Goal: Task Accomplishment & Management: Manage account settings

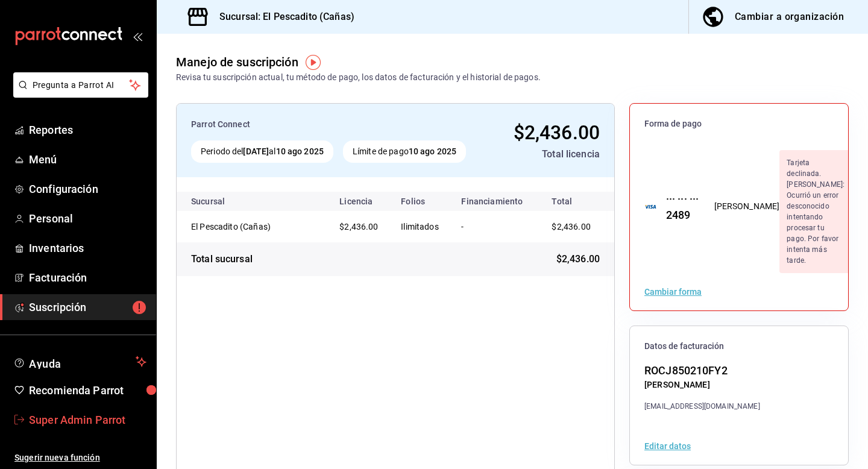
click at [95, 416] on span "Super Admin Parrot" at bounding box center [87, 419] width 117 height 16
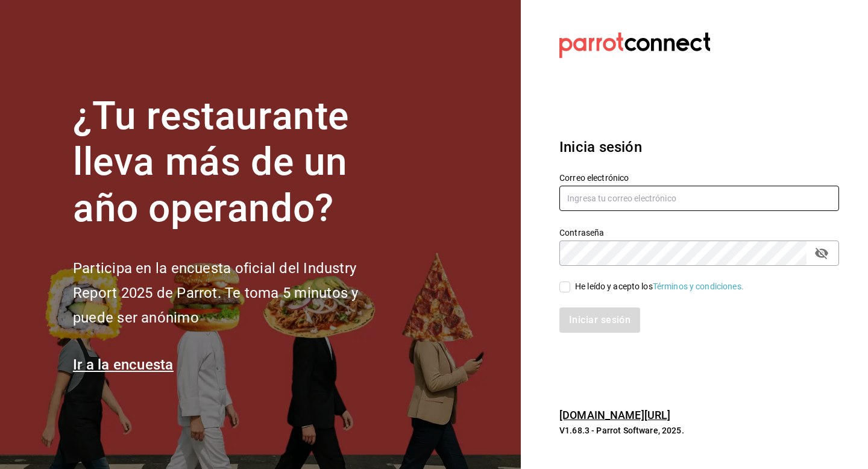
drag, startPoint x: 612, startPoint y: 207, endPoint x: 612, endPoint y: 191, distance: 16.3
click at [612, 208] on input "text" at bounding box center [699, 198] width 280 height 25
type input "casacolibriclub@mty.com"
click at [573, 289] on span "He leído y acepto los Términos y condiciones." at bounding box center [657, 286] width 174 height 13
click at [570, 289] on input "He leído y acepto los Términos y condiciones." at bounding box center [564, 286] width 11 height 11
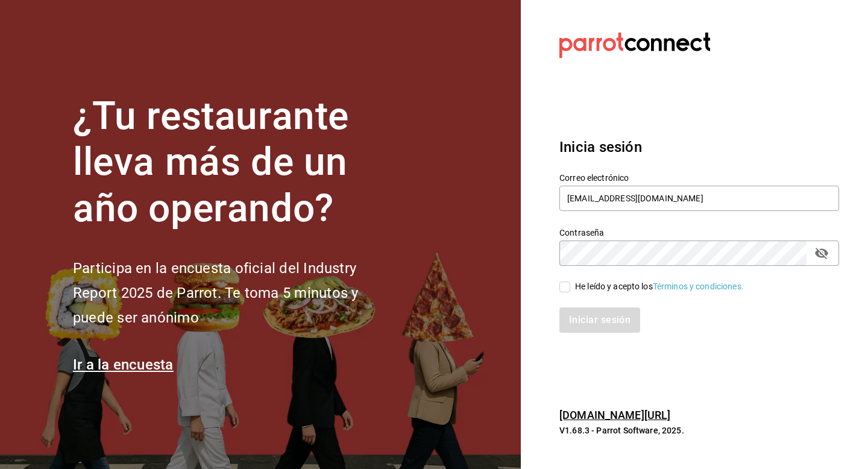
checkbox input "true"
click at [580, 321] on button "Iniciar sesión" at bounding box center [600, 319] width 82 height 25
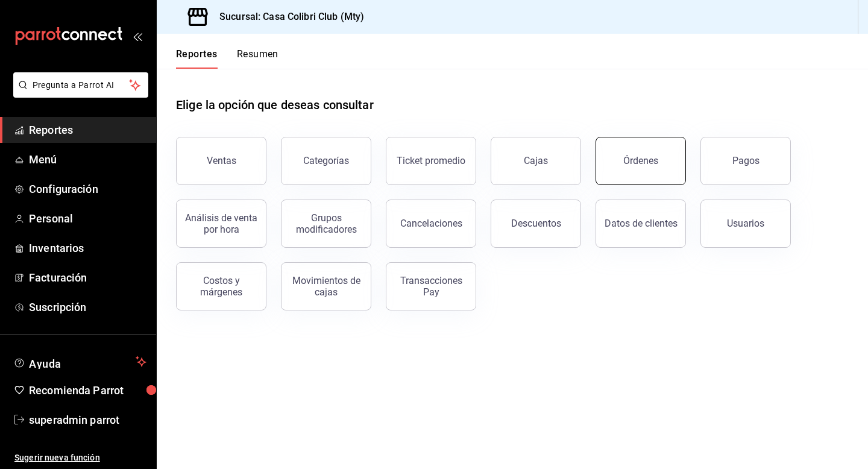
click at [631, 159] on div "Órdenes" at bounding box center [640, 160] width 35 height 11
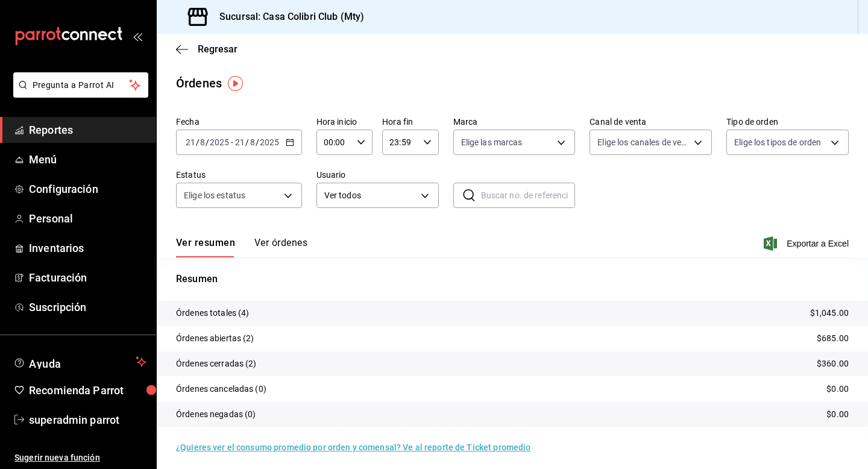
click at [267, 251] on button "Ver órdenes" at bounding box center [280, 247] width 53 height 20
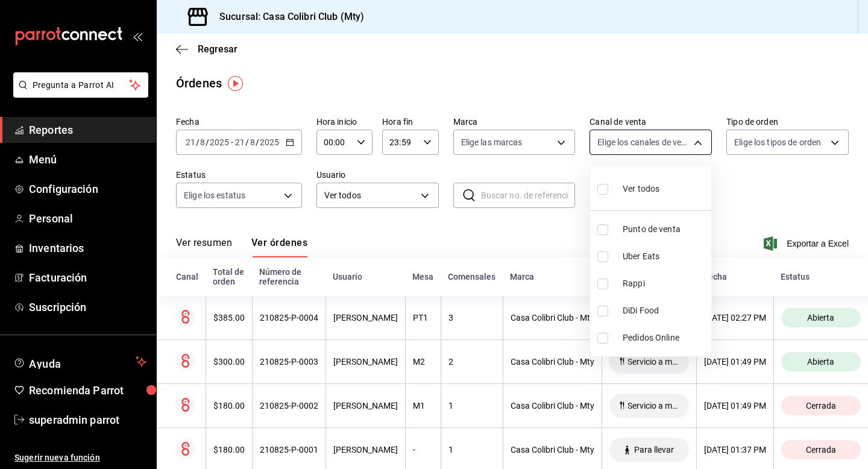
click at [681, 143] on body "Pregunta a Parrot AI Reportes Menú Configuración Personal Inventarios Facturaci…" at bounding box center [434, 234] width 868 height 469
click at [599, 311] on input "checkbox" at bounding box center [602, 310] width 11 height 11
checkbox input "true"
type input "DIDI_FOOD"
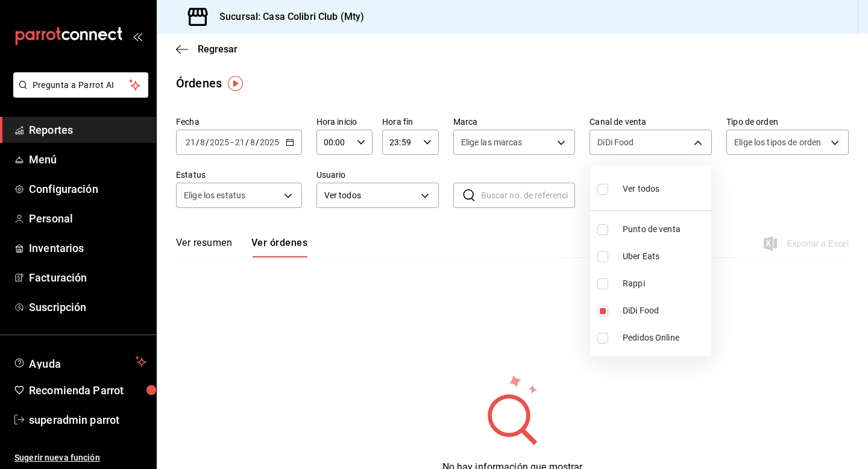
click at [277, 143] on div at bounding box center [434, 234] width 868 height 469
click at [291, 143] on icon "button" at bounding box center [290, 142] width 8 height 8
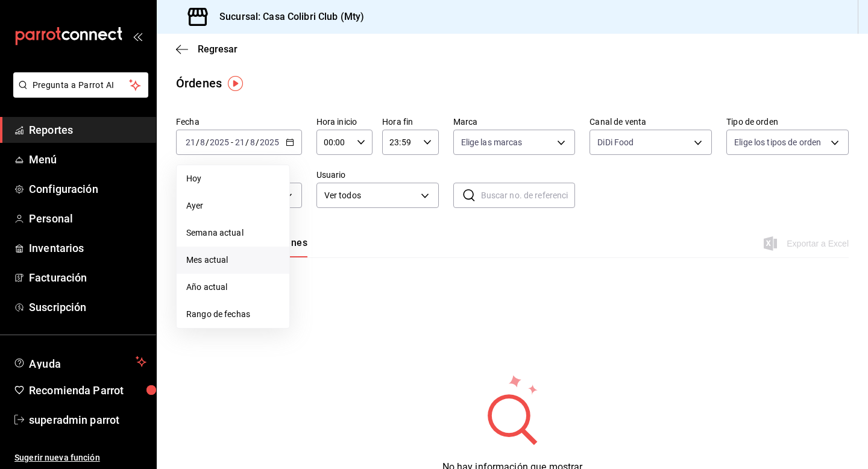
click at [232, 261] on span "Mes actual" at bounding box center [232, 260] width 93 height 13
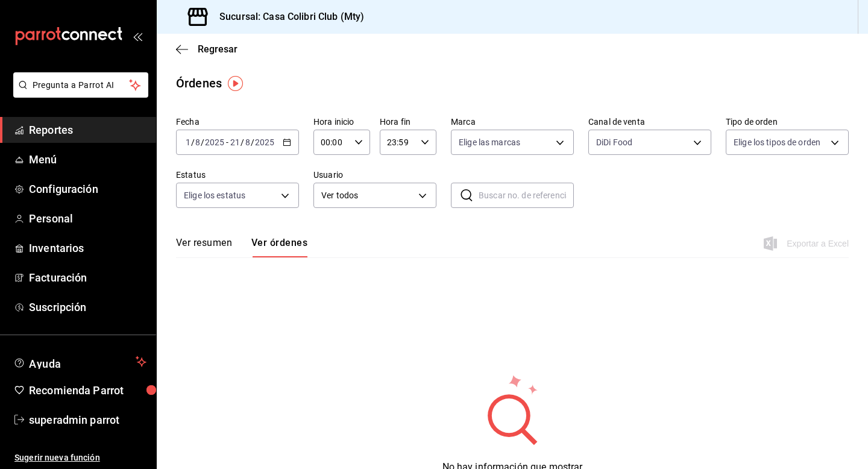
click at [282, 137] on div "[DATE] [DATE] - [DATE] [DATE]" at bounding box center [237, 142] width 123 height 25
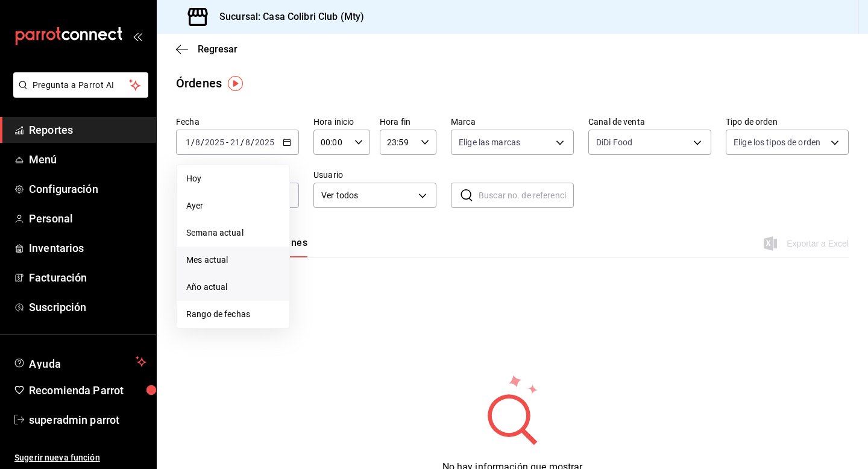
click at [241, 286] on span "Año actual" at bounding box center [232, 287] width 93 height 13
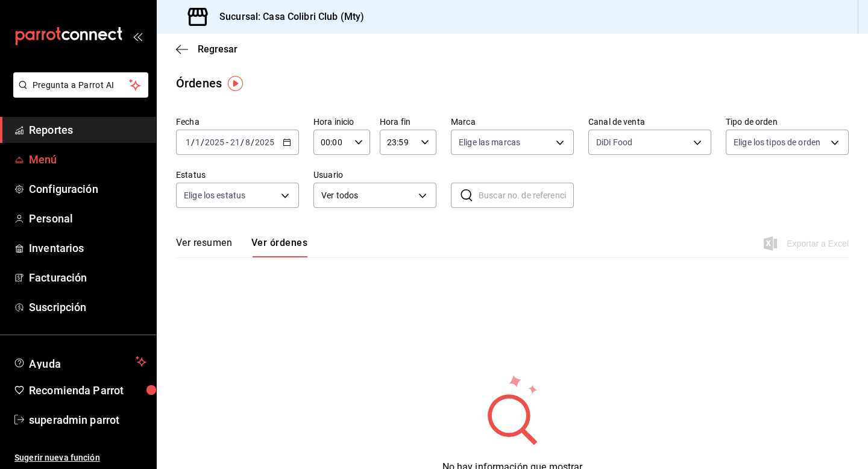
click at [42, 168] on link "Menú" at bounding box center [78, 159] width 156 height 26
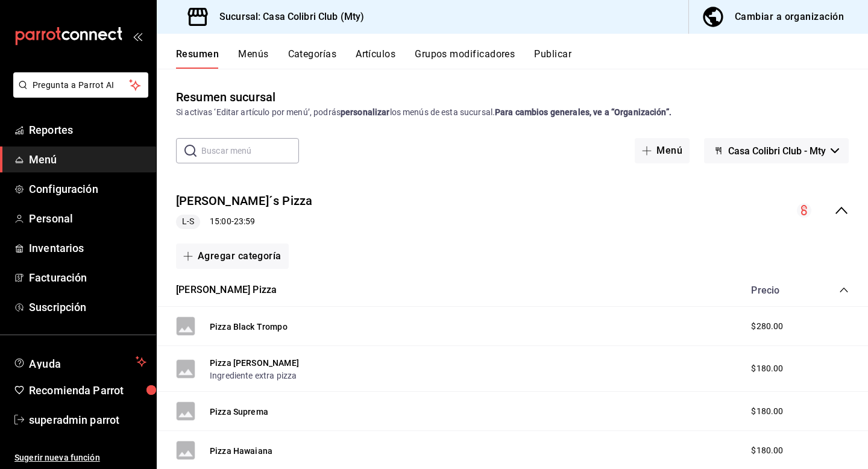
click at [842, 212] on icon "collapse-menu-row" at bounding box center [841, 210] width 14 height 14
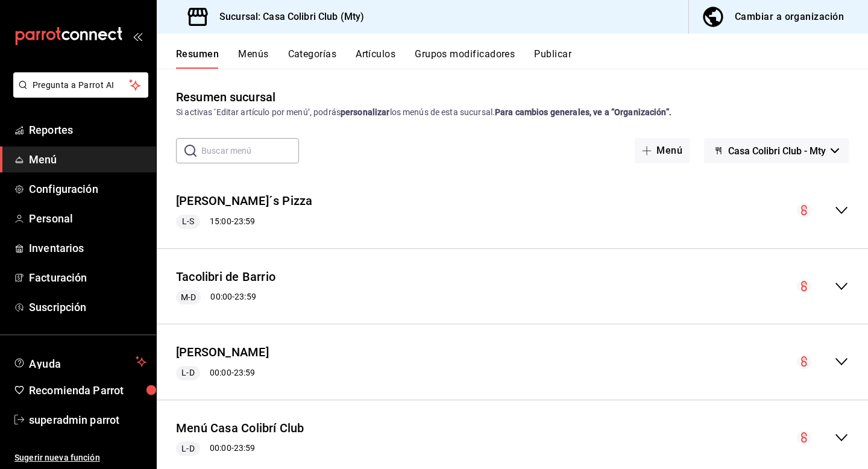
click at [780, 23] on div "Cambiar a organización" at bounding box center [788, 16] width 109 height 17
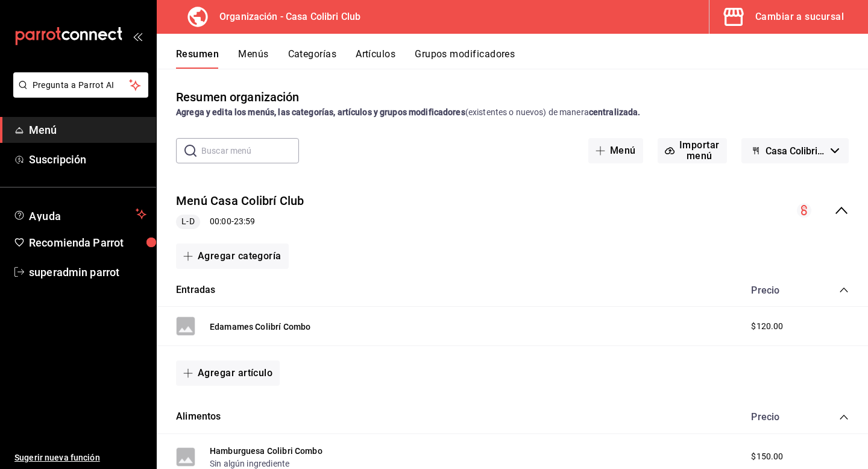
click at [837, 211] on icon "collapse-menu-row" at bounding box center [841, 210] width 12 height 7
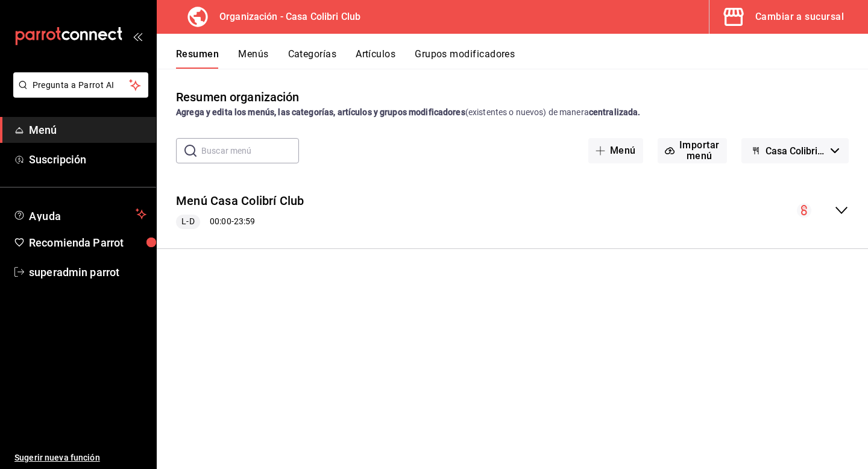
click at [840, 214] on icon "collapse-menu-row" at bounding box center [841, 210] width 14 height 14
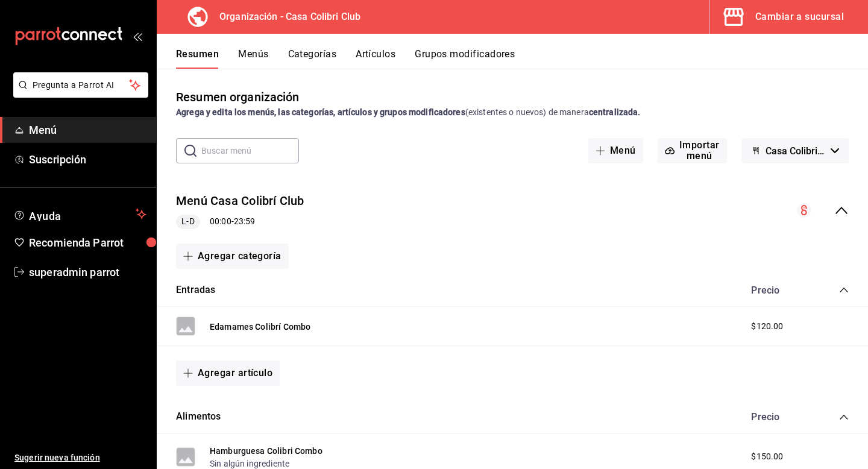
click at [840, 214] on icon "collapse-menu-row" at bounding box center [841, 210] width 14 height 14
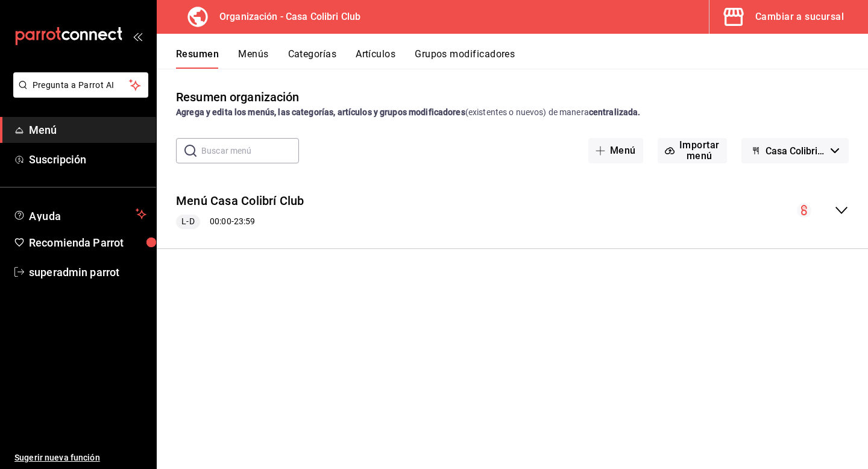
click at [777, 25] on div "Cambiar a sucursal" at bounding box center [799, 16] width 89 height 17
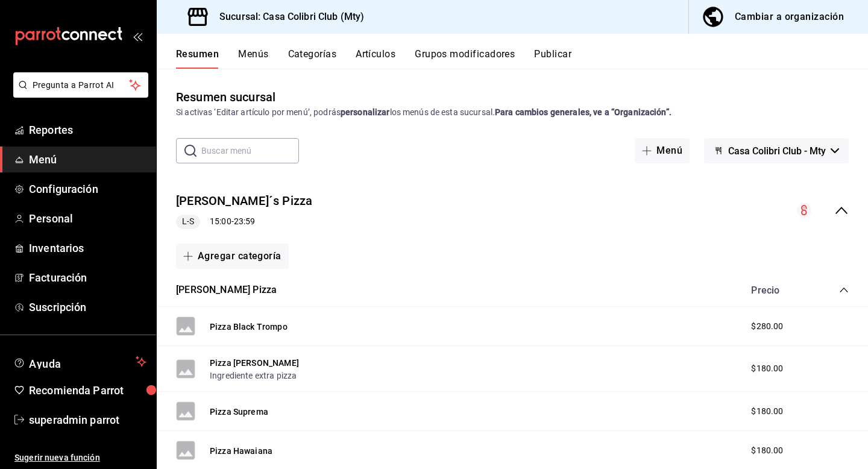
click at [761, 140] on button "Casa Colibri Club - Mty" at bounding box center [776, 150] width 145 height 25
click at [761, 140] on div at bounding box center [434, 234] width 868 height 469
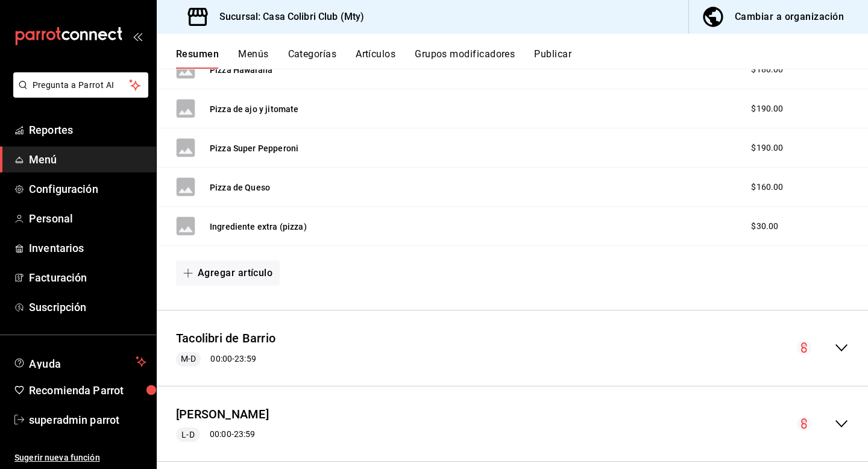
scroll to position [474, 0]
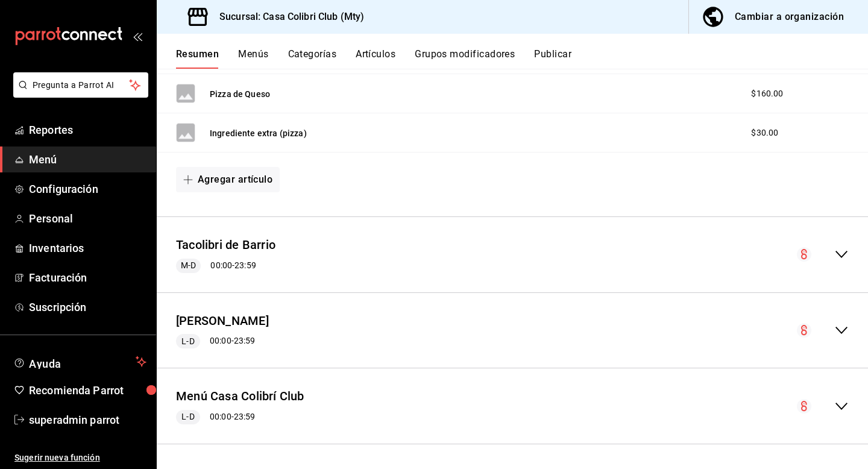
click at [836, 404] on icon "collapse-menu-row" at bounding box center [841, 406] width 14 height 14
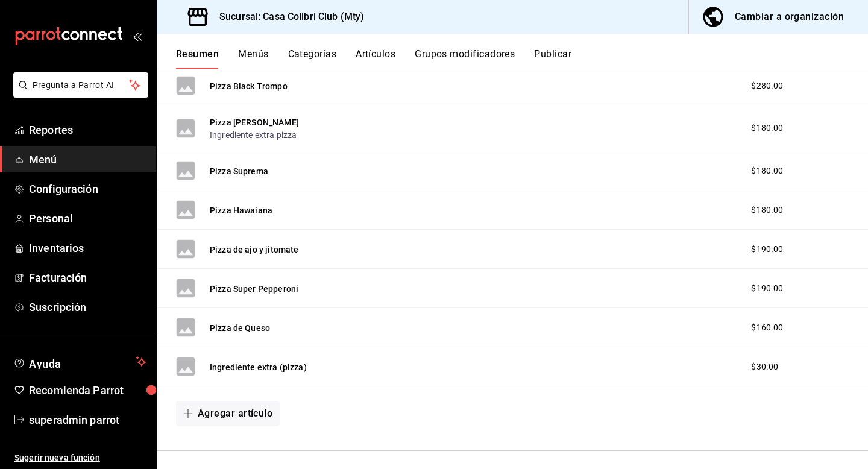
scroll to position [0, 0]
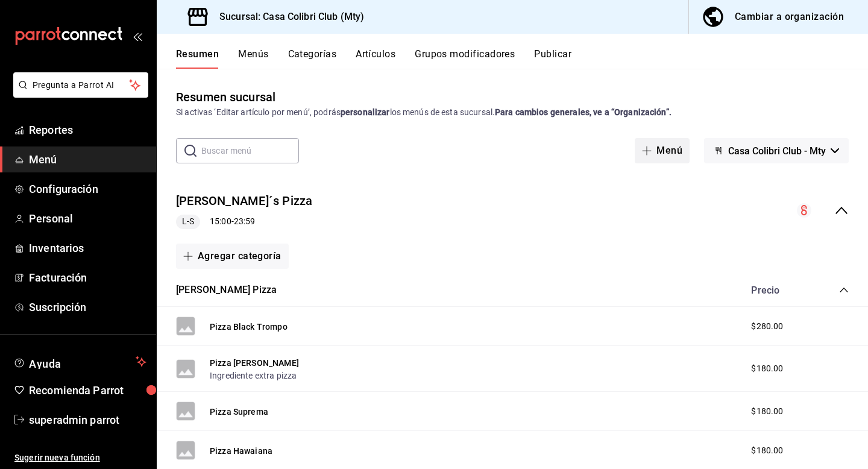
click at [663, 150] on button "Menú" at bounding box center [661, 150] width 55 height 25
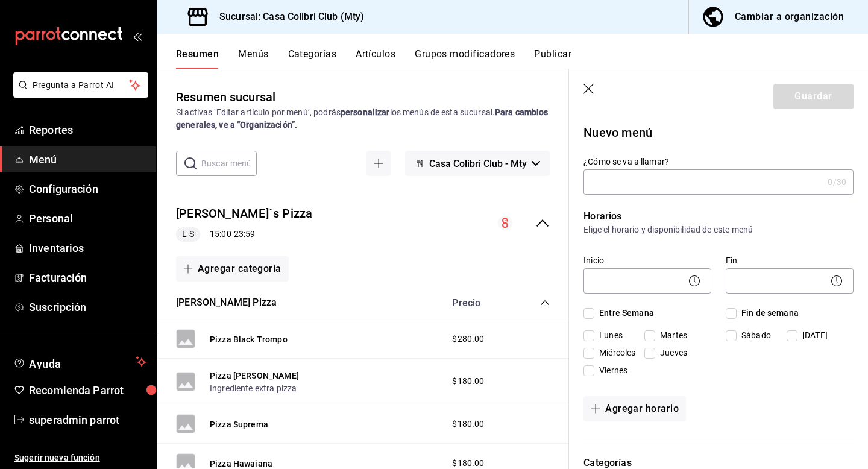
click at [628, 187] on input "¿Cómo se va a llamar?" at bounding box center [702, 182] width 239 height 24
type input "Didi"
click at [623, 286] on body "Pregunta a Parrot AI Reportes Menú Configuración Personal Inventarios Facturaci…" at bounding box center [434, 234] width 868 height 469
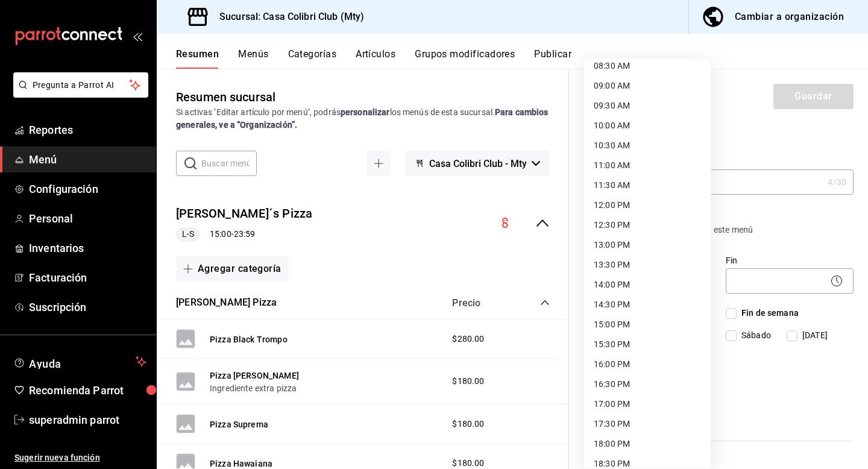
scroll to position [346, 0]
click at [618, 286] on li "14:00 PM" at bounding box center [647, 284] width 127 height 20
type input "14:00"
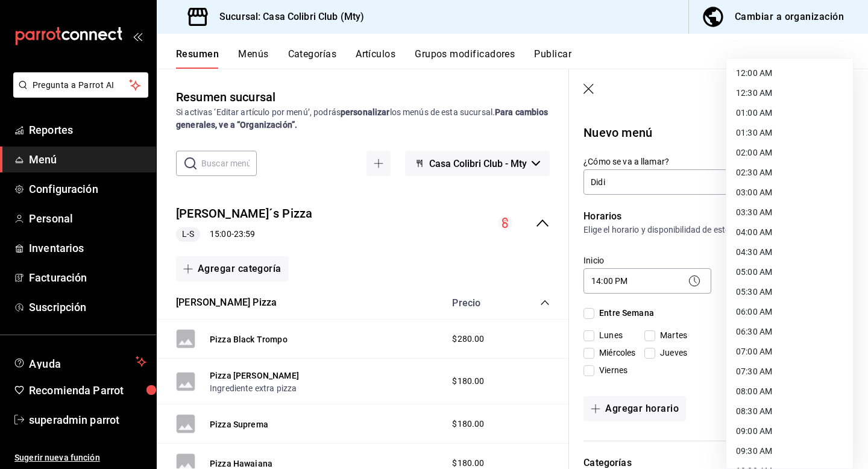
click at [742, 287] on body "Pregunta a Parrot AI Reportes Menú Configuración Personal Inventarios Facturaci…" at bounding box center [434, 234] width 868 height 469
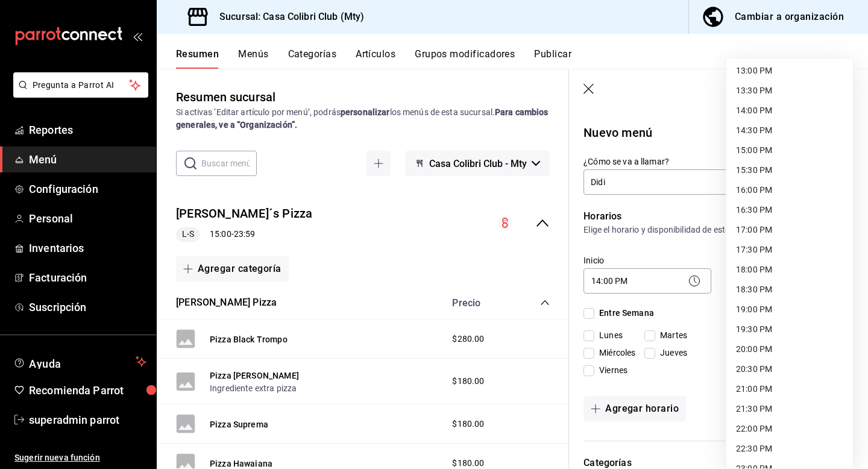
scroll to position [574, 0]
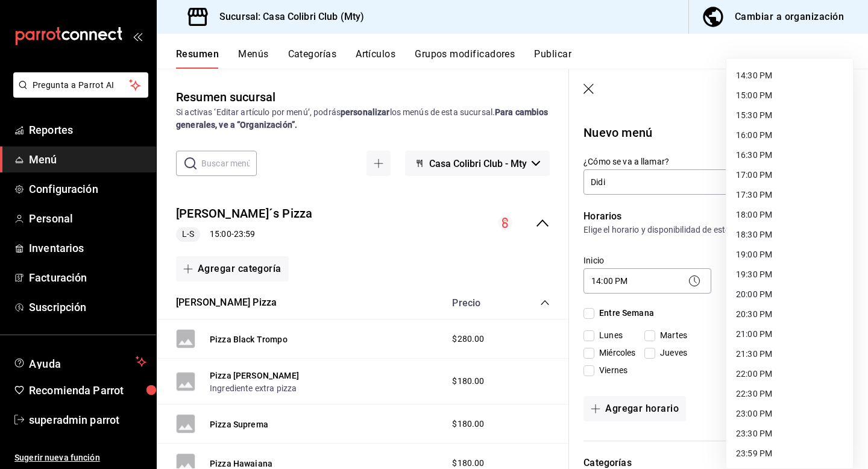
click at [751, 371] on li "22:00 PM" at bounding box center [789, 374] width 127 height 20
type input "22:00"
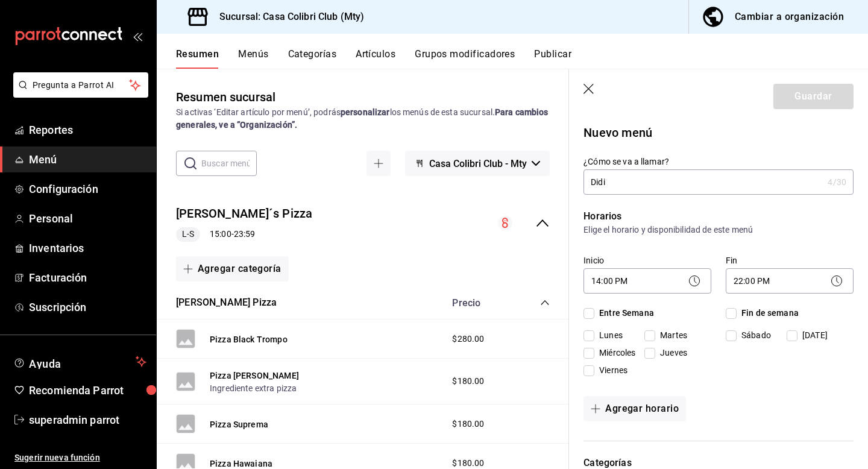
click at [587, 308] on input "Entre Semana" at bounding box center [588, 313] width 11 height 11
checkbox input "true"
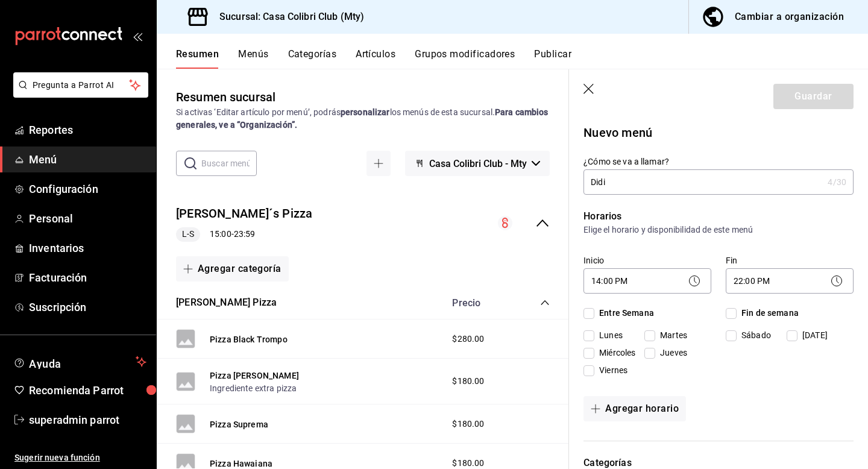
checkbox input "true"
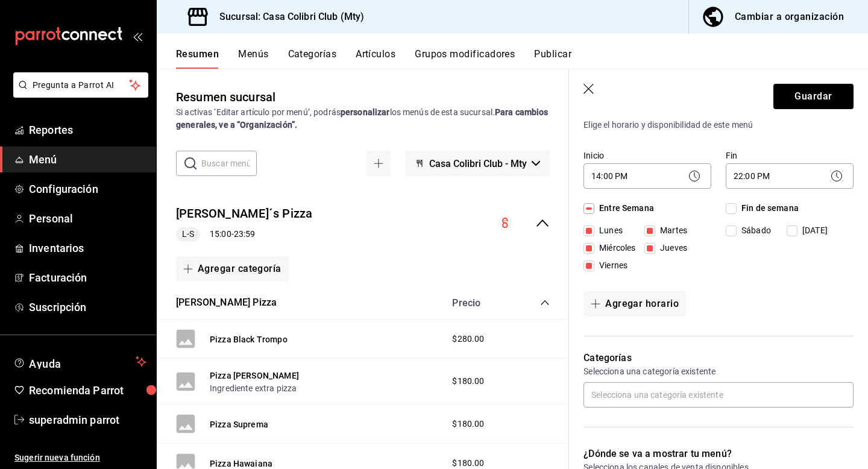
scroll to position [120, 0]
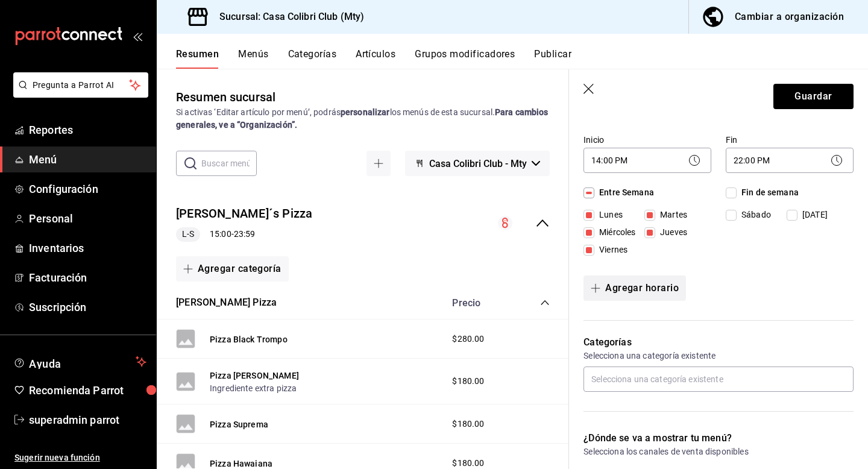
click at [641, 291] on button "Agregar horario" at bounding box center [634, 287] width 102 height 25
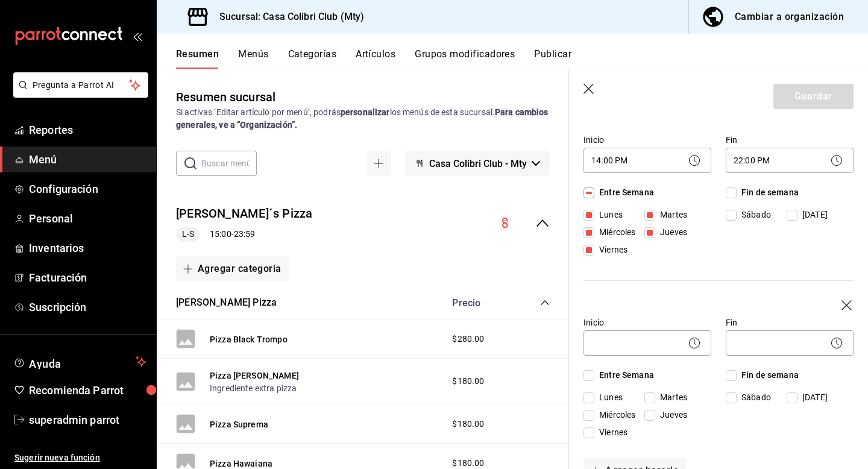
click at [587, 431] on input "Viernes" at bounding box center [588, 432] width 11 height 11
checkbox input "true"
click at [624, 346] on body "Pregunta a Parrot AI Reportes Menú Configuración Personal Inventarios Facturaci…" at bounding box center [434, 234] width 868 height 469
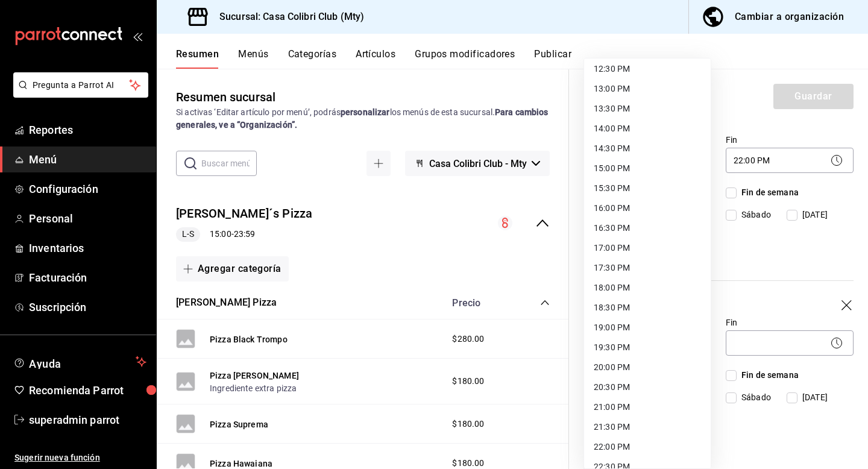
scroll to position [484, 0]
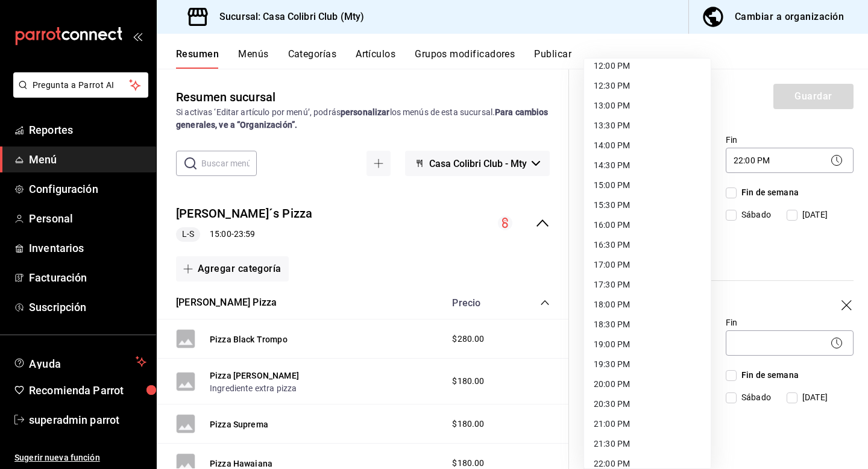
click at [627, 151] on li "14:00 PM" at bounding box center [647, 146] width 127 height 20
type input "14:00"
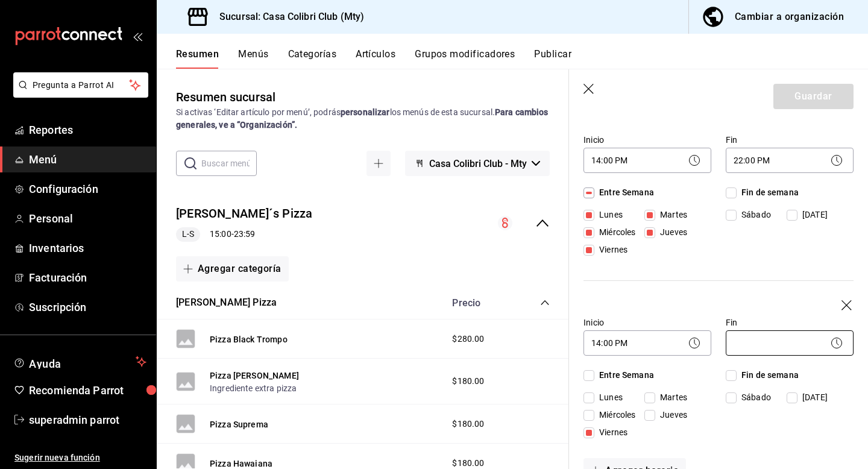
click at [764, 344] on body "Pregunta a Parrot AI Reportes Menú Configuración Personal Inventarios Facturaci…" at bounding box center [434, 234] width 868 height 469
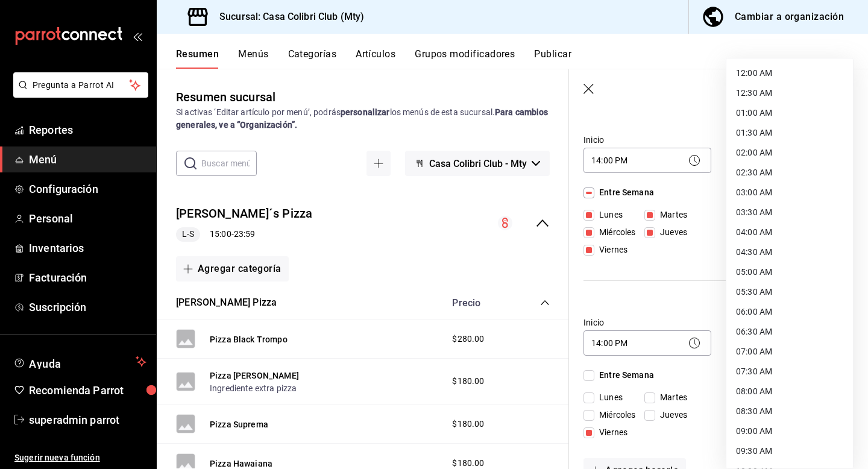
scroll to position [574, 0]
click at [754, 406] on li "23:00 PM" at bounding box center [789, 414] width 127 height 20
type input "23:00"
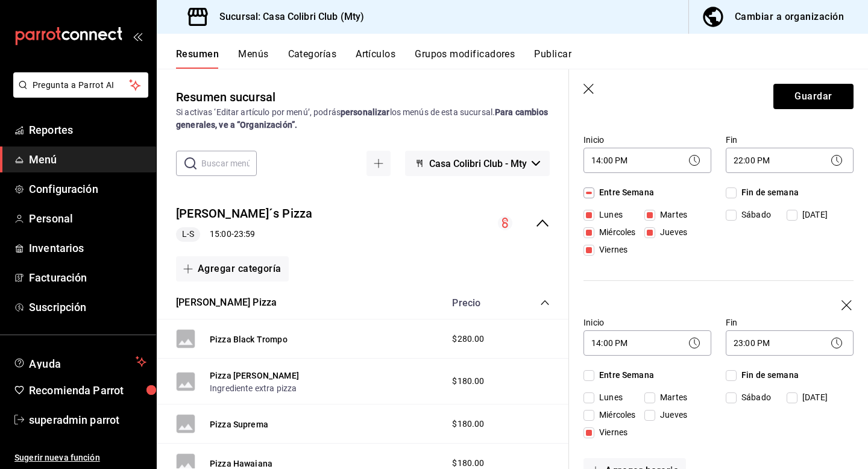
click at [732, 215] on input "Sábado" at bounding box center [730, 215] width 11 height 11
checkbox input "true"
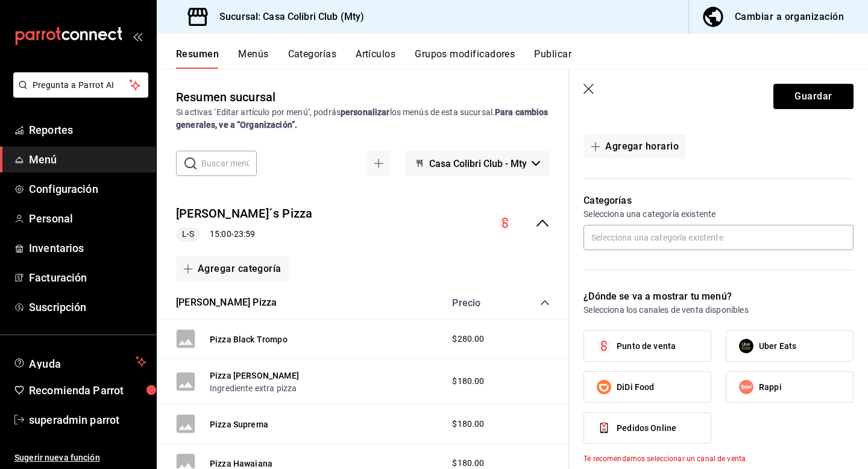
scroll to position [459, 0]
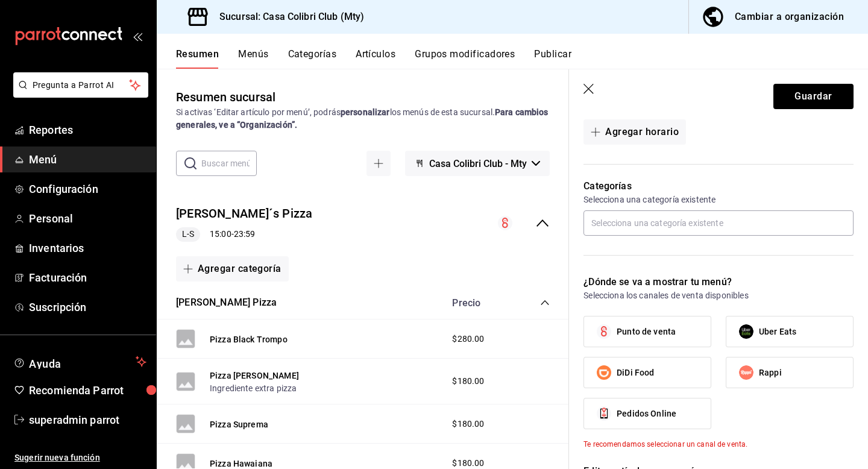
click at [662, 362] on label "DiDi Food" at bounding box center [647, 372] width 127 height 30
click at [616, 362] on input "DiDi Food" at bounding box center [603, 372] width 25 height 25
checkbox input "true"
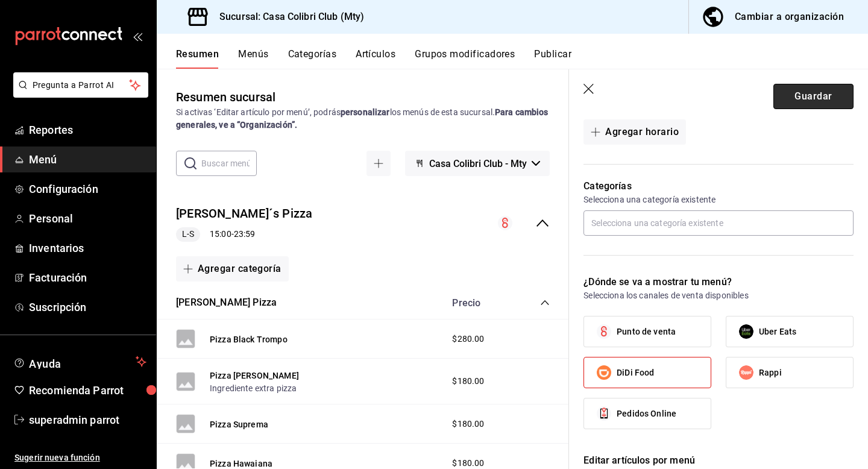
click at [798, 98] on button "Guardar" at bounding box center [813, 96] width 80 height 25
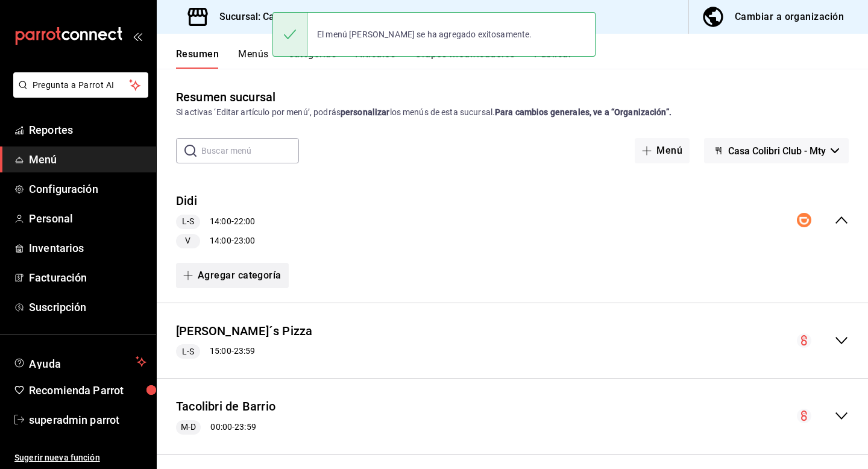
click at [263, 279] on button "Agregar categoría" at bounding box center [232, 275] width 113 height 25
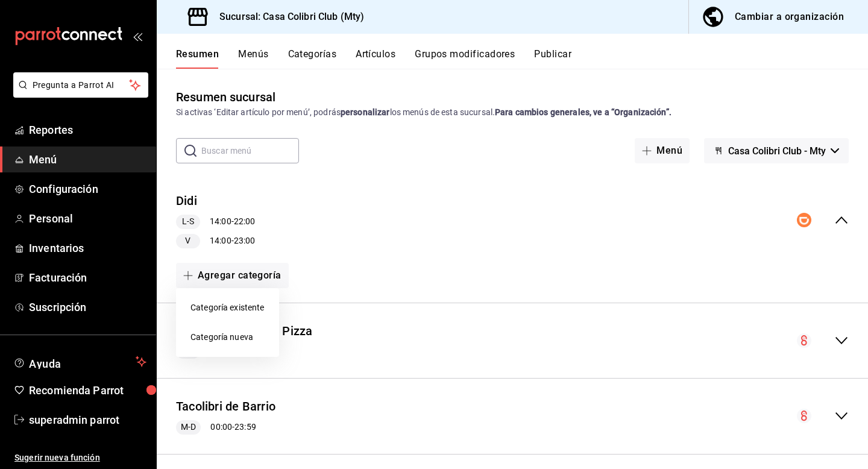
click at [250, 311] on li "Categoría existente" at bounding box center [227, 308] width 103 height 30
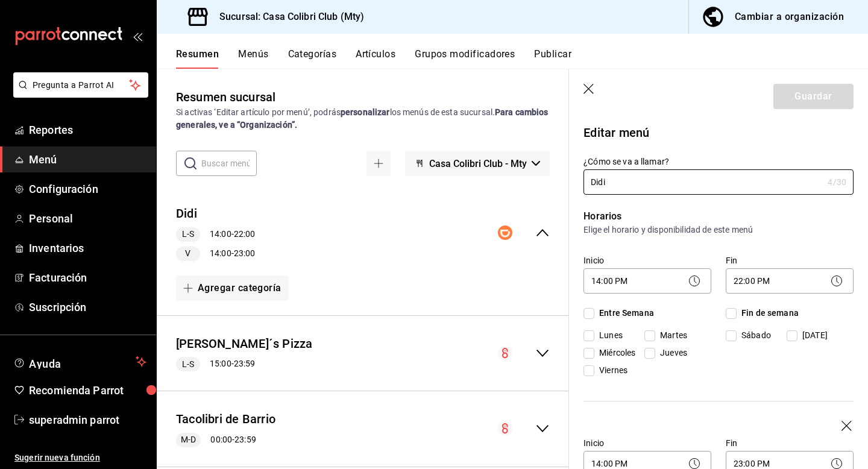
checkbox input "true"
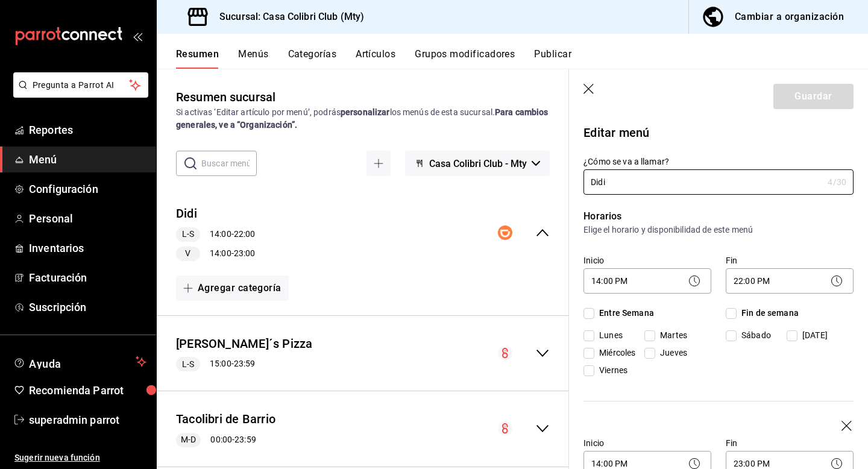
checkbox input "true"
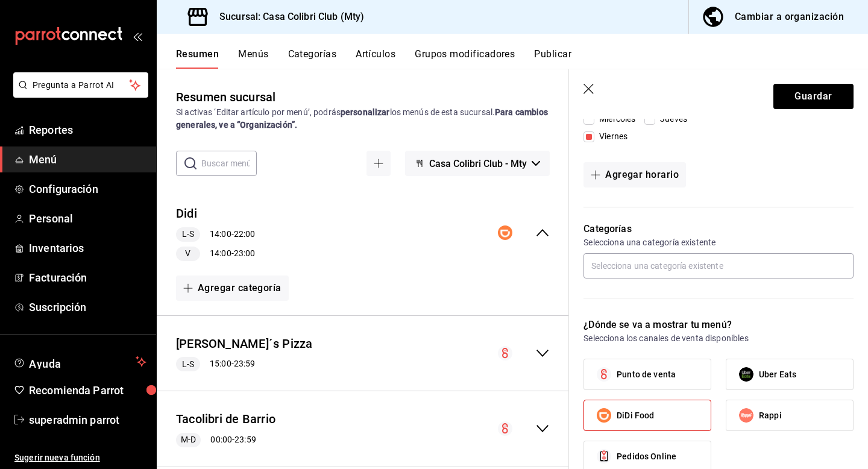
scroll to position [439, 0]
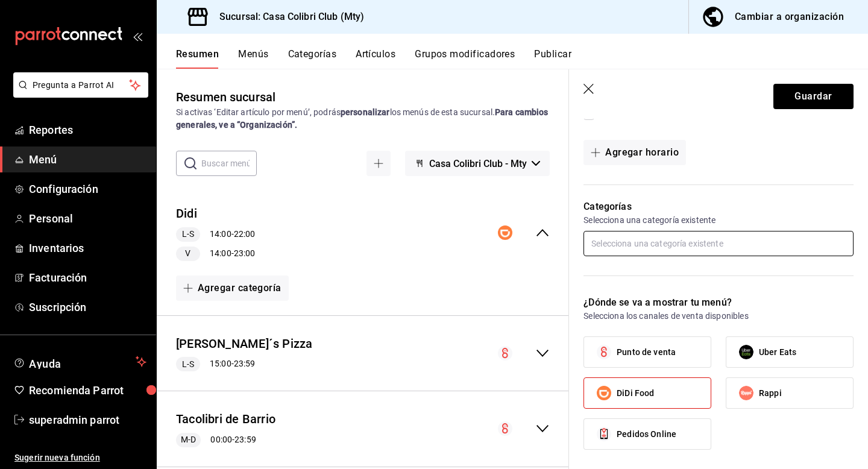
type input "Didiee"
click at [625, 245] on input "text" at bounding box center [718, 243] width 270 height 25
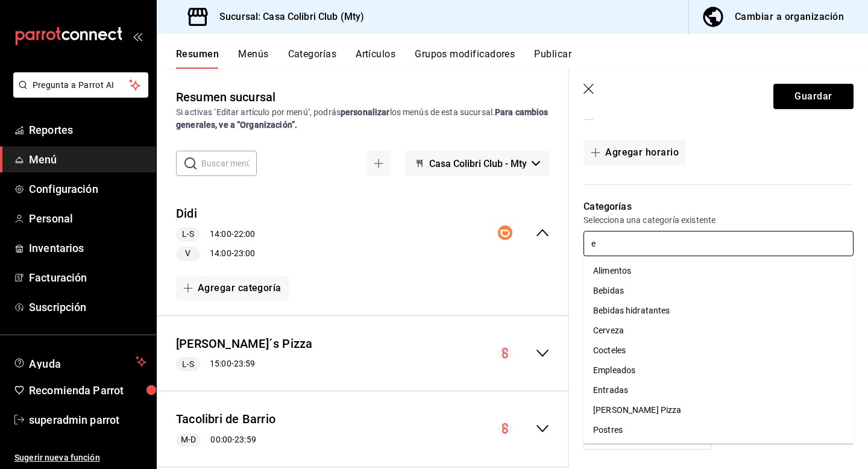
type input "en"
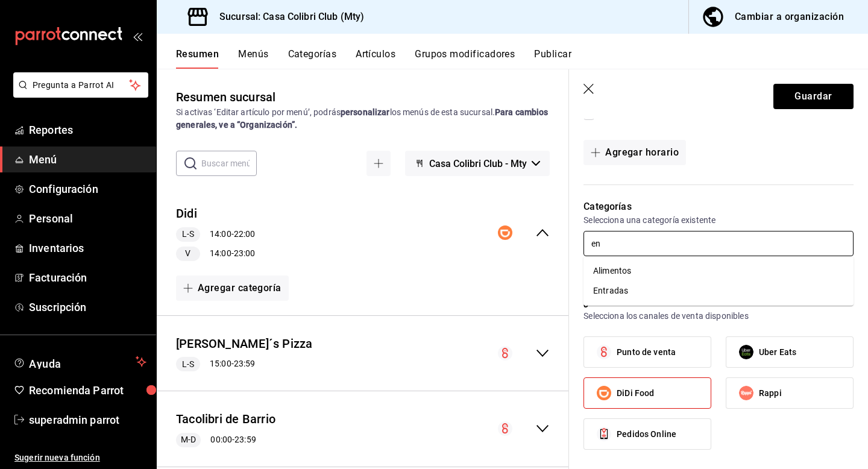
click at [629, 290] on li "Entradas" at bounding box center [718, 291] width 270 height 20
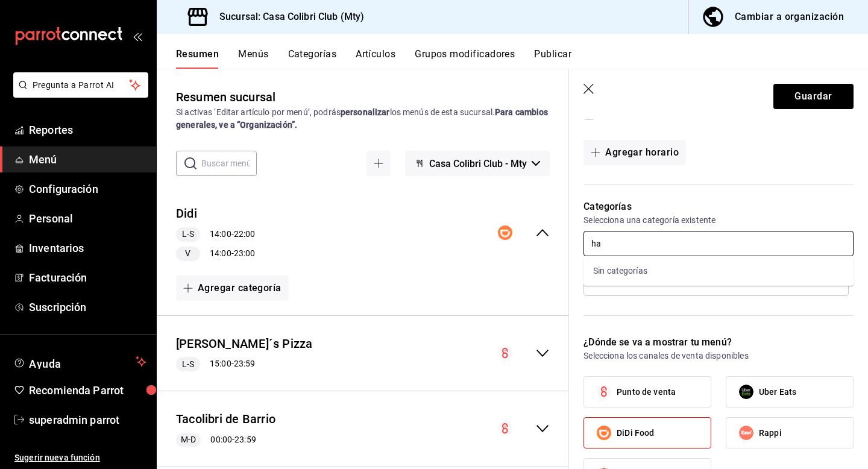
type input "h"
type input "b"
click at [618, 254] on input "text" at bounding box center [718, 243] width 270 height 25
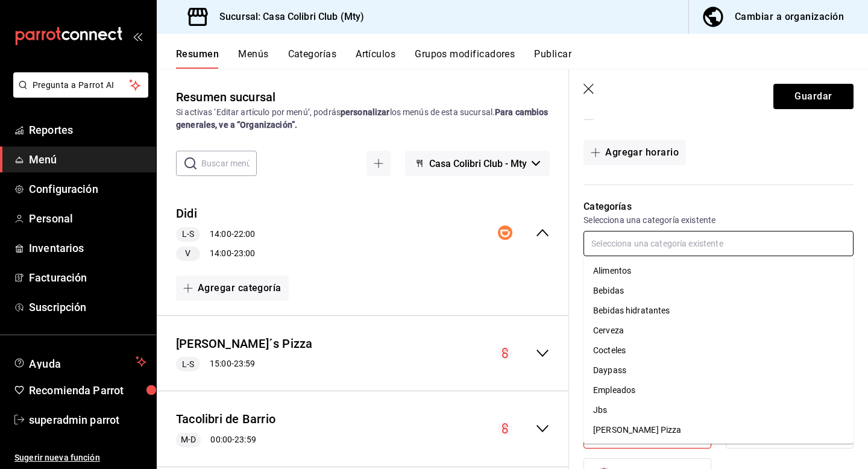
click at [616, 273] on li "Alimentos" at bounding box center [718, 271] width 270 height 20
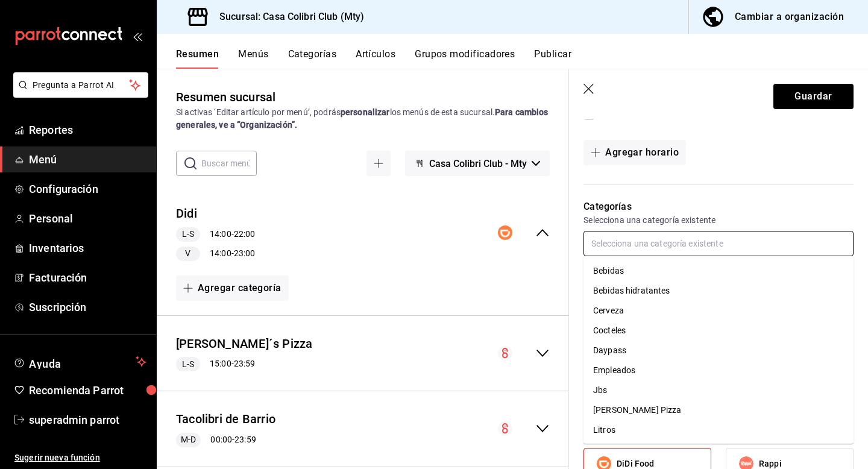
click at [615, 246] on input "text" at bounding box center [718, 243] width 270 height 25
type input "b"
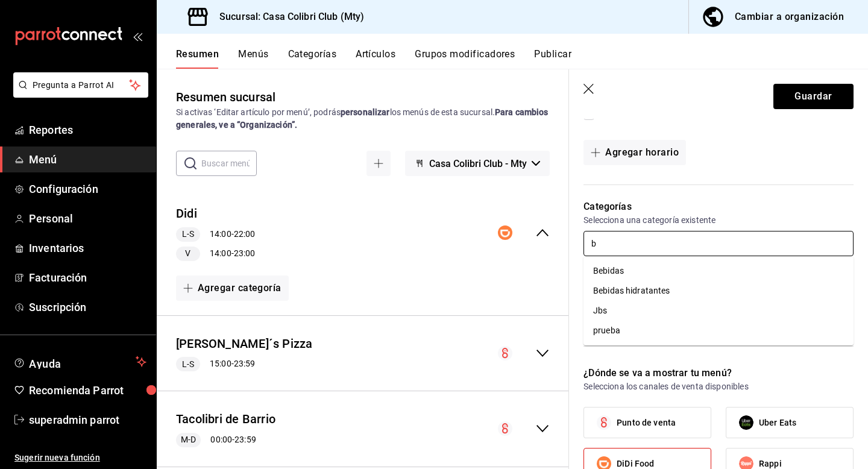
click at [616, 271] on li "Bebidas" at bounding box center [718, 271] width 270 height 20
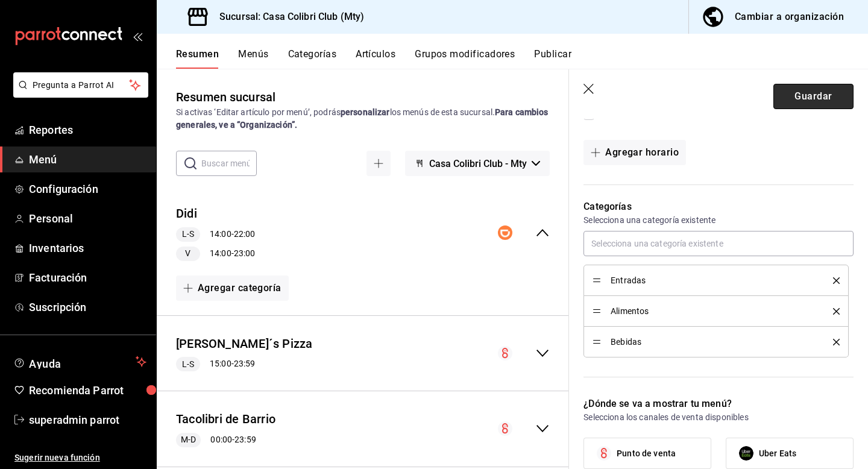
click at [806, 93] on button "Guardar" at bounding box center [813, 96] width 80 height 25
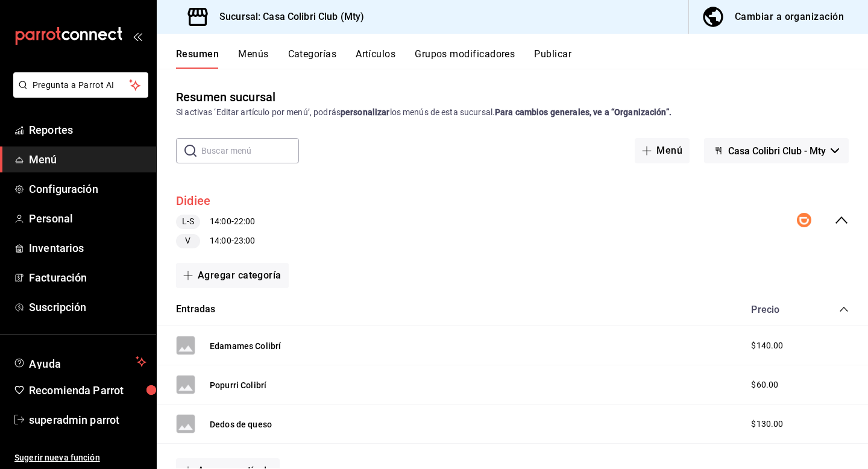
click at [200, 201] on button "Didiee" at bounding box center [193, 200] width 34 height 17
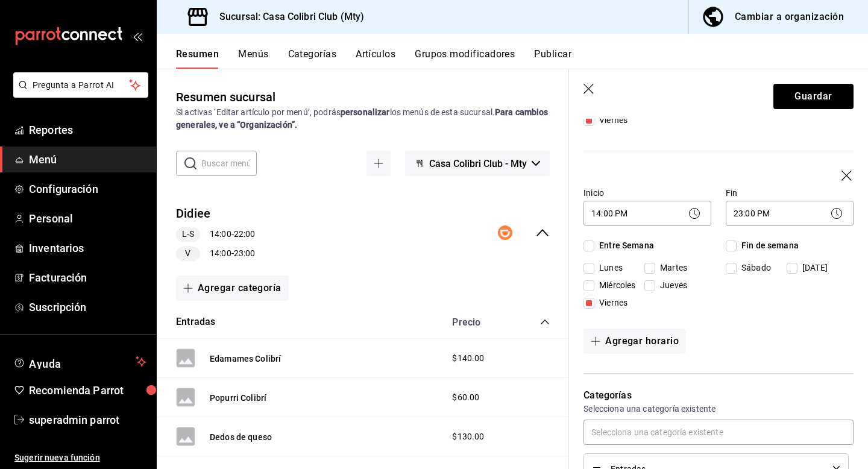
scroll to position [1012, 0]
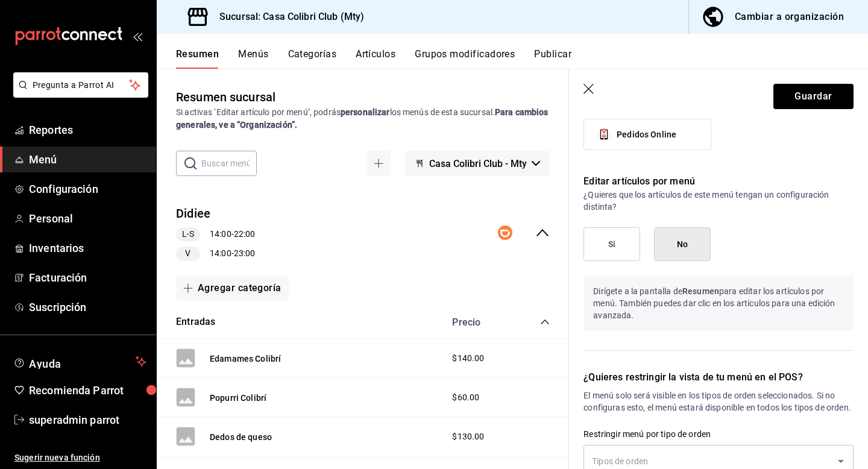
type input "Didi"
click at [624, 256] on button "Si" at bounding box center [611, 244] width 57 height 34
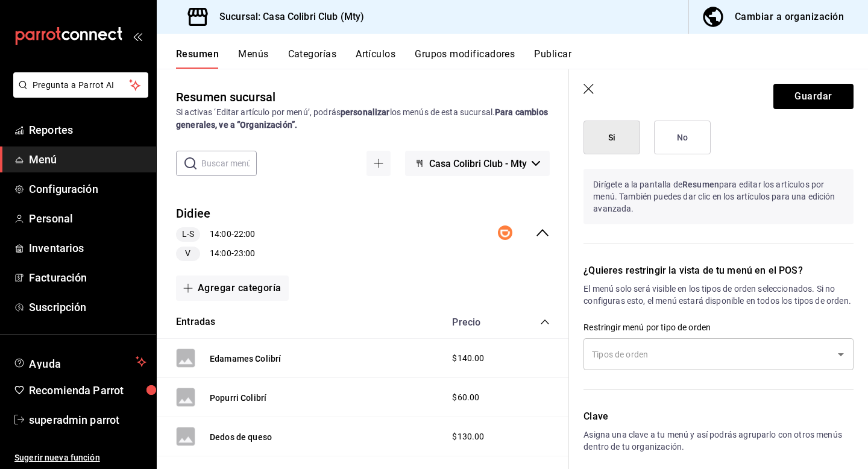
scroll to position [989, 0]
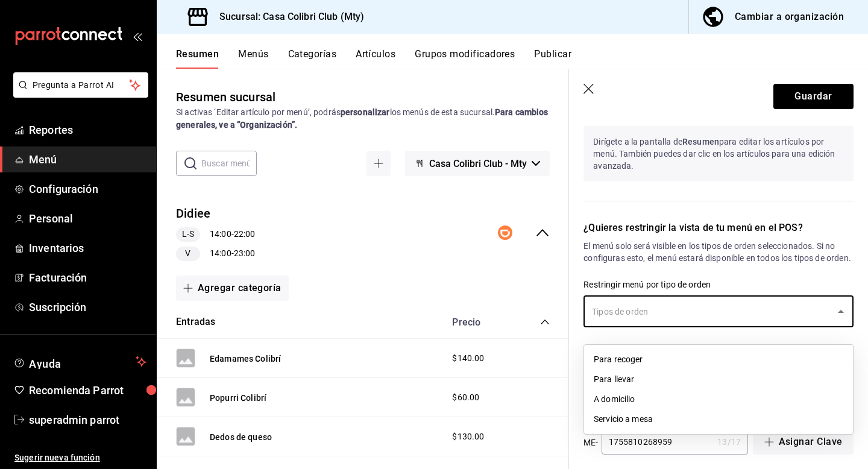
click at [629, 318] on input "text" at bounding box center [709, 311] width 241 height 21
click at [647, 280] on div "¿Quieres restringir la vista de tu menú en el POS? El menú solo será visible en…" at bounding box center [711, 279] width 284 height 146
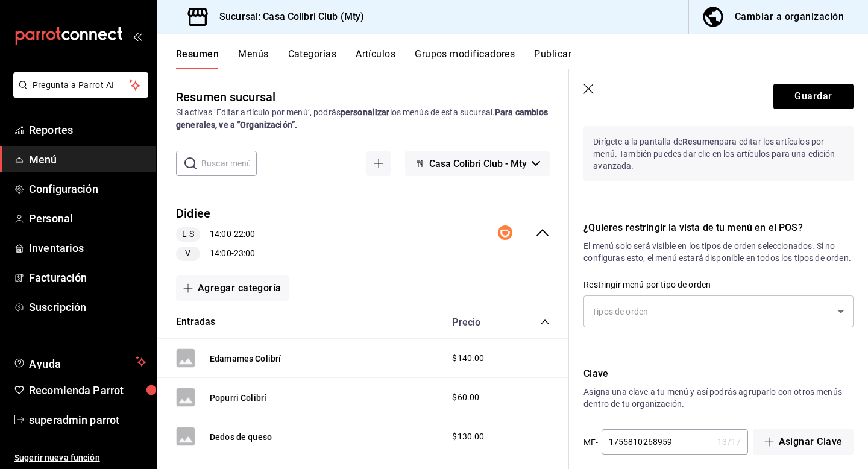
click at [810, 110] on header "Guardar" at bounding box center [718, 93] width 299 height 49
click at [810, 102] on button "Guardar" at bounding box center [813, 96] width 80 height 25
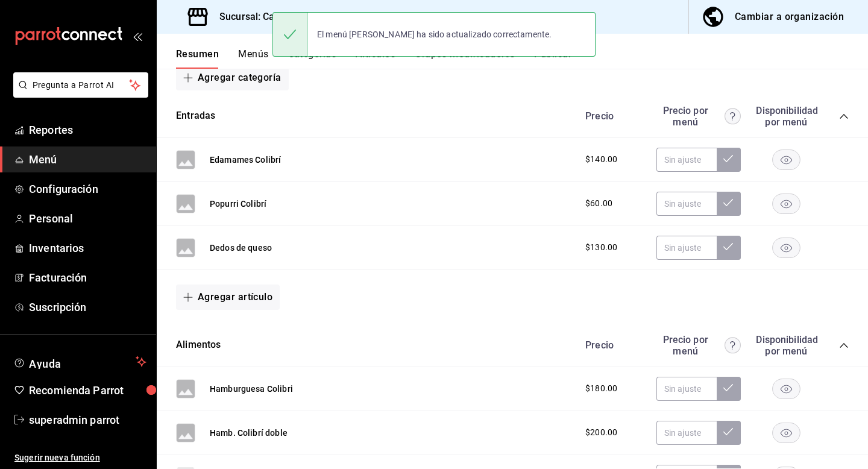
scroll to position [199, 0]
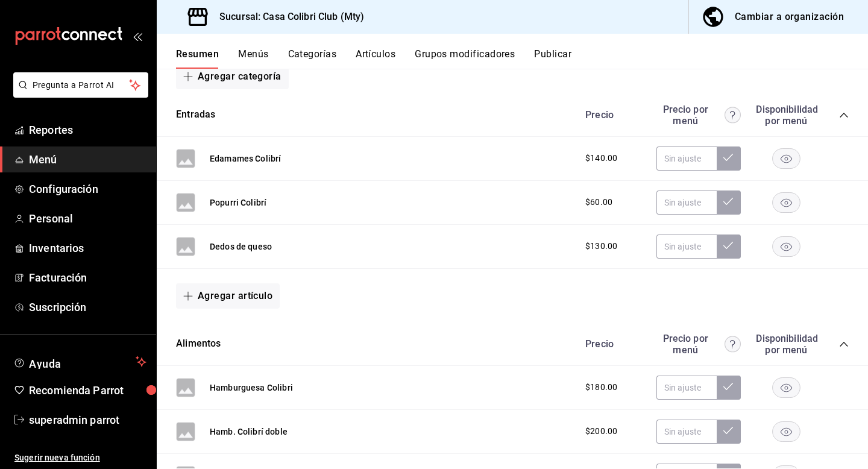
click at [362, 56] on button "Artículos" at bounding box center [375, 58] width 40 height 20
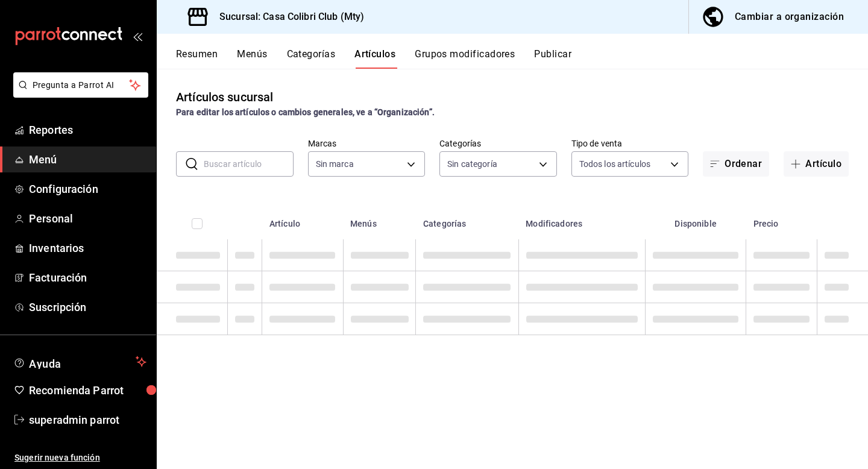
type input "51376f23-c189-4798-a143-22766f9dfc19"
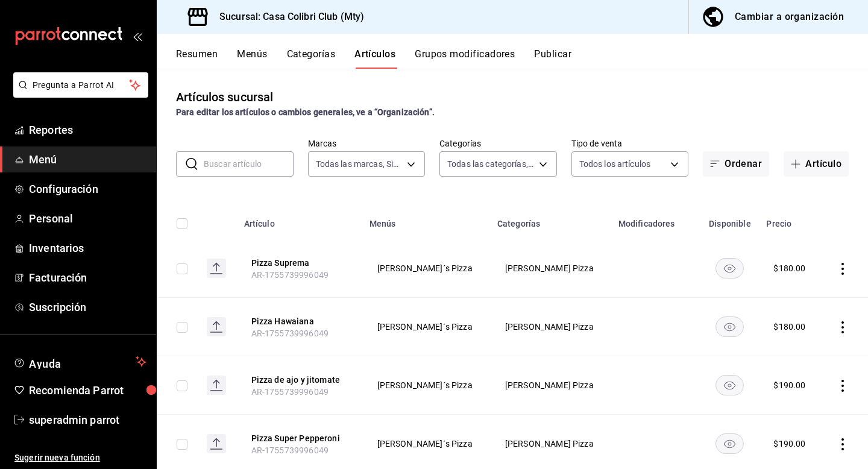
type input "d2d07fdc-f57e-4f39-9d68-6a3f90ad8a6e,d9c7a848-6a39-49e9-a245-e7d19dcca844,bf07a…"
click at [245, 161] on input "text" at bounding box center [249, 164] width 90 height 24
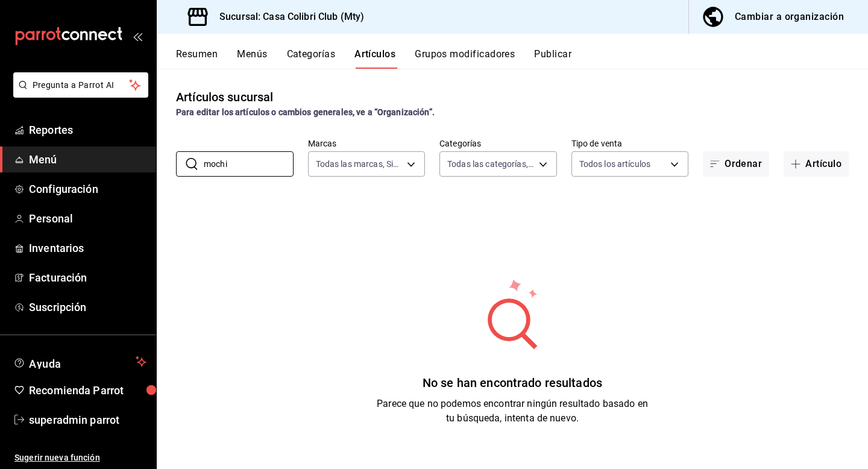
type input "mochi"
click at [207, 54] on button "Resumen" at bounding box center [197, 58] width 42 height 20
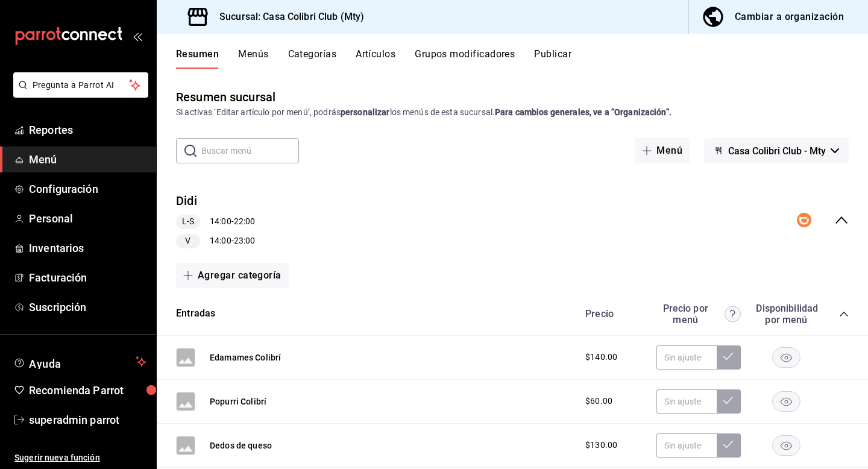
click at [180, 198] on button "Didi" at bounding box center [186, 200] width 21 height 17
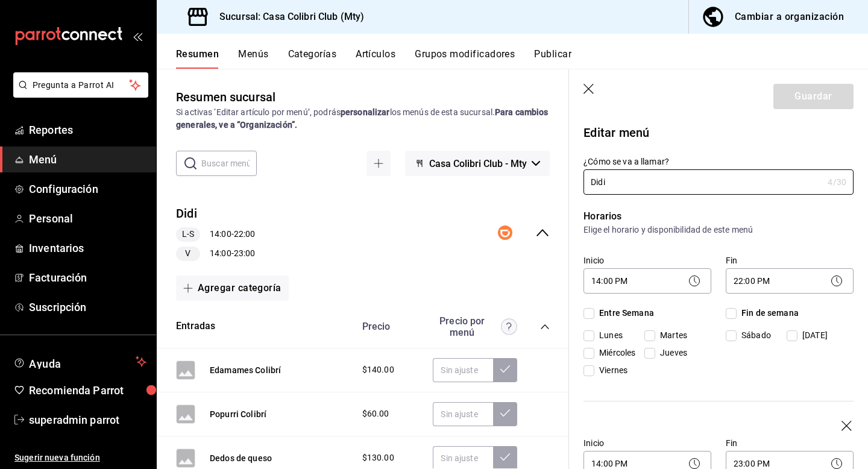
checkbox input "true"
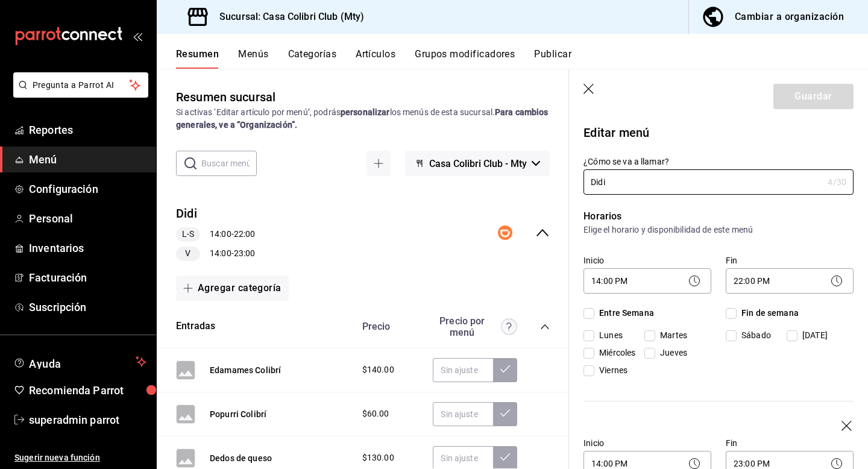
checkbox input "true"
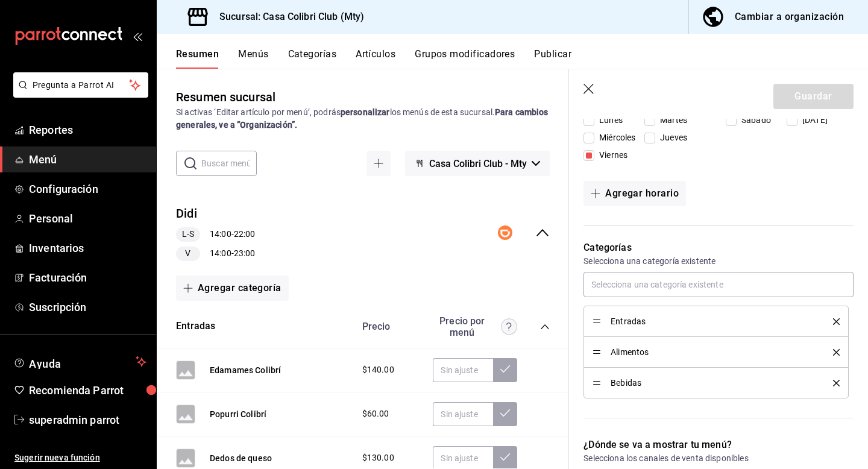
scroll to position [451, 0]
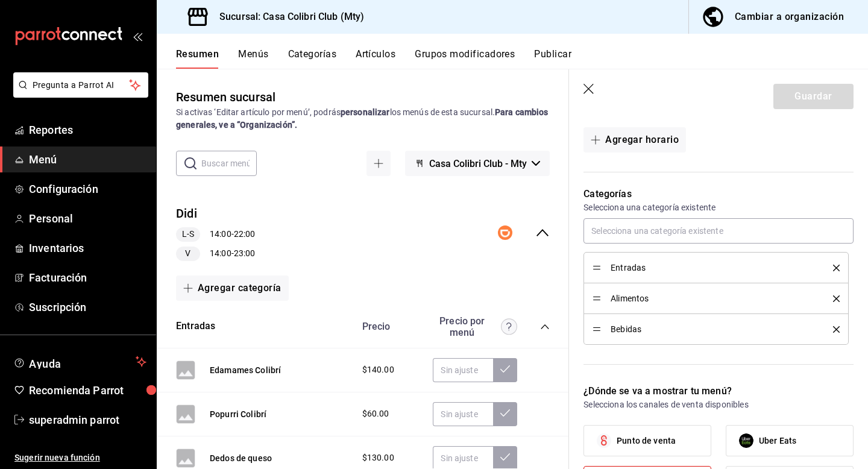
click at [833, 268] on icon "delete" at bounding box center [836, 267] width 7 height 7
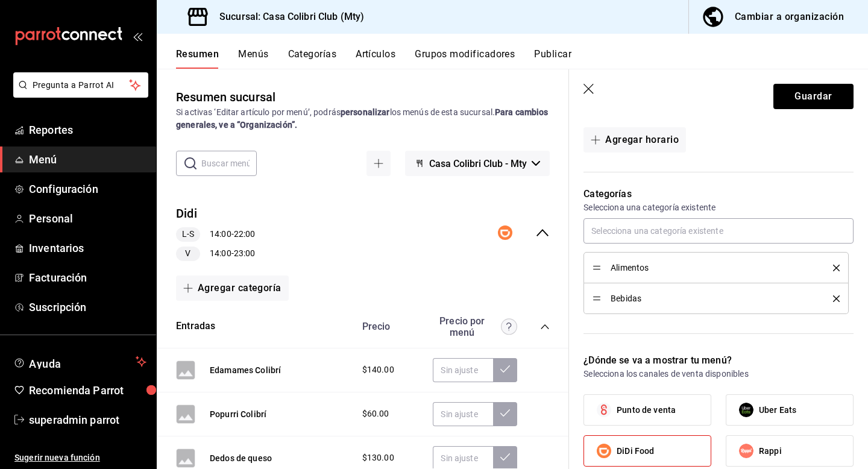
click at [834, 268] on icon "delete" at bounding box center [836, 267] width 7 height 7
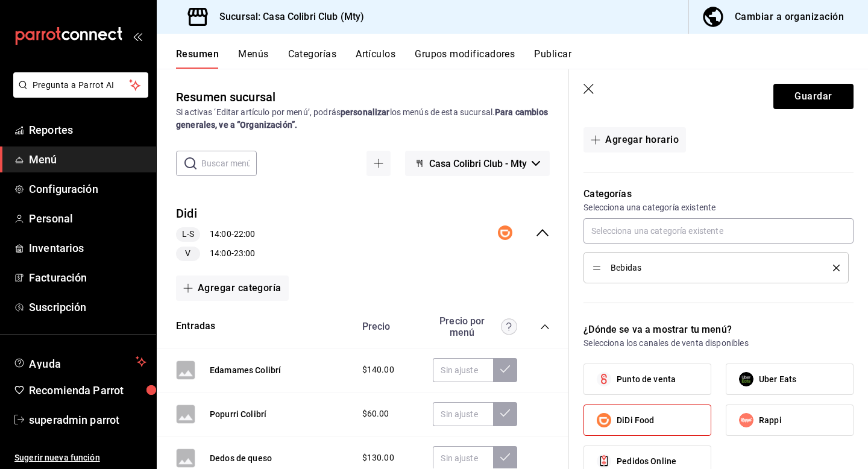
click at [834, 268] on icon "delete" at bounding box center [836, 267] width 7 height 7
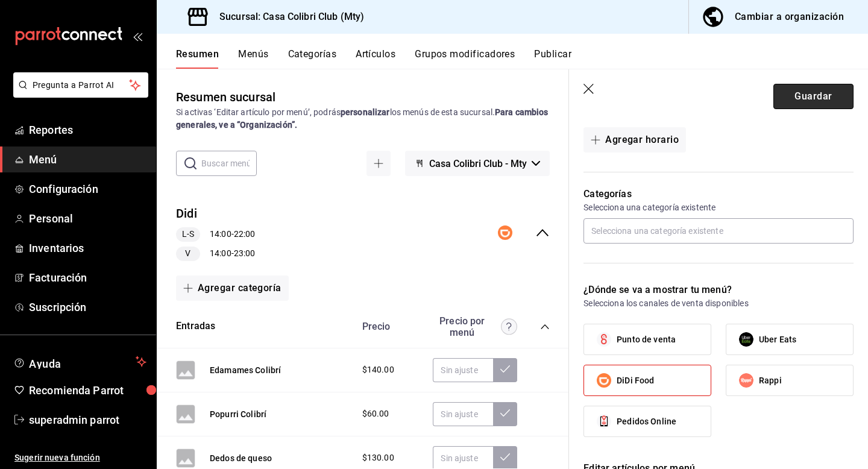
click at [792, 97] on button "Guardar" at bounding box center [813, 96] width 80 height 25
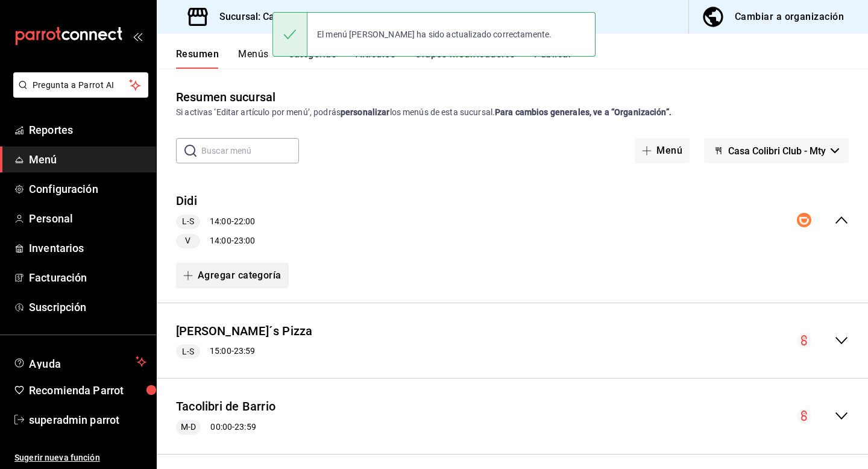
click at [231, 285] on button "Agregar categoría" at bounding box center [232, 275] width 113 height 25
click at [230, 340] on li "Categoría nueva" at bounding box center [227, 337] width 103 height 30
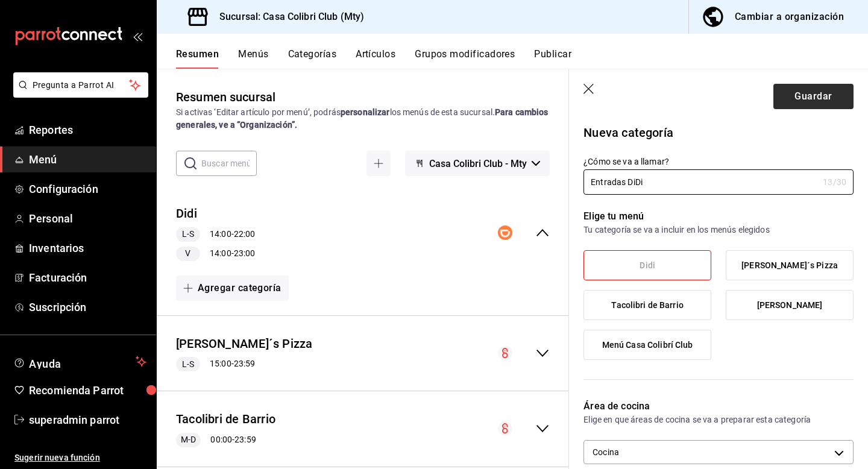
type input "Entradas DiDi"
click at [809, 102] on button "Guardar" at bounding box center [813, 96] width 80 height 25
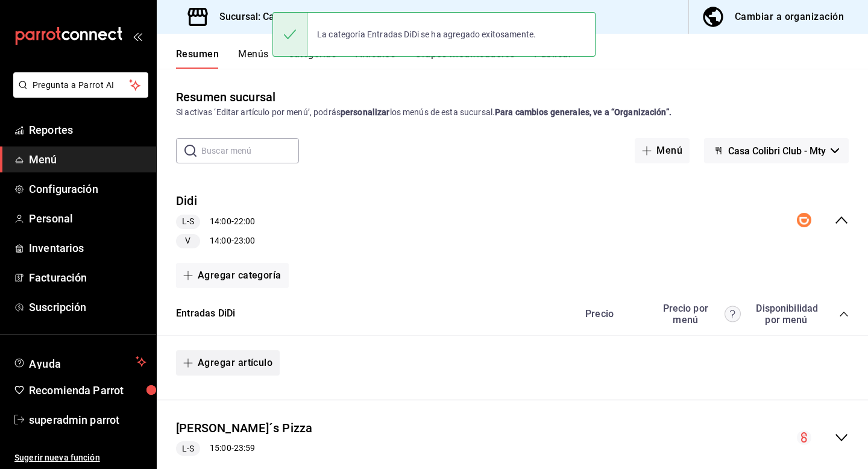
click at [242, 366] on button "Agregar artículo" at bounding box center [228, 362] width 104 height 25
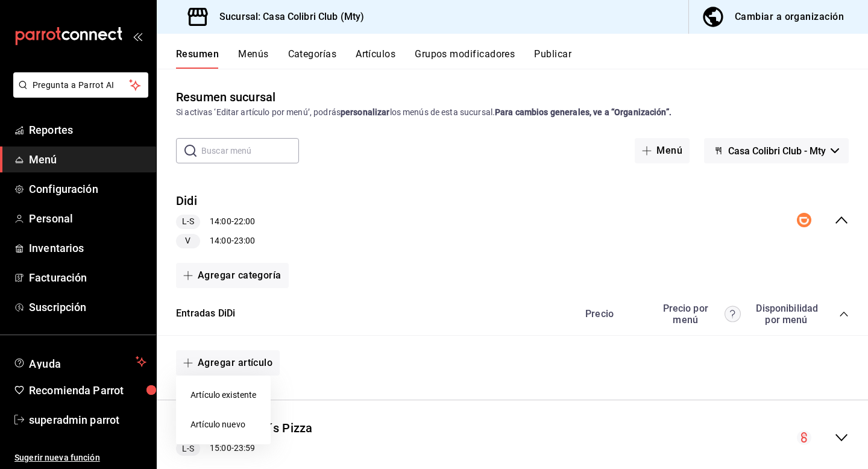
click at [222, 422] on li "Artículo nuevo" at bounding box center [223, 425] width 95 height 30
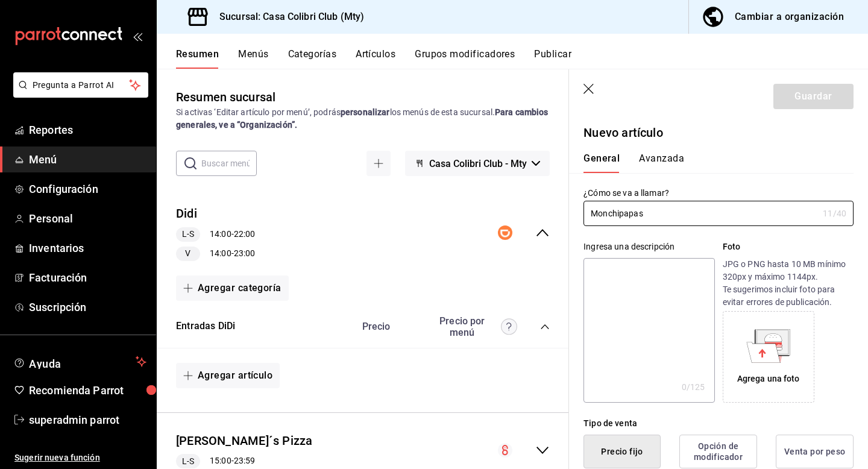
type input "Monchipapas"
click at [635, 288] on textarea at bounding box center [648, 330] width 131 height 145
type textarea "P"
type textarea "x"
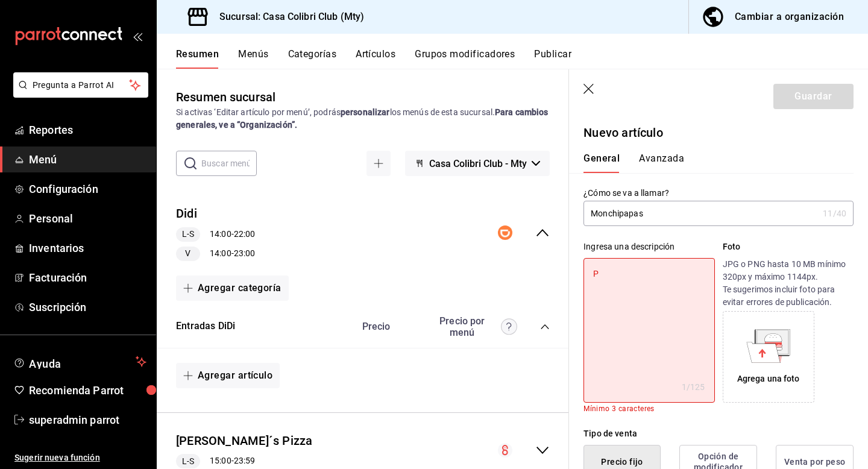
type textarea "Pa"
type textarea "x"
type textarea "Pap"
type textarea "x"
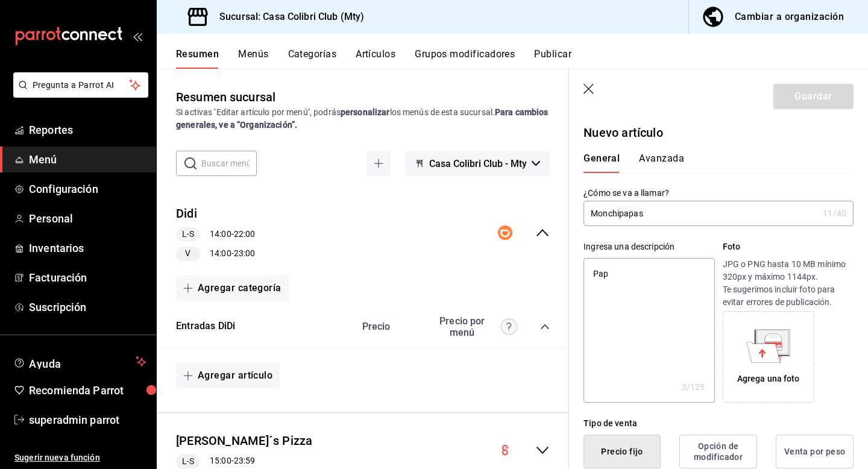
type textarea "Papa"
type textarea "x"
type textarea "Papas"
type textarea "x"
type textarea "Papas"
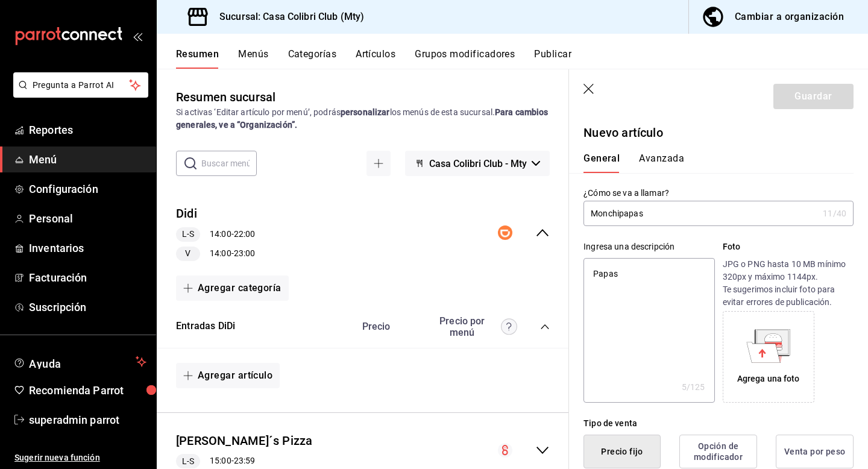
type textarea "x"
type textarea "Papas p"
type textarea "x"
type textarea "Papas pr"
type textarea "x"
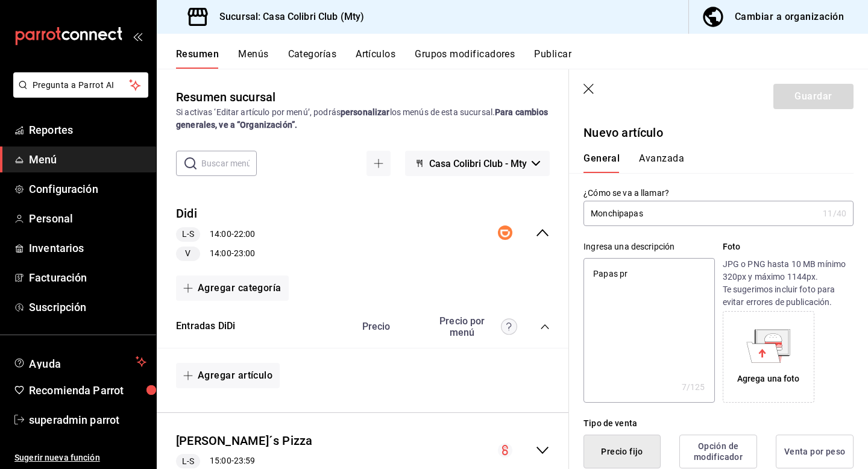
type textarea "Papas pre"
type textarea "x"
type textarea "Papas prep"
type textarea "x"
type textarea "Papas prepa"
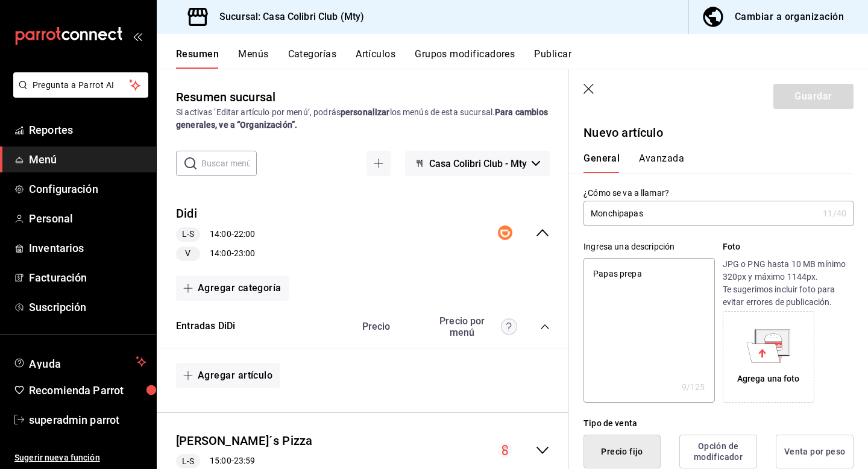
type textarea "x"
type textarea "Papas prepar"
type textarea "x"
type textarea "Papas prepara"
type textarea "x"
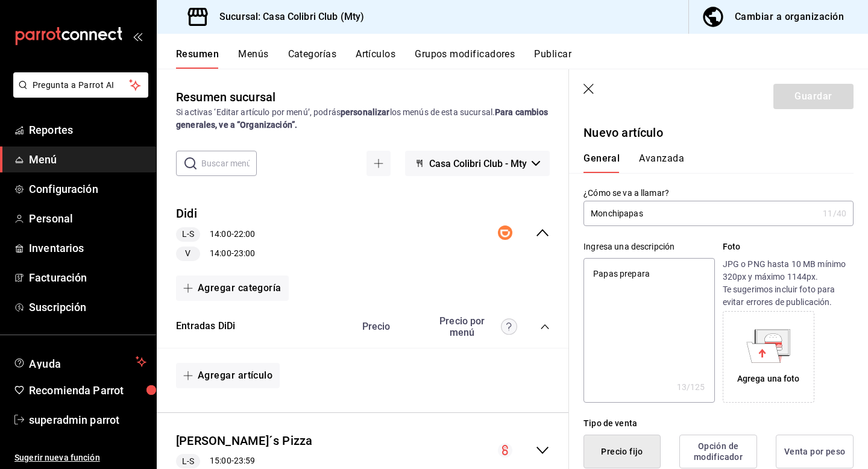
type textarea "Papas preparad"
type textarea "x"
type textarea "Papas preparada"
type textarea "x"
type textarea "Papas preparadas"
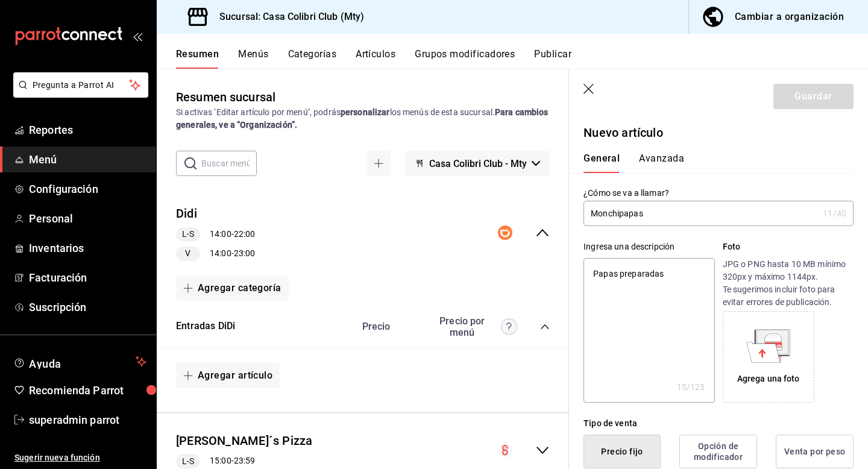
type textarea "x"
type textarea "Papas preparadas"
type textarea "x"
type textarea "Papas preparadas c"
type textarea "x"
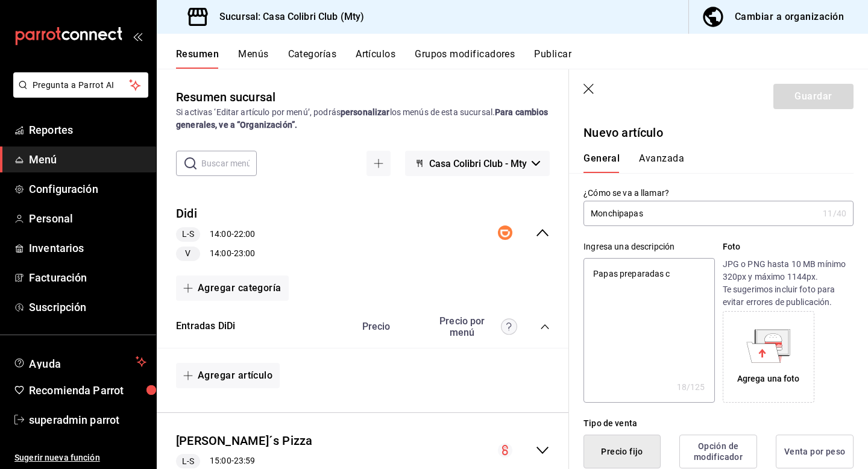
type textarea "Papas preparadas co"
type textarea "x"
type textarea "Papas preparadas con"
type textarea "x"
type textarea "Papas preparadas con"
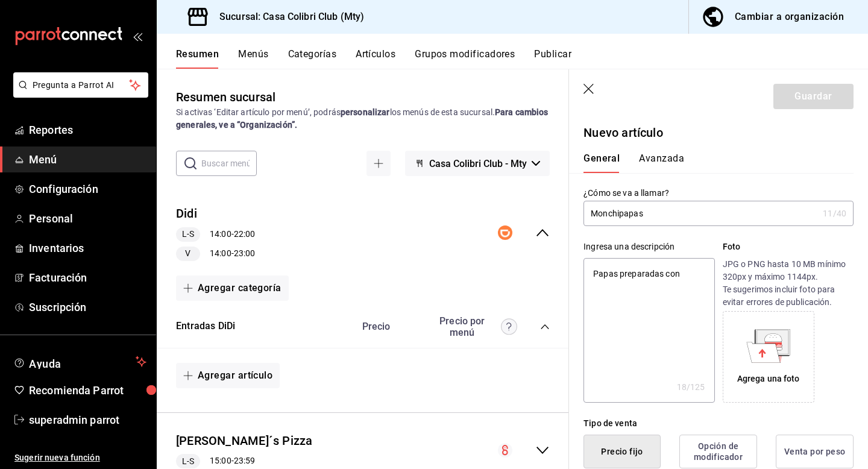
type textarea "x"
type textarea "Papas preparadas con t"
type textarea "x"
type textarea "Papas preparadas con to"
type textarea "x"
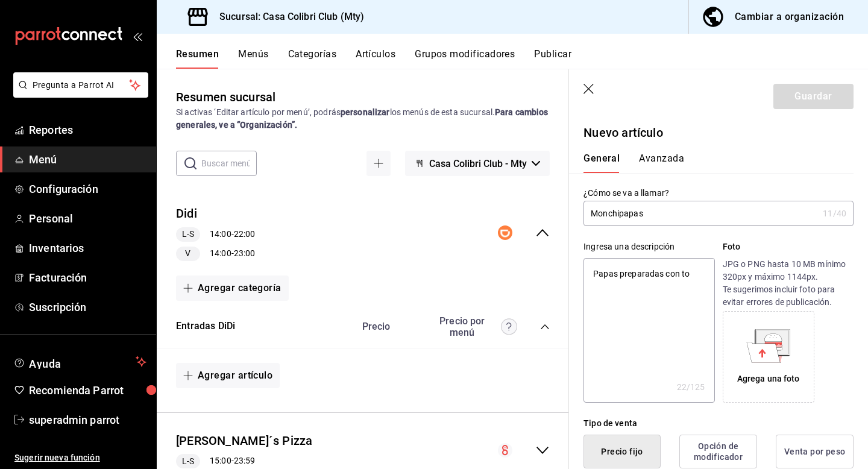
type textarea "Papas preparadas con top"
type textarea "x"
type textarea "Papas preparadas con topp"
type textarea "x"
type textarea "Papas preparadas con [PERSON_NAME]"
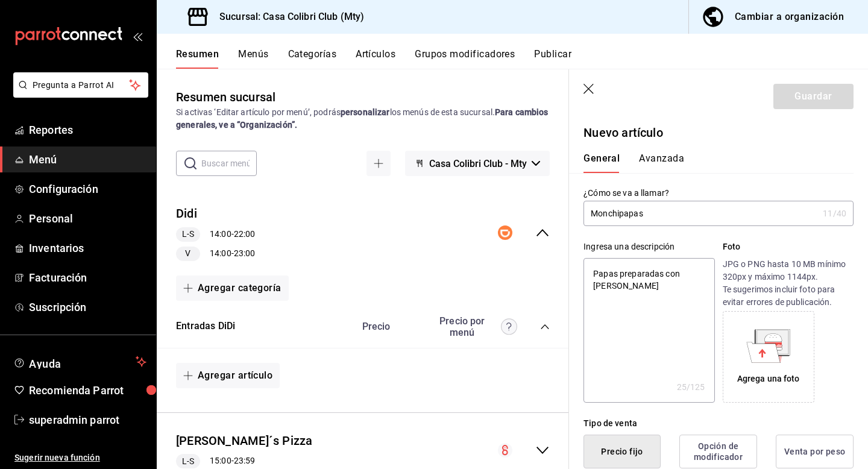
type textarea "x"
type textarea "Papas preparadas con [PERSON_NAME]"
type textarea "x"
type textarea "Papas preparadas con topping"
type textarea "x"
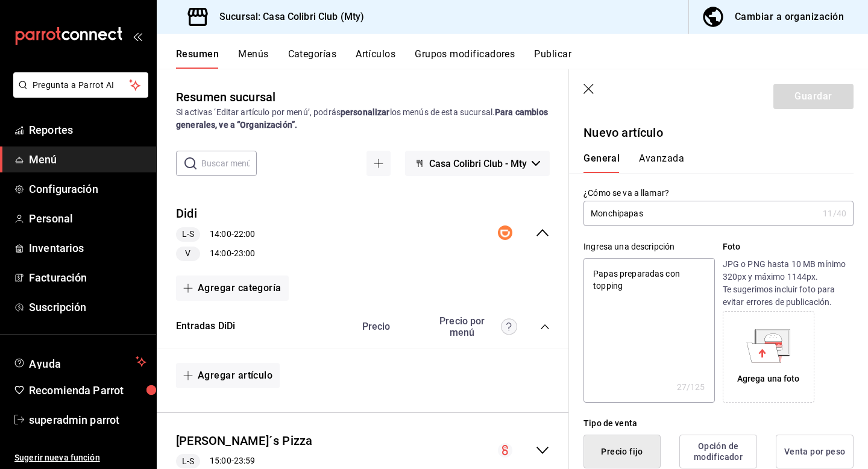
type textarea "Papas preparadas con toppings"
type textarea "x"
type textarea "Papas preparadas con toppings"
type textarea "x"
type textarea "Papas preparadas con toppings"
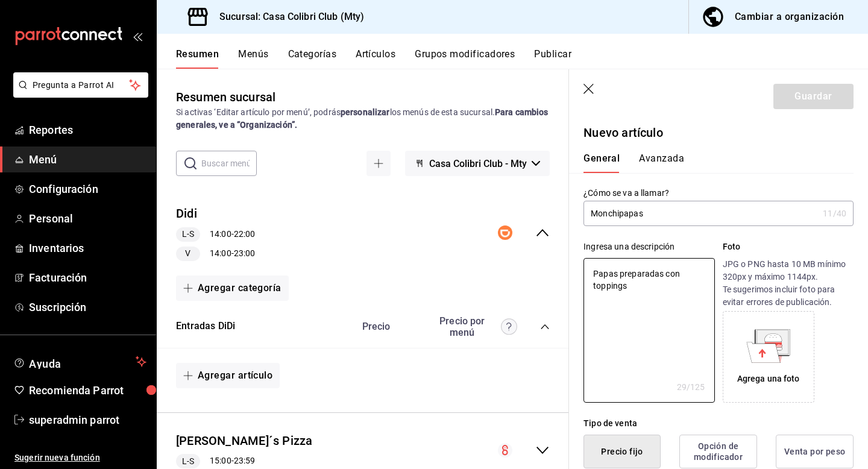
type textarea "x"
type textarea "Papas preparadas con toppings u"
type textarea "x"
type textarea "Papas preparadas con toppings un"
type textarea "x"
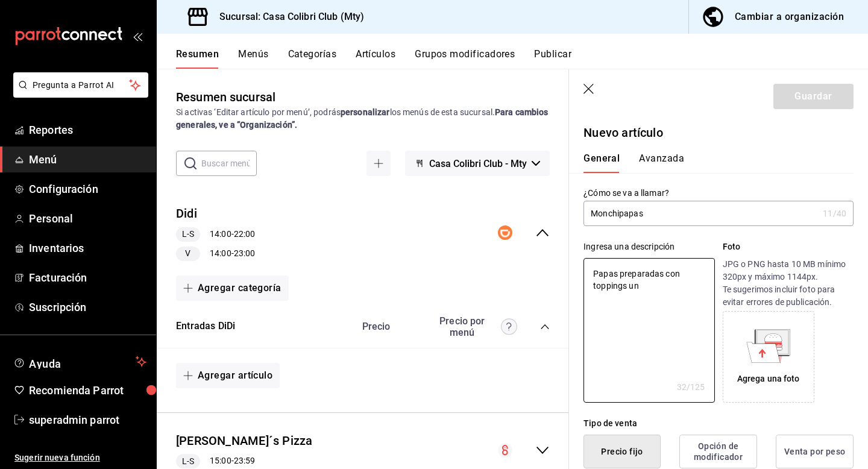
type textarea "Papas preparadas con toppings uni"
type textarea "x"
type textarea "Papas preparadas con toppings unic"
type textarea "x"
type textarea "Papas preparadas con toppings unico"
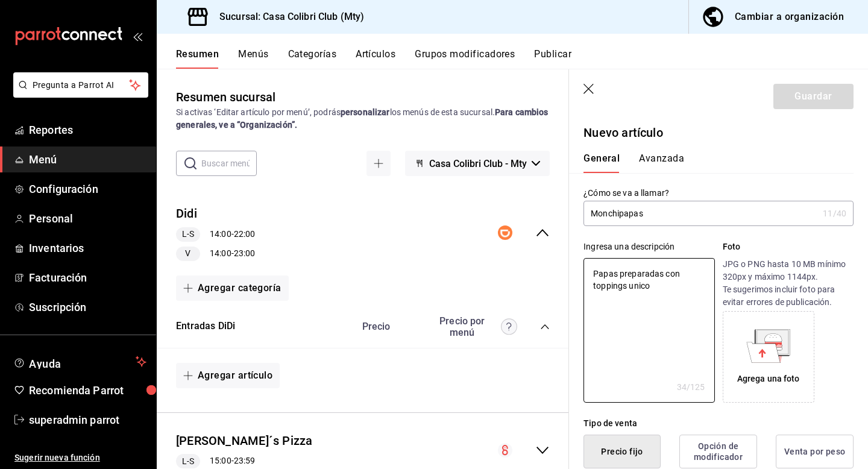
type textarea "x"
type textarea "Papas preparadas con toppings unicos"
type textarea "x"
type textarea "Papas preparadas con toppings unicos"
type textarea "x"
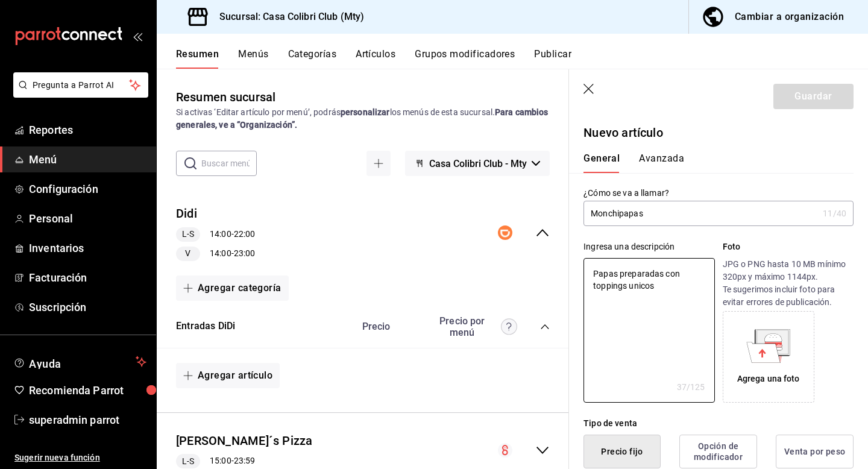
type textarea "Papas preparadas con toppings unicos y"
type textarea "x"
type textarea "Papas preparadas con toppings unicos y"
type textarea "x"
type textarea "Papas preparadas con toppings unicos y sa"
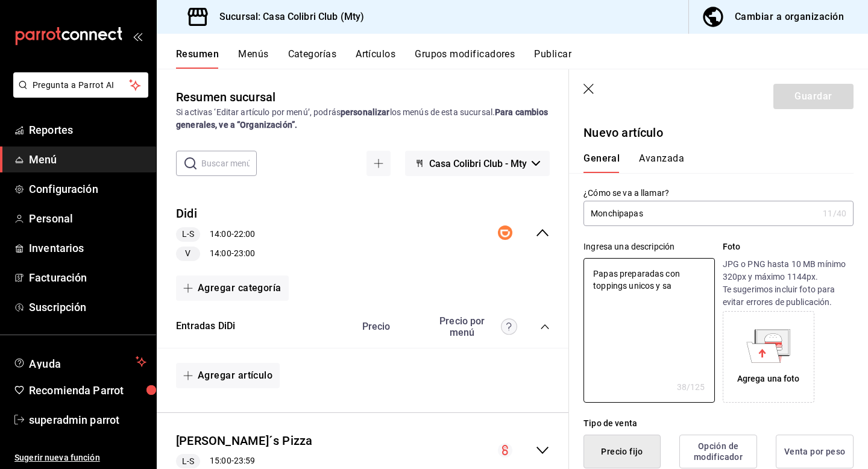
type textarea "x"
type textarea "Papas preparadas con toppings unicos y sab"
type textarea "x"
type textarea "Papas preparadas con toppings unicos y sabr"
type textarea "x"
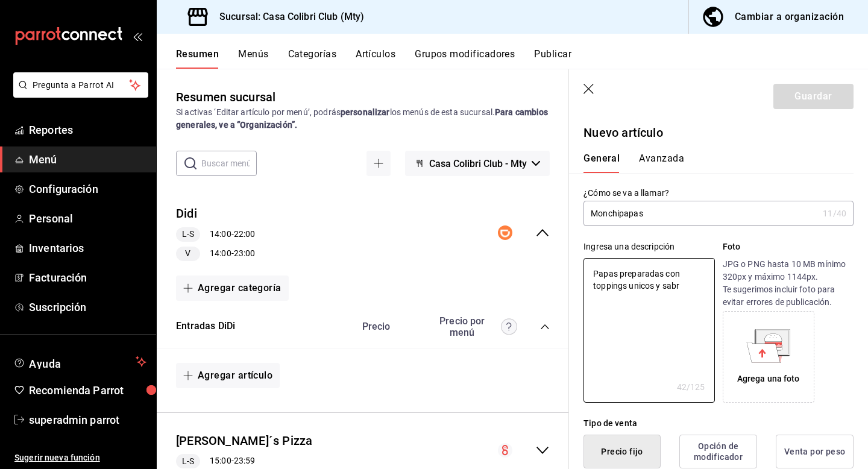
type textarea "Papas preparadas con toppings unicos y sabro"
type textarea "x"
type textarea "Papas preparadas con toppings unicos y sabros"
type textarea "x"
type textarea "Papas preparadas con toppings unicos y sabroso"
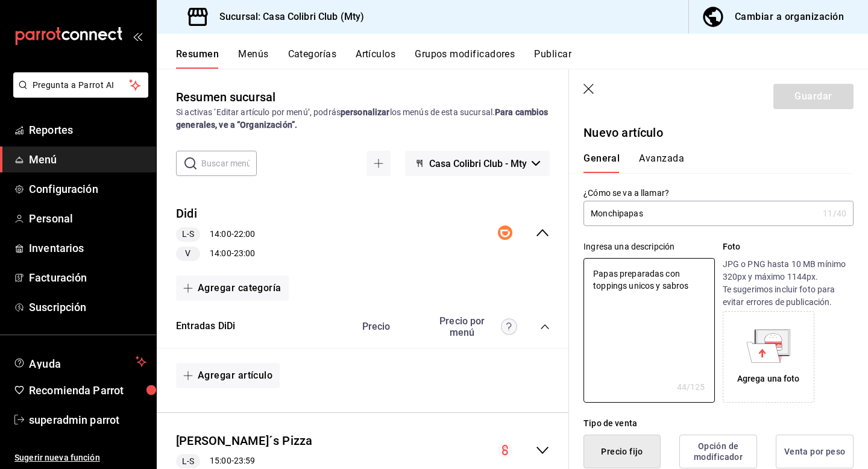
type textarea "x"
type textarea "Papas preparadas con toppings unicos y sabroso"
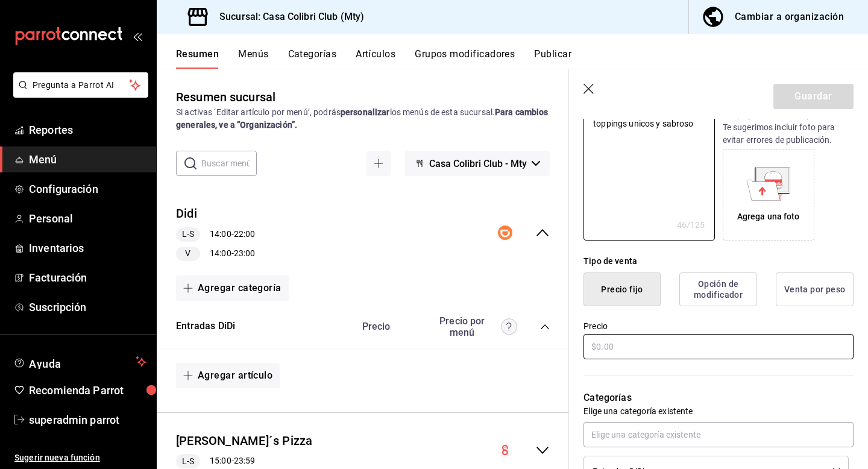
click at [667, 345] on input "text" at bounding box center [718, 346] width 270 height 25
type textarea "x"
type input "$2.00"
type textarea "x"
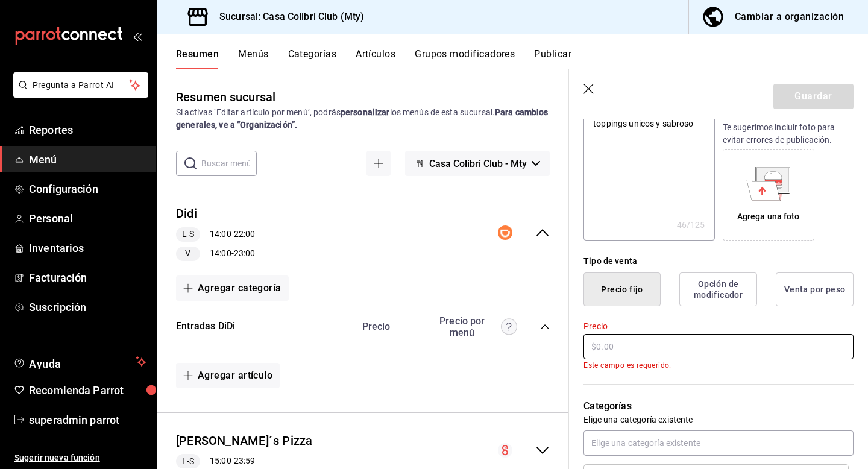
type textarea "x"
type input "$1.00"
type textarea "x"
type input "$12.00"
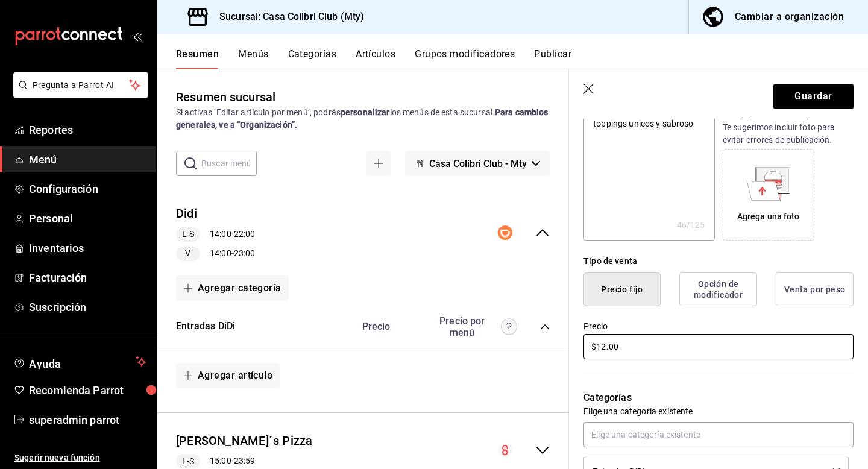
type textarea "x"
type input "$120.00"
click at [810, 92] on button "Guardar" at bounding box center [813, 96] width 80 height 25
type textarea "x"
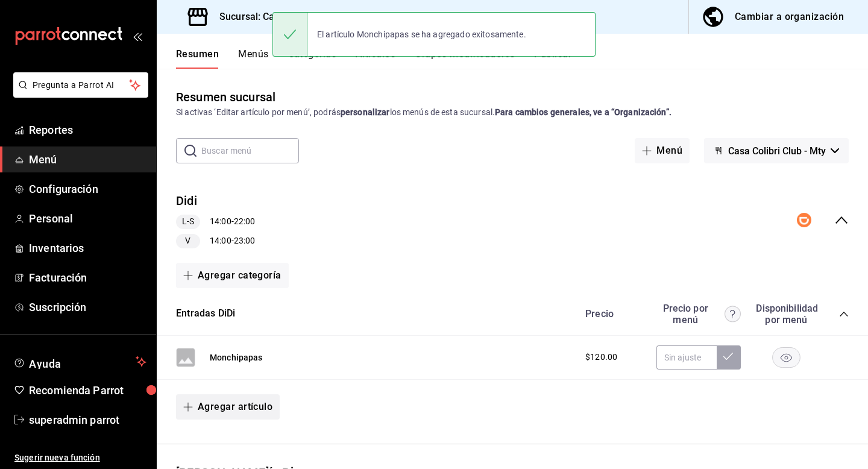
click at [224, 397] on button "Agregar artículo" at bounding box center [228, 406] width 104 height 25
click at [224, 409] on li "Artículo existente" at bounding box center [223, 410] width 95 height 30
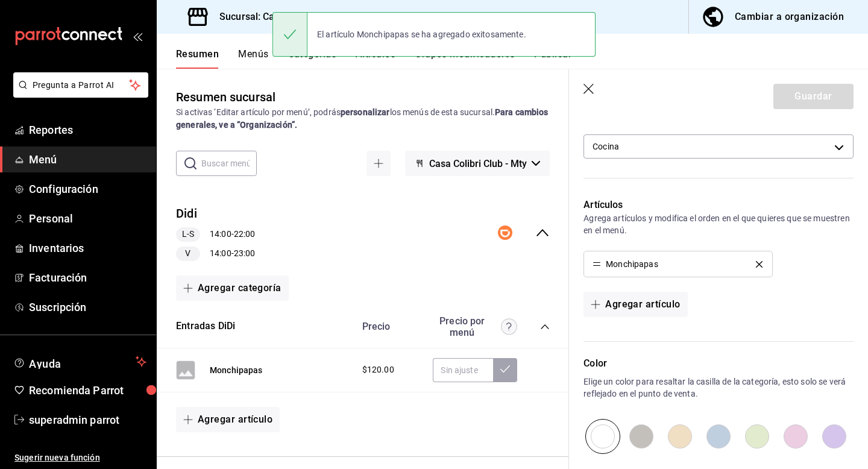
scroll to position [340, 0]
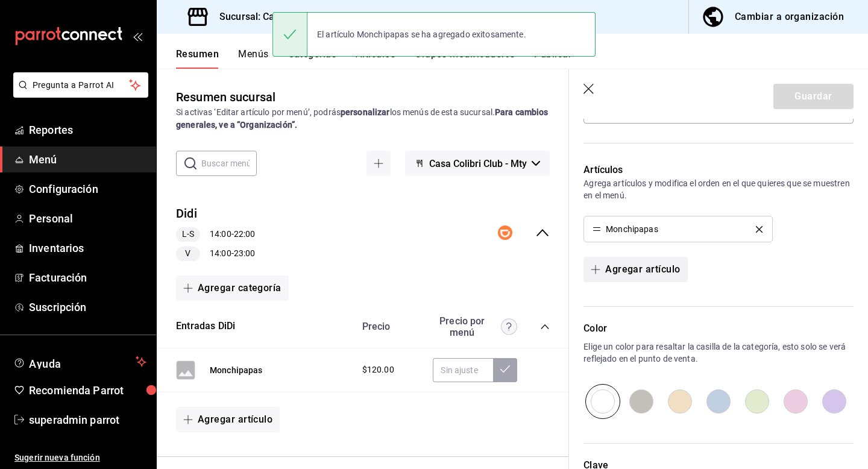
click at [632, 265] on button "Agregar artículo" at bounding box center [635, 269] width 104 height 25
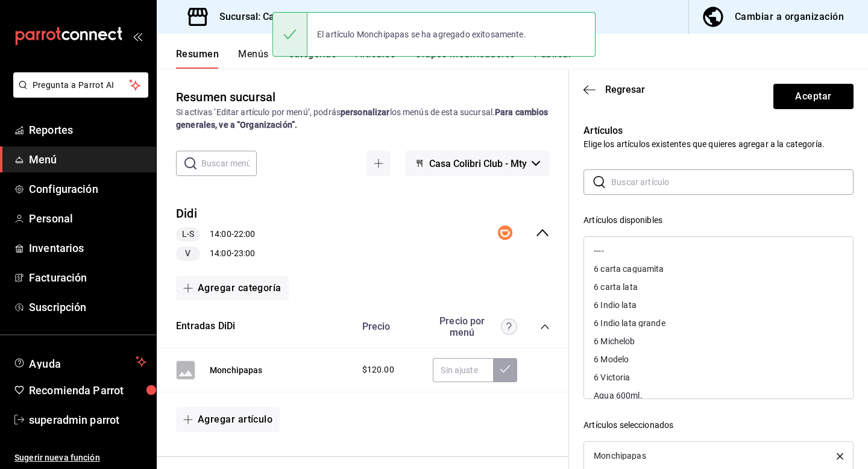
click at [637, 189] on input "text" at bounding box center [732, 182] width 242 height 24
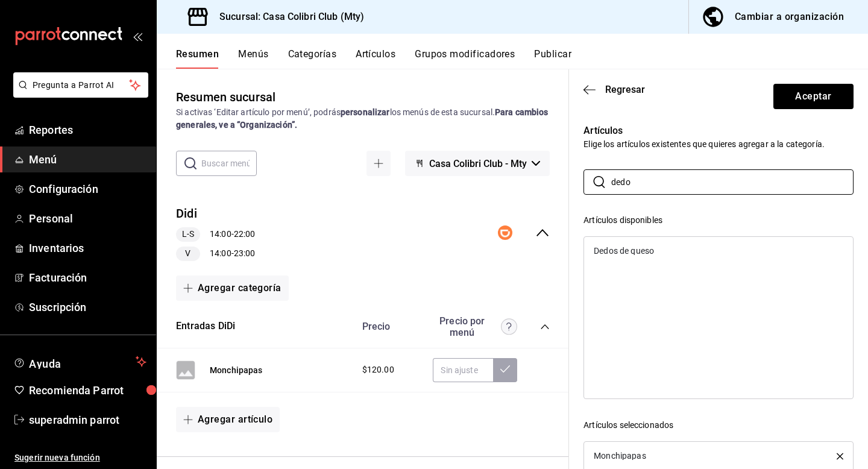
type input "dedo"
click at [651, 247] on div "Dedos de queso" at bounding box center [623, 250] width 60 height 8
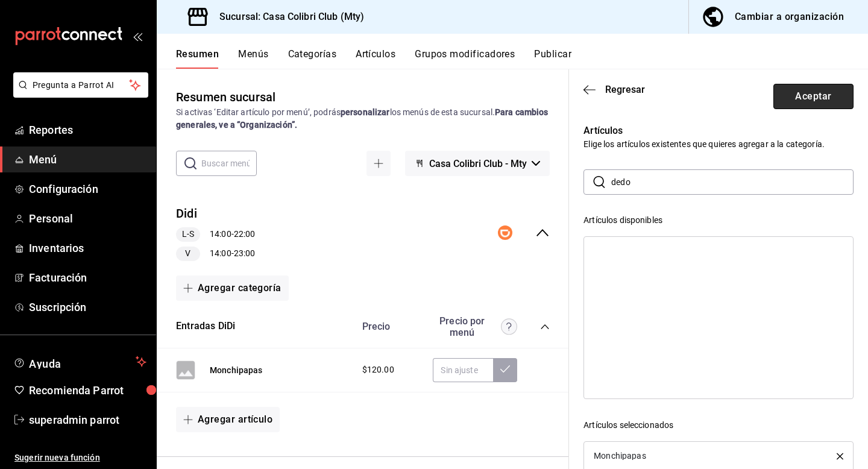
click at [801, 98] on button "Aceptar" at bounding box center [813, 96] width 80 height 25
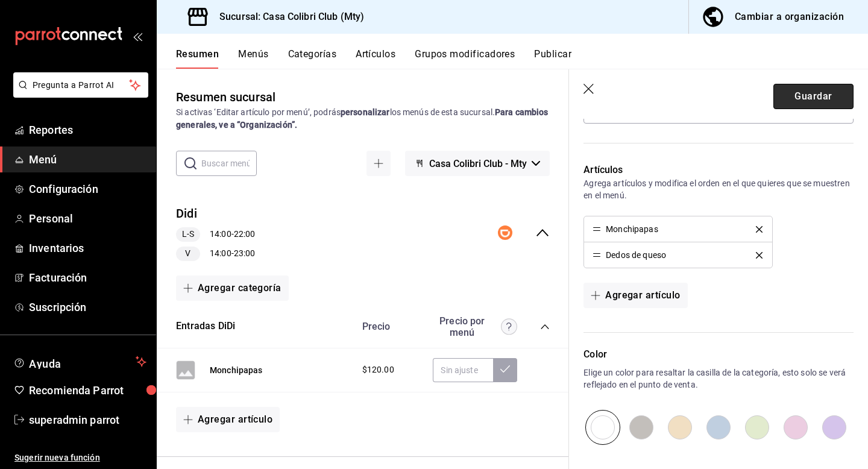
click at [790, 95] on button "Guardar" at bounding box center [813, 96] width 80 height 25
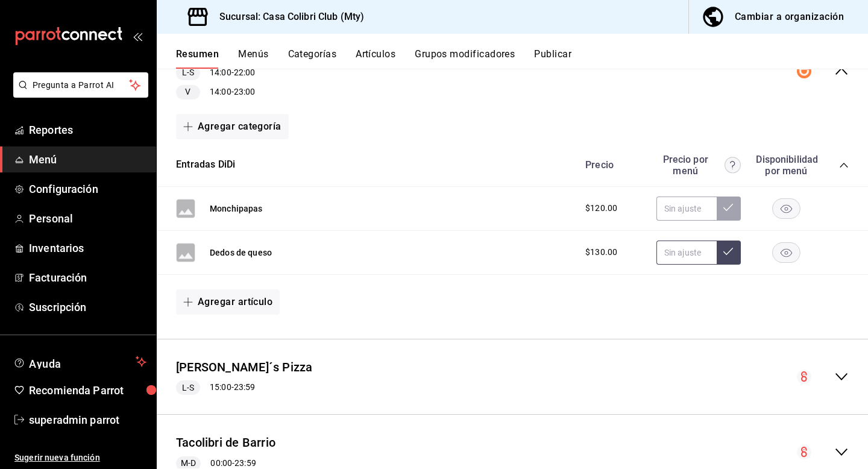
scroll to position [167, 0]
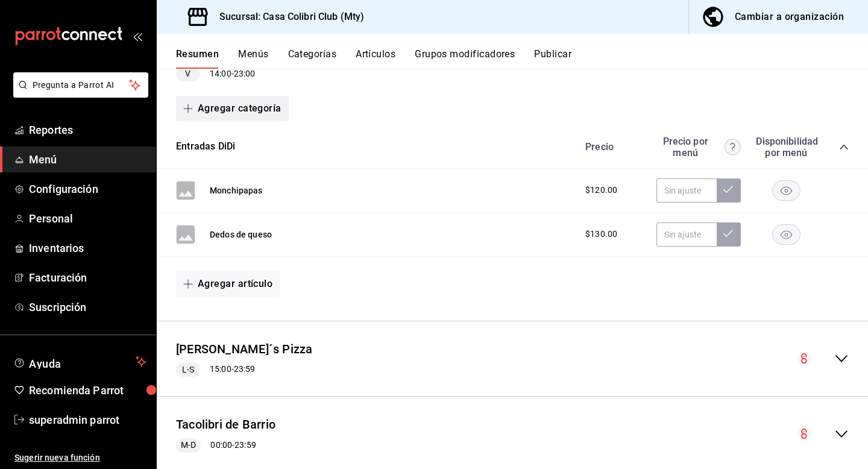
click at [246, 116] on button "Agregar categoría" at bounding box center [232, 108] width 113 height 25
click at [237, 164] on li "Categoría nueva" at bounding box center [227, 170] width 103 height 30
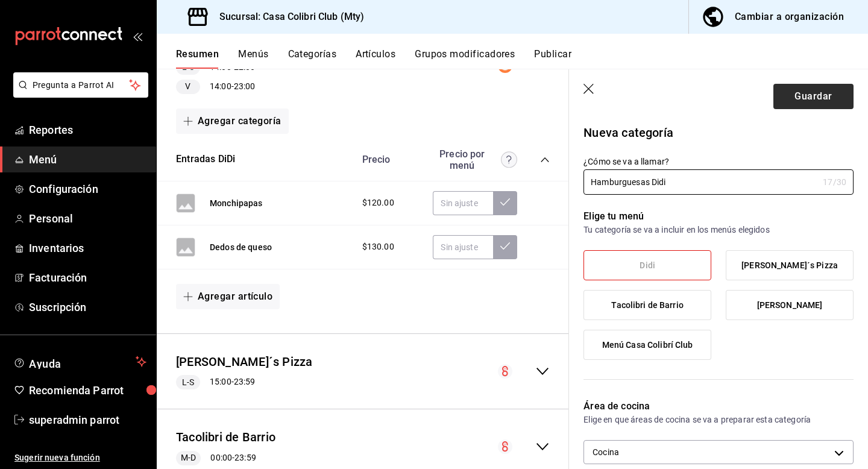
type input "Hamburguesas Didi"
click at [795, 95] on button "Guardar" at bounding box center [813, 96] width 80 height 25
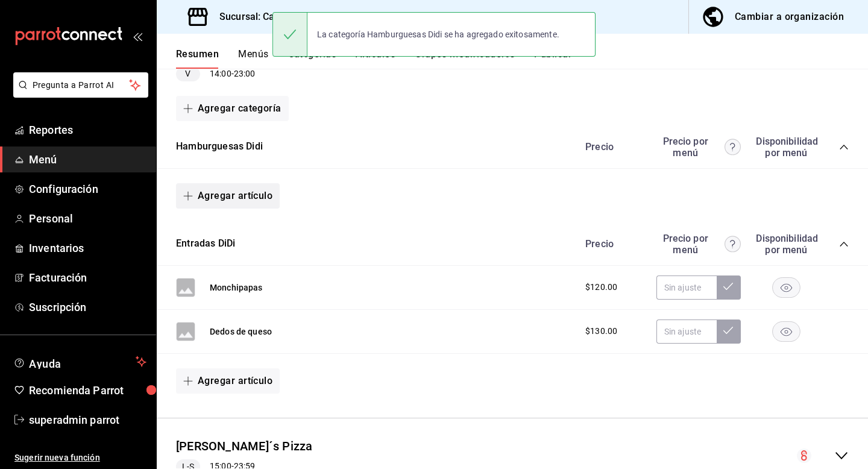
click at [245, 198] on button "Agregar artículo" at bounding box center [228, 195] width 104 height 25
click at [239, 230] on li "Artículo existente" at bounding box center [223, 228] width 95 height 30
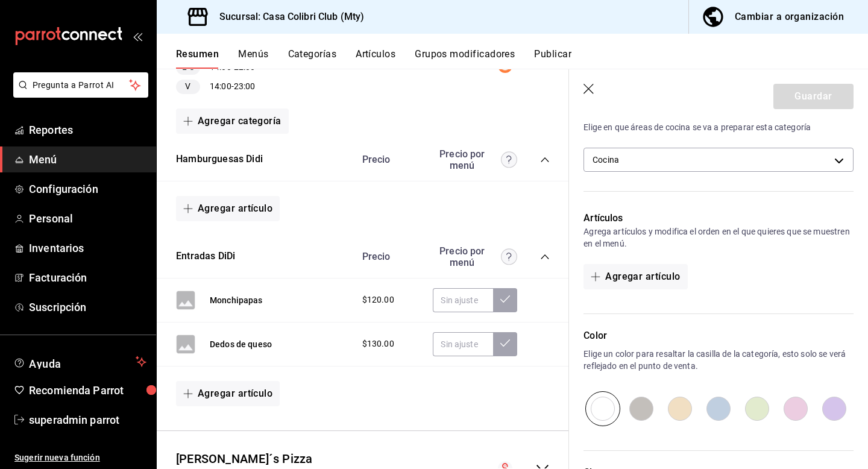
scroll to position [299, 0]
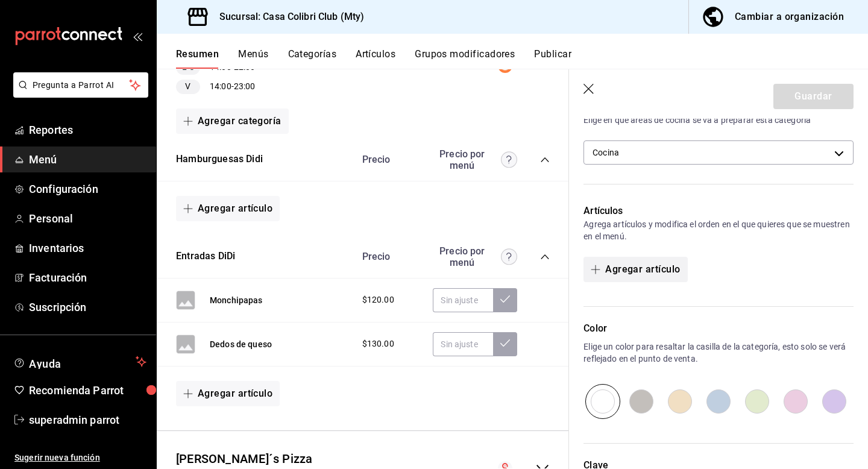
click at [619, 267] on button "Agregar artículo" at bounding box center [635, 269] width 104 height 25
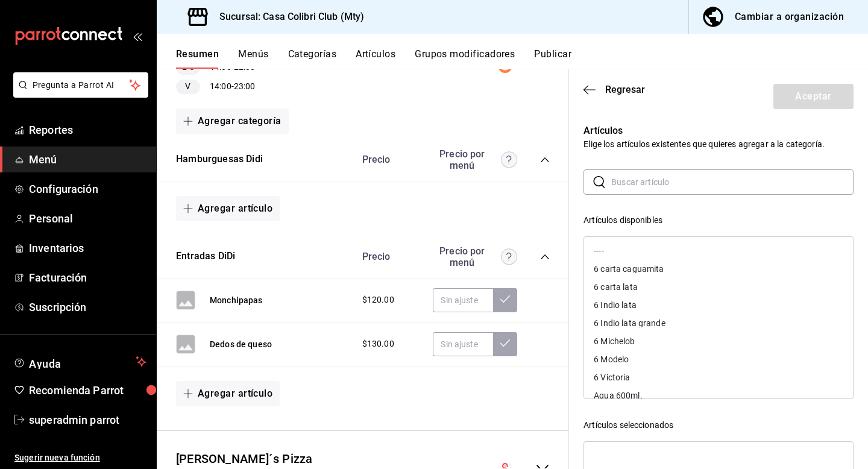
click at [632, 188] on input "text" at bounding box center [732, 182] width 242 height 24
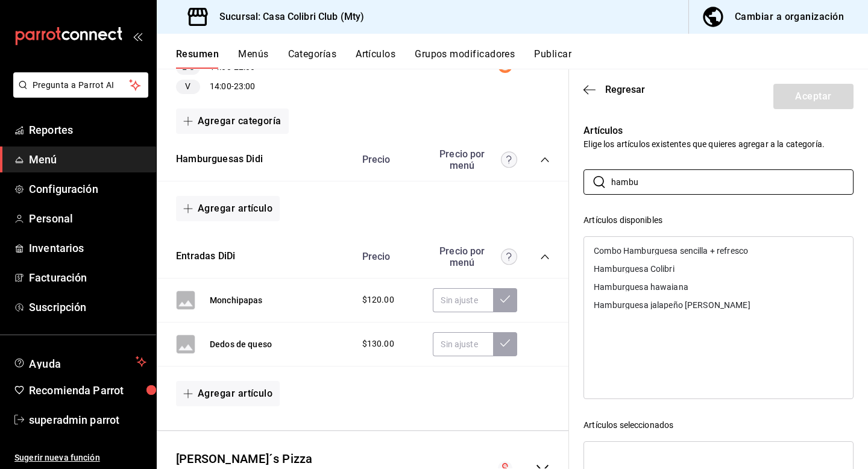
click at [648, 269] on div "Hamburguesa Colibri" at bounding box center [633, 268] width 81 height 8
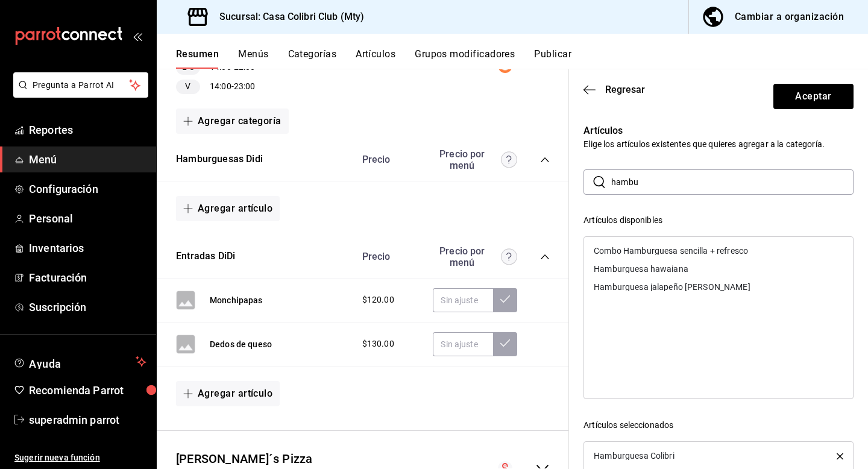
click at [658, 266] on div "Hamburguesa hawaiana" at bounding box center [640, 268] width 95 height 8
click at [660, 272] on div "Hamburguesa jalapeño [PERSON_NAME]" at bounding box center [671, 268] width 156 height 8
click at [646, 182] on input "hambu" at bounding box center [732, 182] width 242 height 24
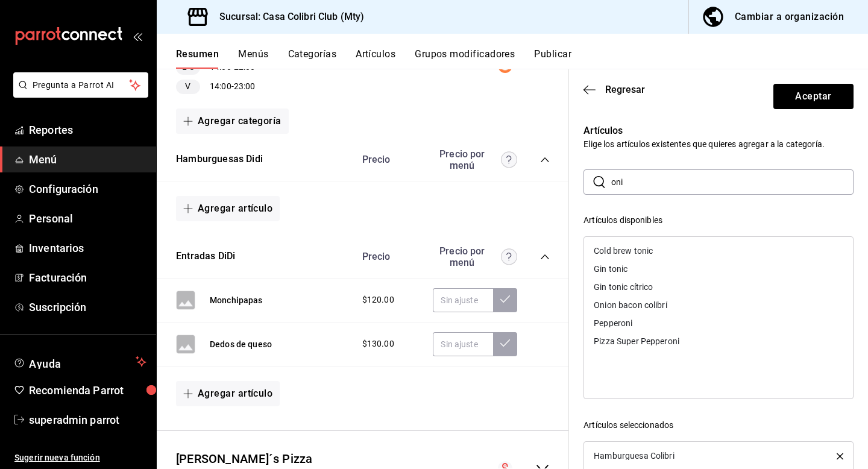
click at [669, 302] on div "Onion bacon colibrí" at bounding box center [718, 305] width 269 height 18
click at [680, 187] on input "oni" at bounding box center [732, 182] width 242 height 24
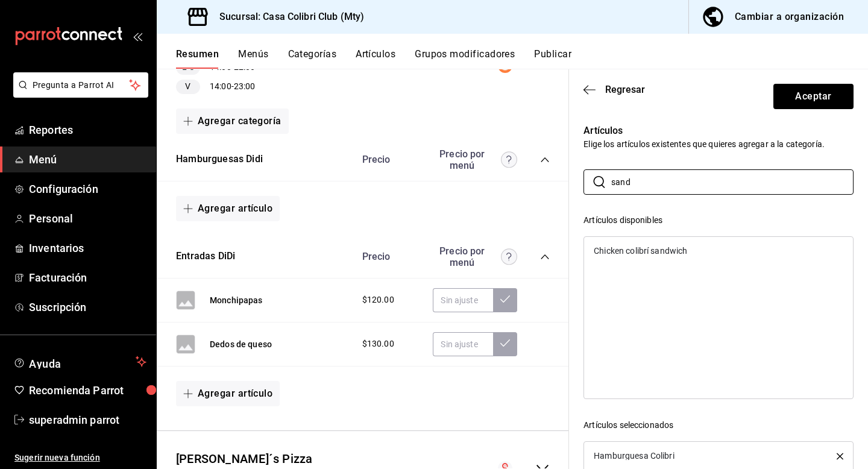
click at [674, 248] on div "Chicken colibrí sandwich" at bounding box center [639, 250] width 93 height 8
click at [662, 186] on input "sand" at bounding box center [732, 182] width 242 height 24
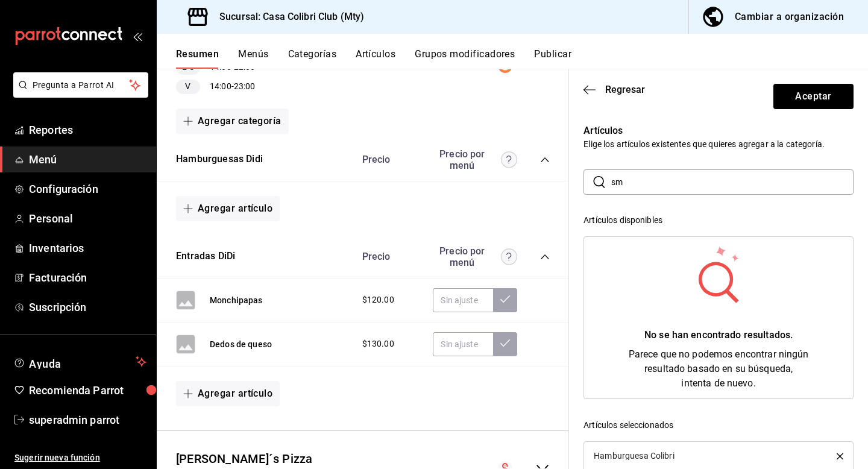
type input "s"
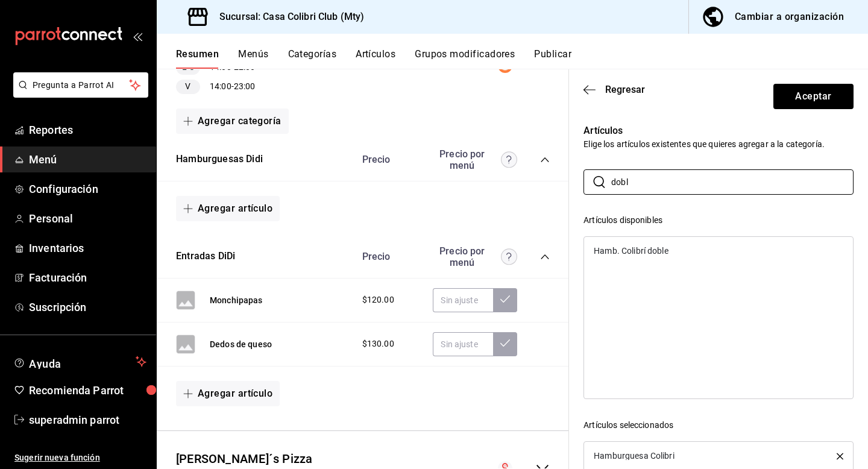
type input "dobl"
click at [671, 254] on div "Hamb. Colibrí doble" at bounding box center [718, 251] width 269 height 18
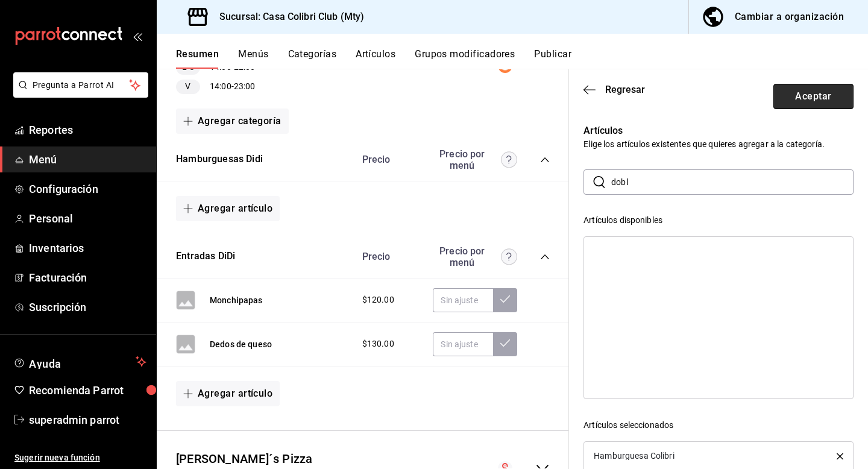
click at [791, 105] on button "Aceptar" at bounding box center [813, 96] width 80 height 25
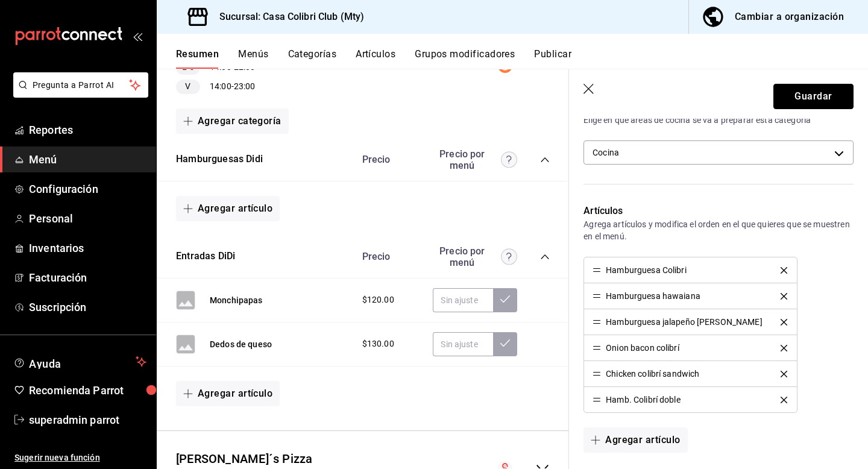
click at [791, 105] on button "Guardar" at bounding box center [813, 96] width 80 height 25
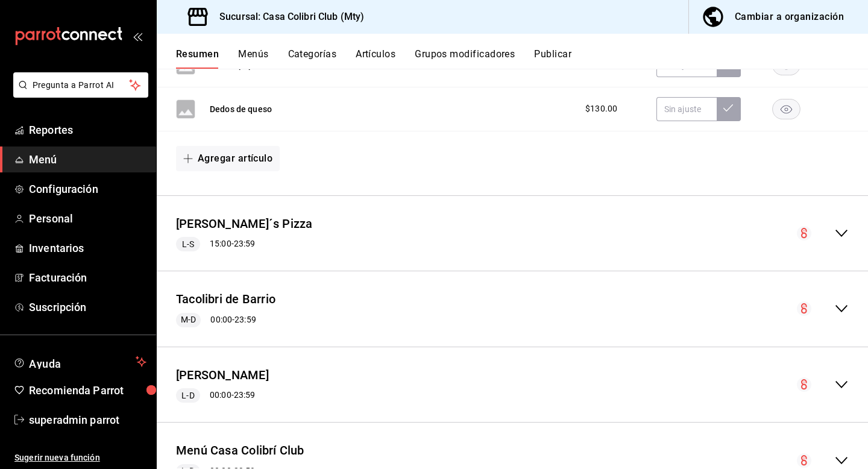
scroll to position [707, 0]
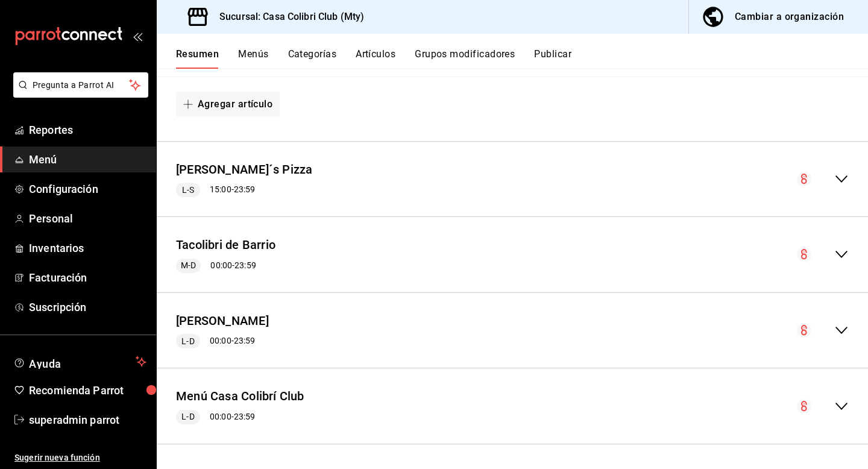
click at [363, 55] on button "Artículos" at bounding box center [375, 58] width 40 height 20
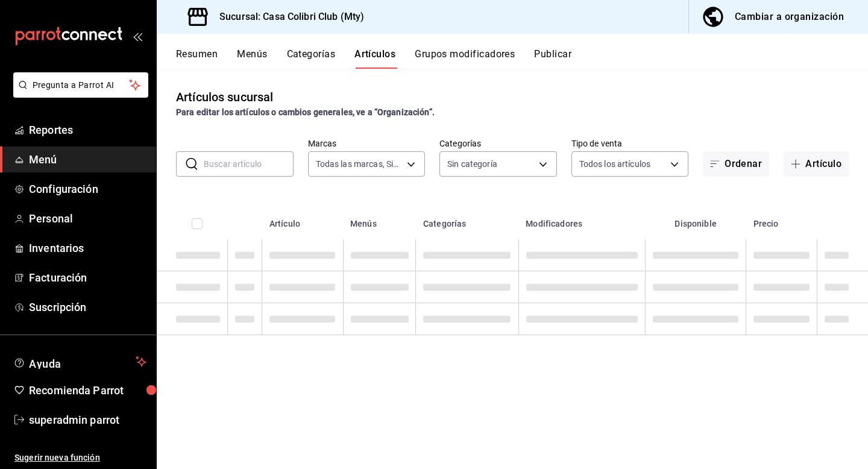
type input "51376f23-c189-4798-a143-22766f9dfc19"
type input "638e4a8b-9acb-4c83-a8b9-09e99750fb43,3a889cf9-ab30-4417-afaf-93e2bfde199c,d2d07…"
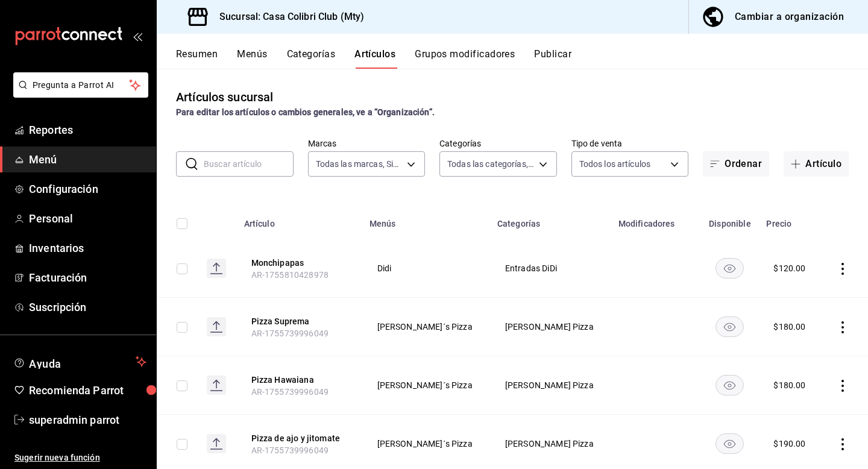
click at [255, 170] on input "text" at bounding box center [249, 164] width 90 height 24
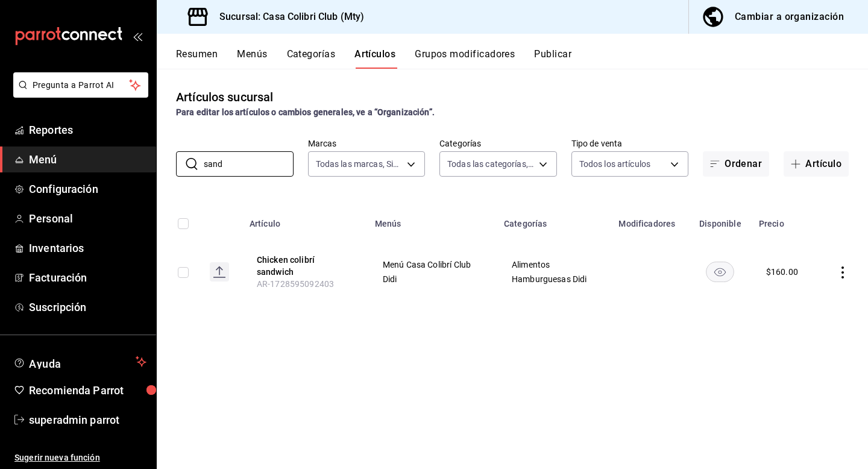
type input "sand"
click at [579, 101] on div "Artículos sucursal Para editar los artículos o cambios generales, ve a “Organiz…" at bounding box center [512, 103] width 711 height 31
click at [210, 63] on button "Resumen" at bounding box center [197, 58] width 42 height 20
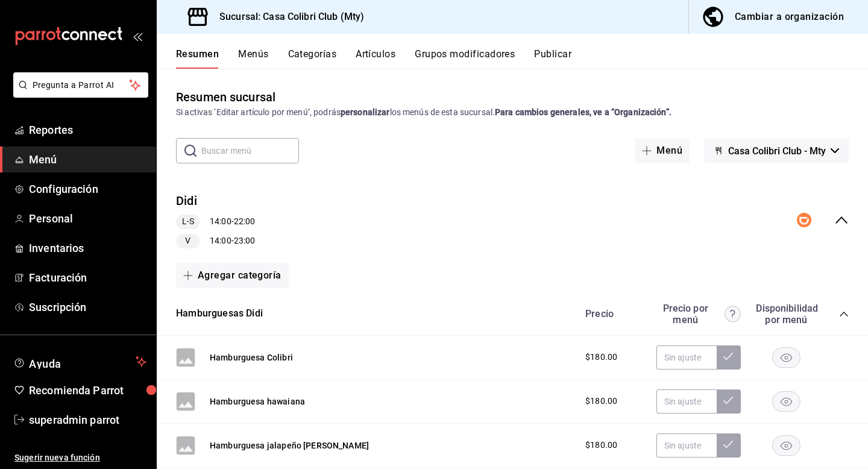
click at [458, 54] on button "Grupos modificadores" at bounding box center [465, 58] width 100 height 20
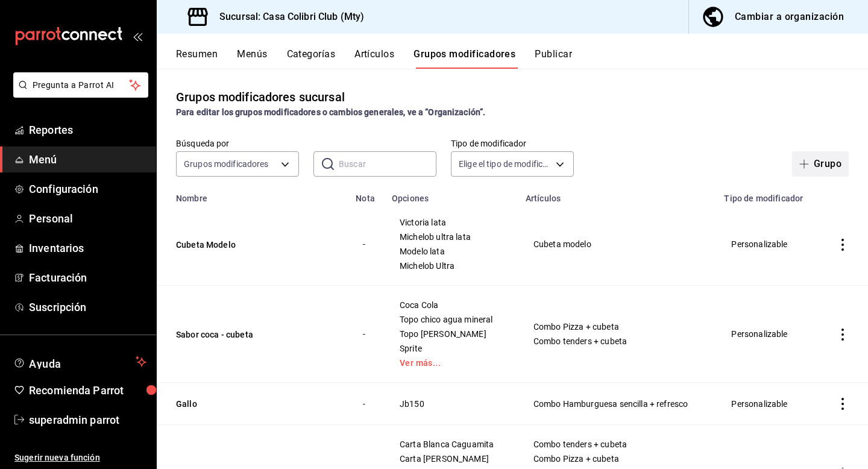
click at [804, 159] on icon "button" at bounding box center [804, 164] width 10 height 10
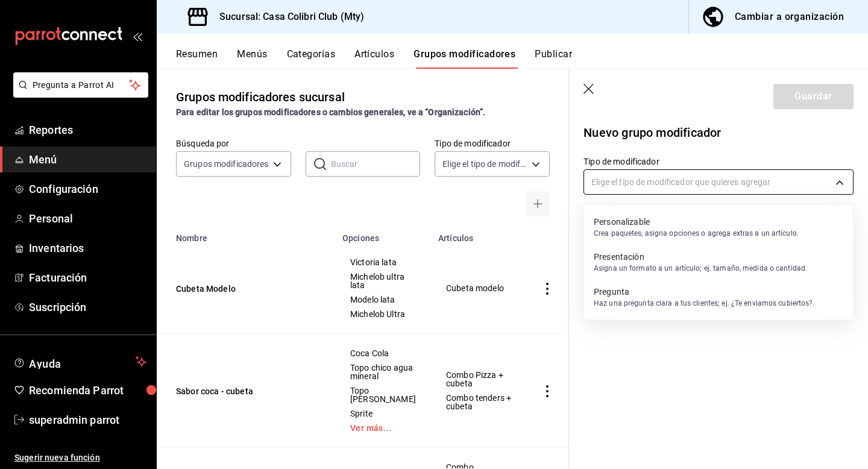
click at [688, 177] on body "Pregunta a Parrot AI Reportes Menú Configuración Personal Inventarios Facturaci…" at bounding box center [434, 234] width 868 height 469
click at [640, 235] on p "Crea paquetes, asigna opciones o agrega extras a un artículo." at bounding box center [695, 233] width 205 height 11
type input "CUSTOMIZABLE"
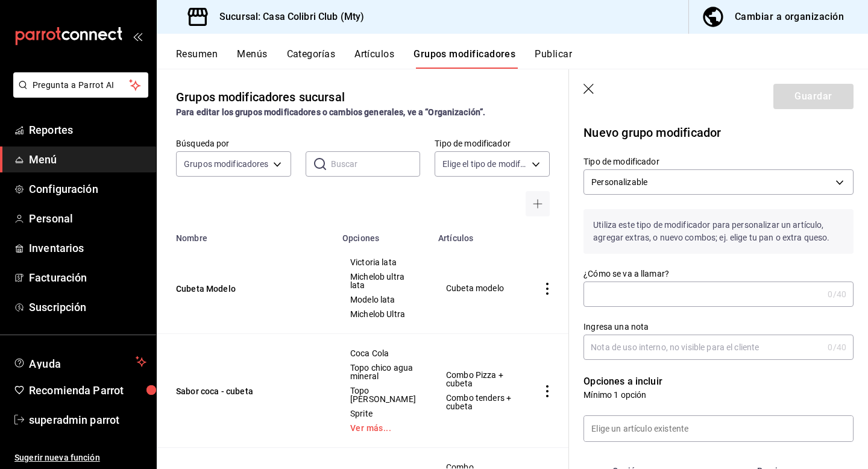
click at [616, 298] on input "¿Cómo se va a llamar?" at bounding box center [702, 294] width 239 height 24
type input "Agrega Complemento"
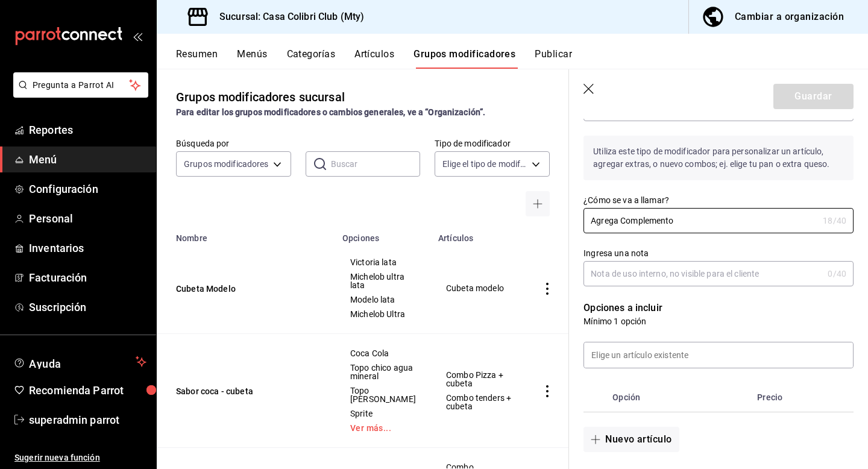
scroll to position [101, 0]
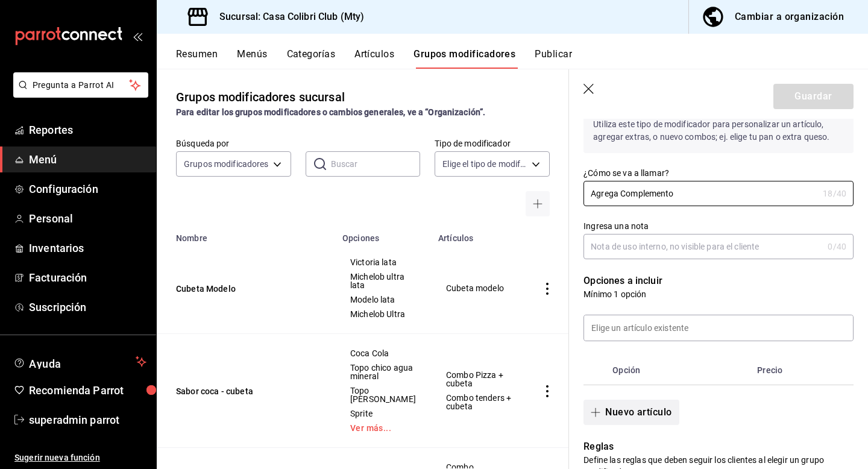
click at [622, 408] on button "Nuevo artículo" at bounding box center [630, 411] width 95 height 25
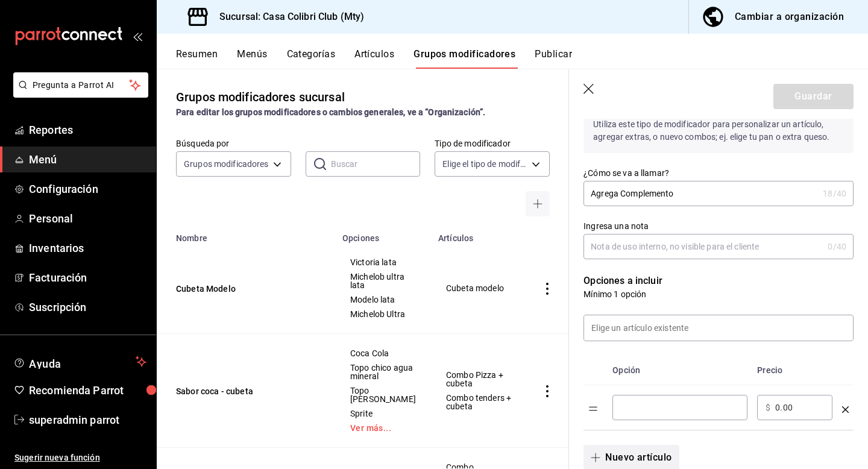
click at [622, 408] on input "optionsTable" at bounding box center [680, 407] width 118 height 12
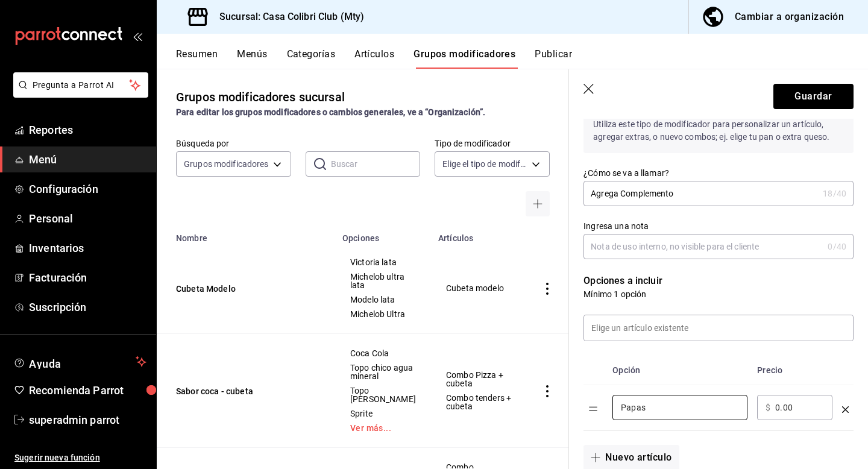
type input "Papas"
click at [776, 408] on input "0.00" at bounding box center [799, 407] width 49 height 12
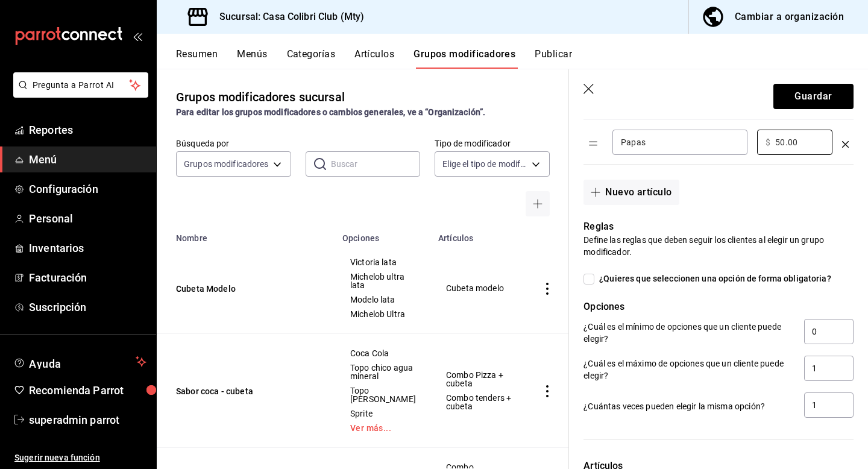
scroll to position [392, 0]
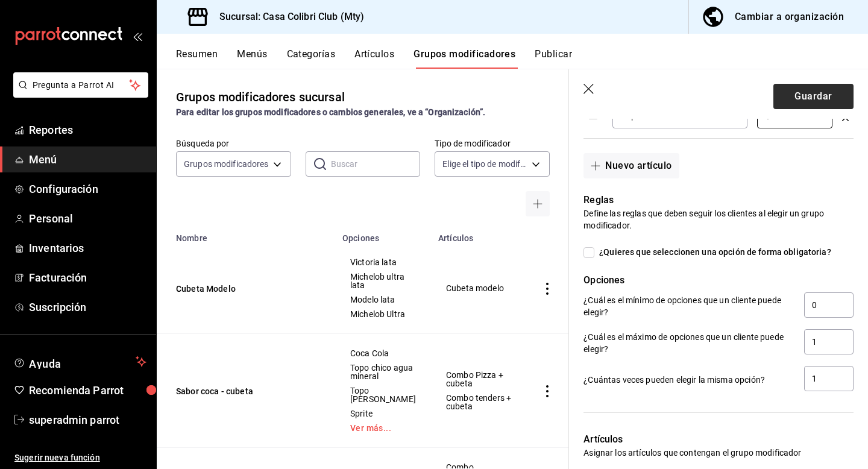
type input "50.00"
click at [806, 100] on button "Guardar" at bounding box center [813, 96] width 80 height 25
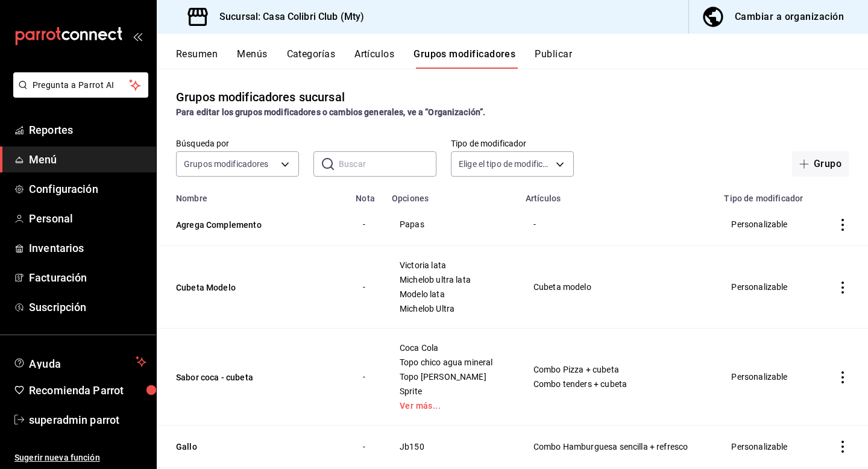
click at [202, 55] on button "Resumen" at bounding box center [197, 58] width 42 height 20
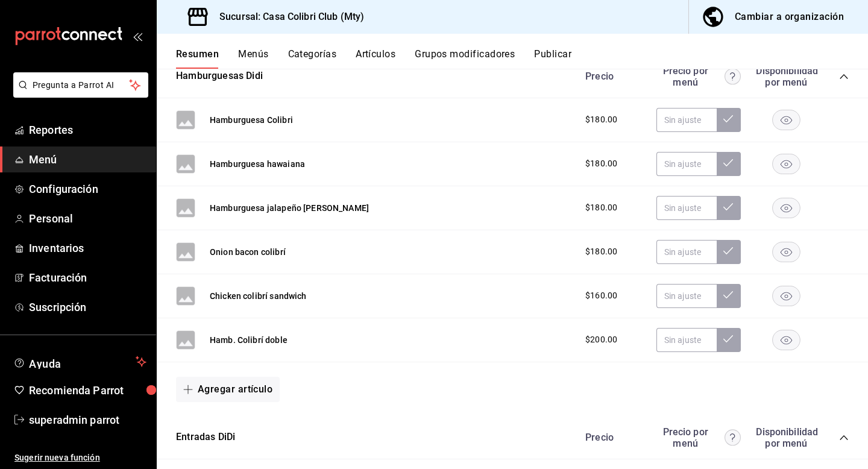
scroll to position [237, 0]
click at [240, 76] on button "Hamburguesas Didi" at bounding box center [219, 77] width 87 height 14
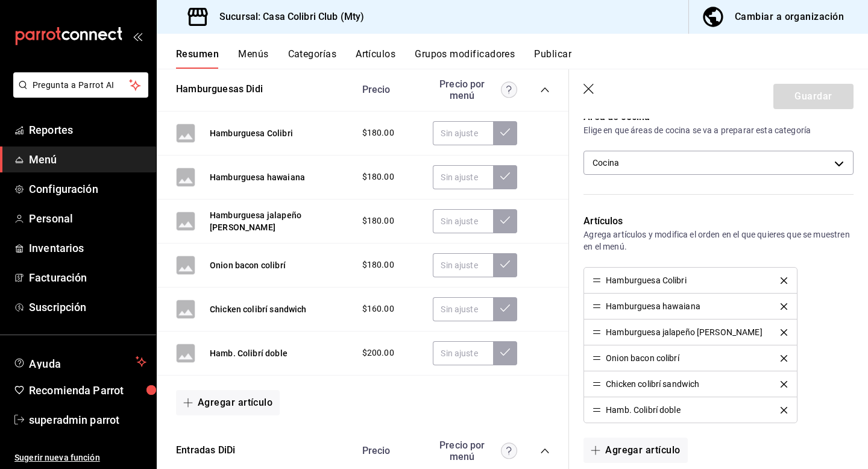
scroll to position [290, 0]
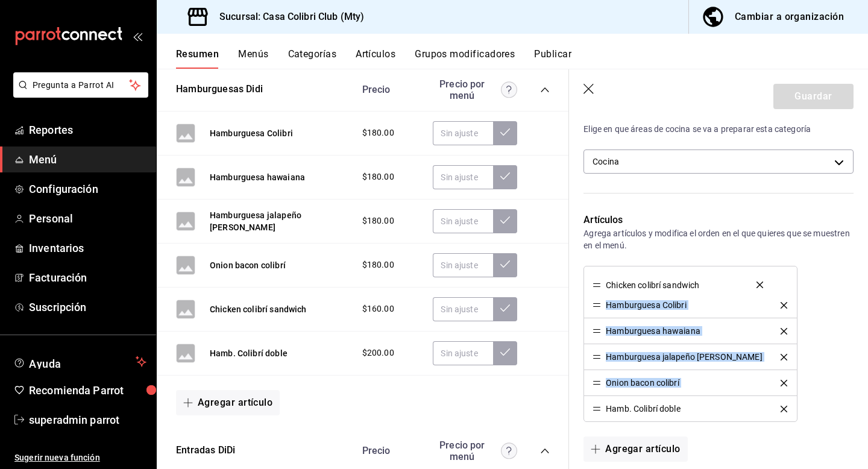
drag, startPoint x: 596, startPoint y: 381, endPoint x: 595, endPoint y: 283, distance: 97.6
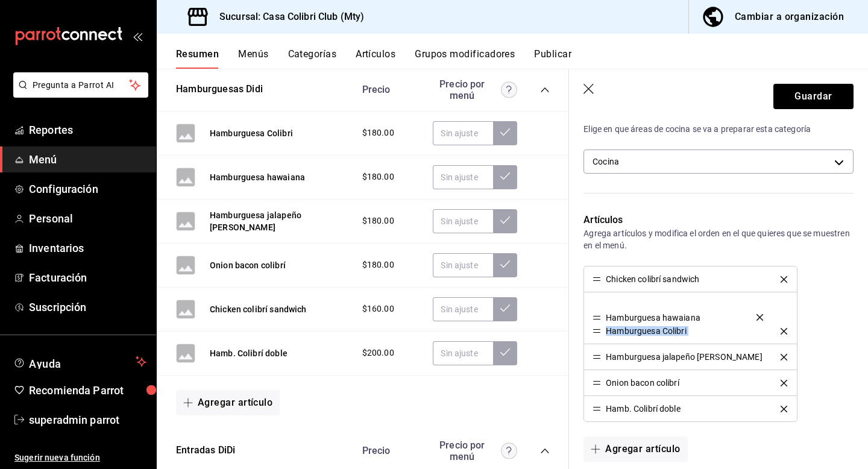
drag, startPoint x: 596, startPoint y: 333, endPoint x: 595, endPoint y: 310, distance: 22.9
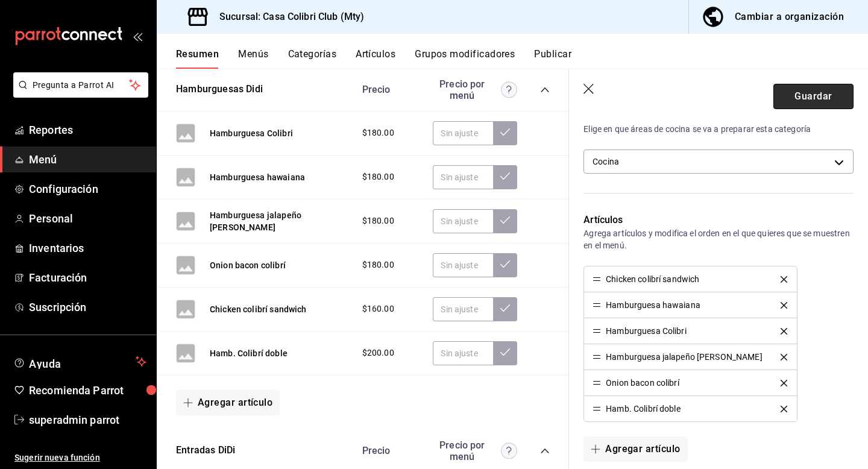
click at [800, 105] on button "Guardar" at bounding box center [813, 96] width 80 height 25
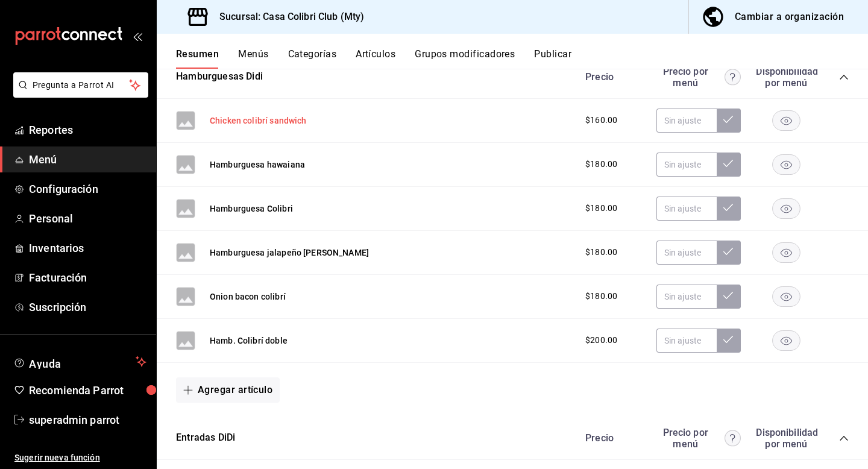
click at [223, 117] on button "Chicken colibrí sandwich" at bounding box center [258, 120] width 97 height 12
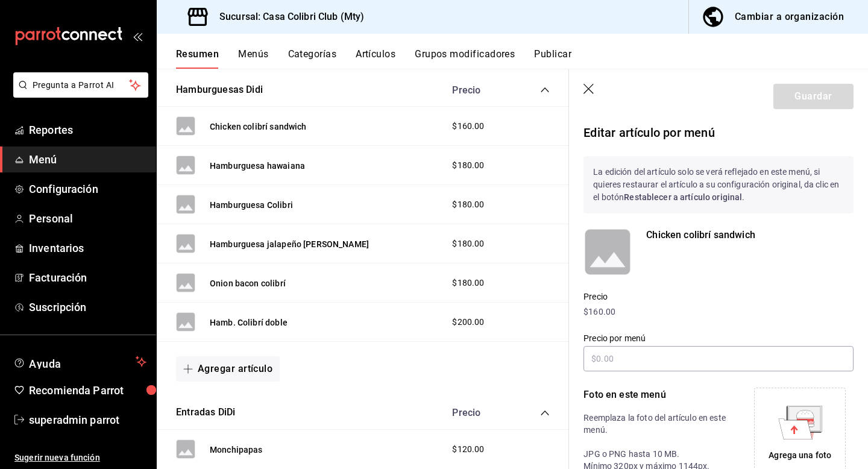
scroll to position [184, 0]
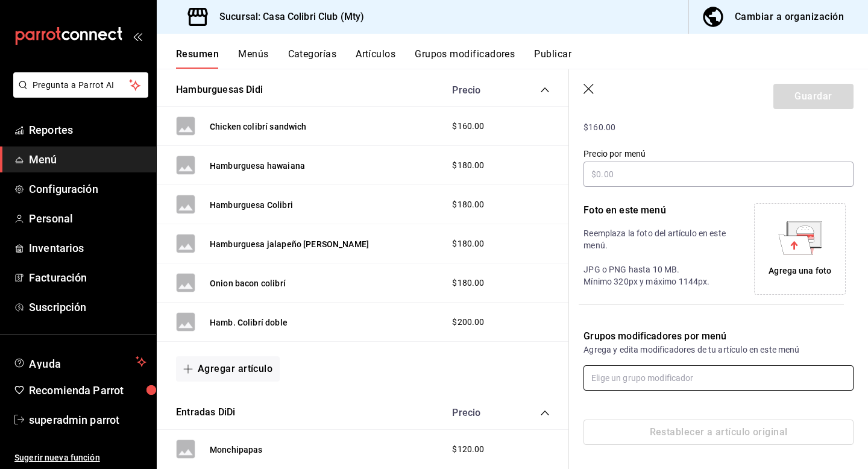
click at [614, 378] on input "text" at bounding box center [718, 377] width 270 height 25
type input "p"
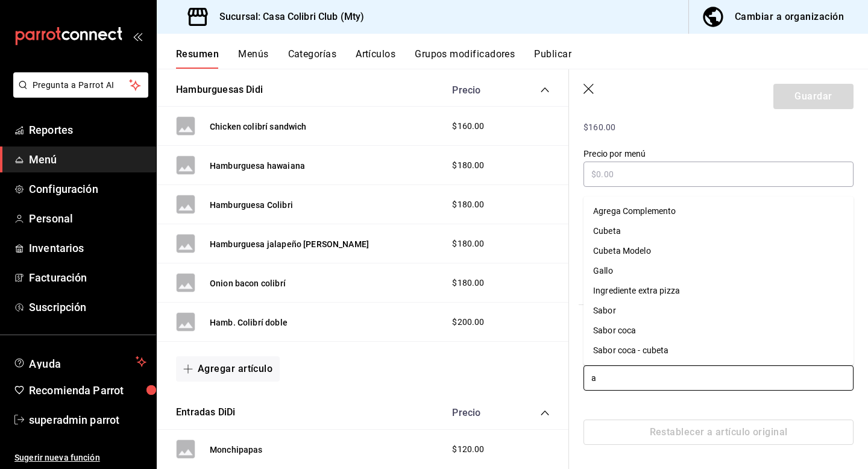
type input "ag"
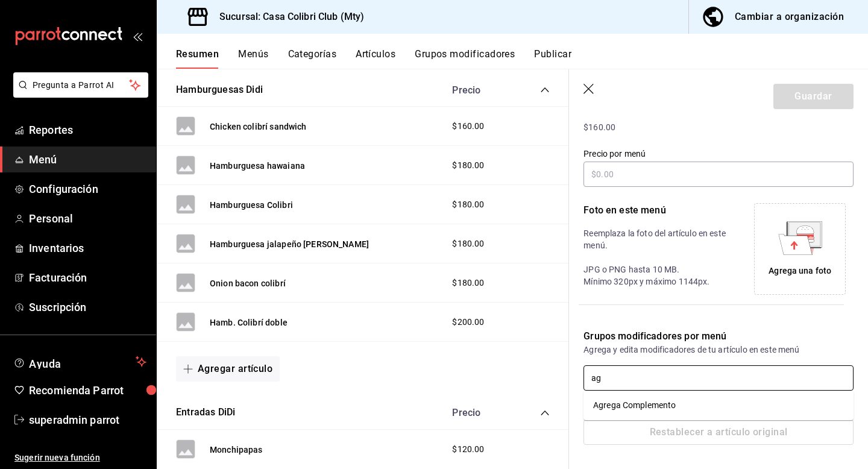
click at [630, 413] on li "Agrega Complemento" at bounding box center [718, 405] width 270 height 20
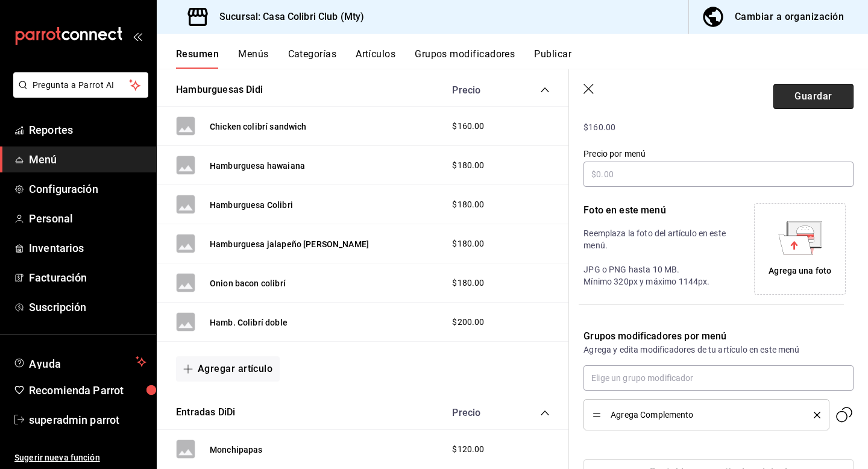
click at [808, 107] on button "Guardar" at bounding box center [813, 96] width 80 height 25
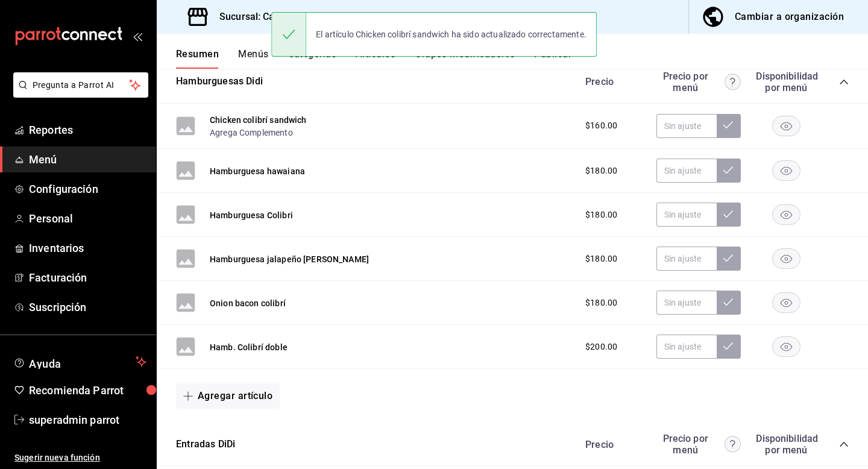
click at [272, 163] on div "Hamburguesa hawaiana" at bounding box center [240, 170] width 129 height 19
click at [273, 167] on button "Hamburguesa hawaiana" at bounding box center [257, 171] width 95 height 12
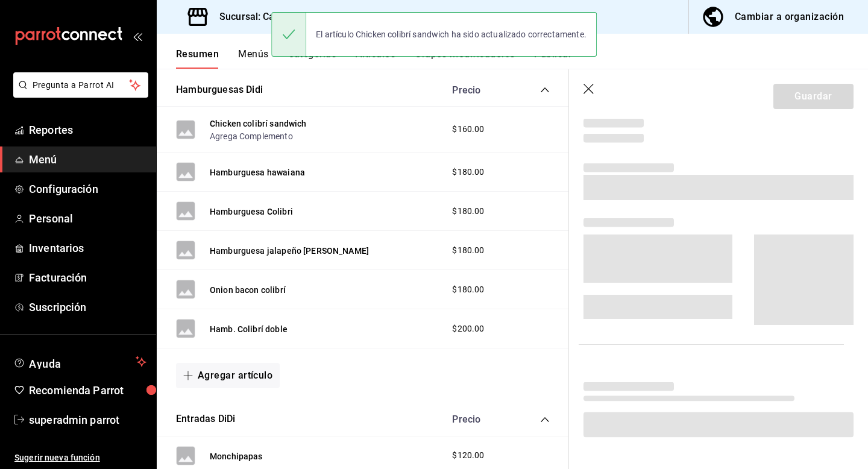
scroll to position [228, 0]
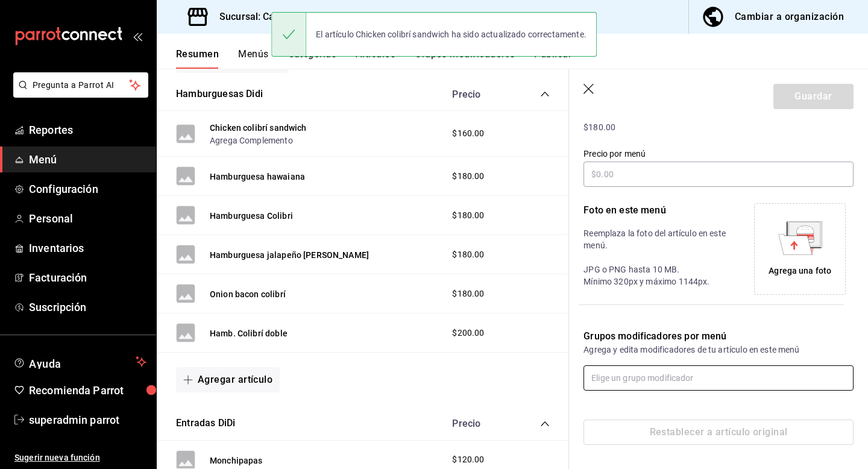
click at [668, 374] on input "text" at bounding box center [718, 377] width 270 height 25
type input "agre"
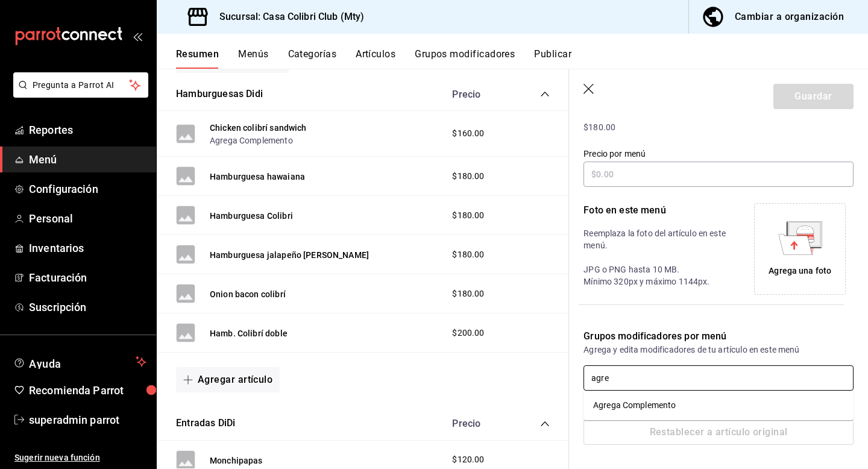
click at [652, 399] on div "Agrega Complemento" at bounding box center [634, 405] width 83 height 13
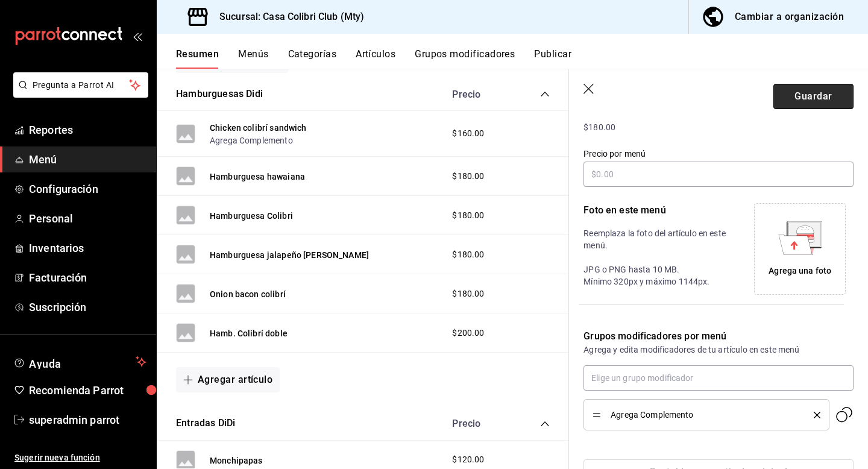
click at [812, 93] on button "Guardar" at bounding box center [813, 96] width 80 height 25
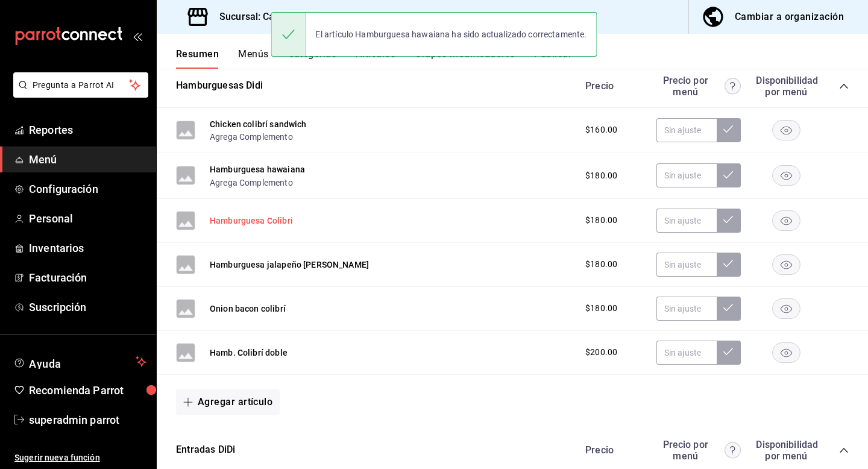
click at [279, 219] on button "Hamburguesa Colibri" at bounding box center [251, 220] width 83 height 12
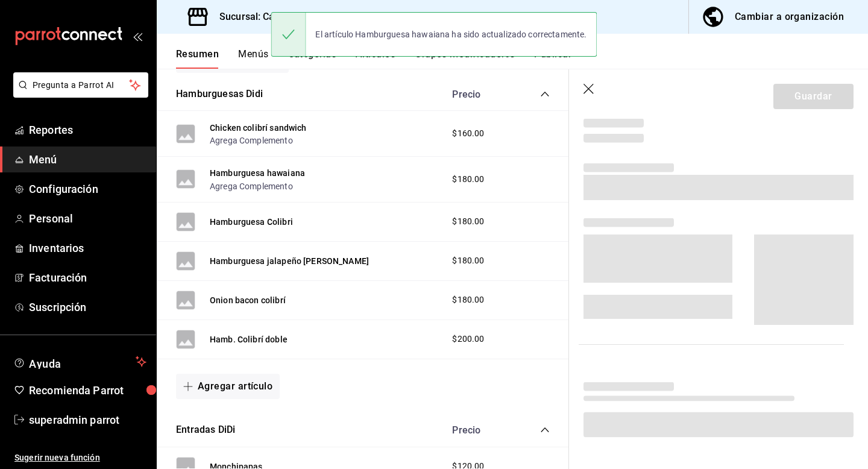
scroll to position [223, 0]
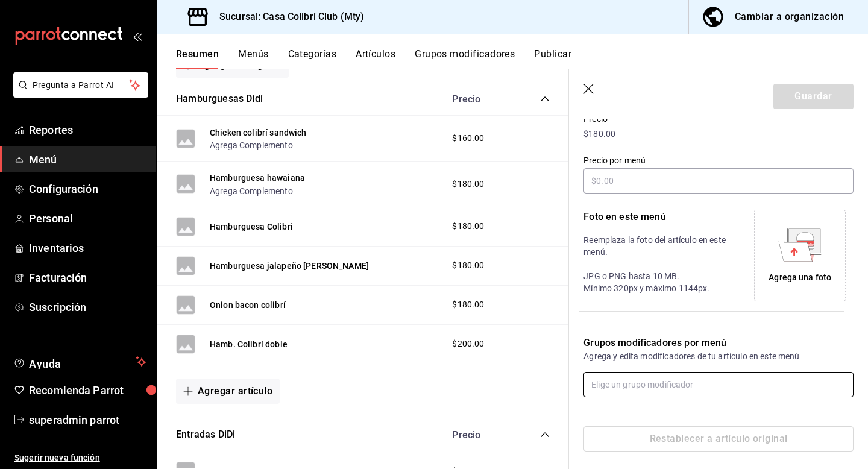
click at [627, 386] on input "text" at bounding box center [718, 384] width 270 height 25
type input "agre"
click at [627, 413] on div "Agrega Complemento" at bounding box center [634, 411] width 83 height 13
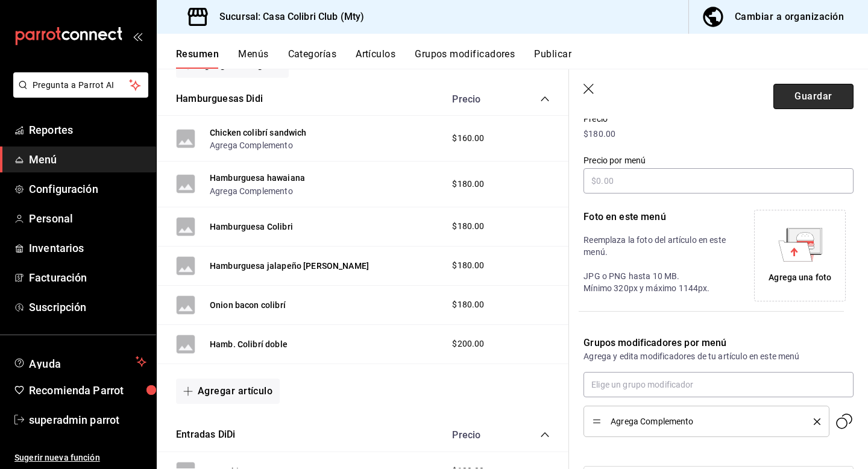
click at [809, 105] on button "Guardar" at bounding box center [813, 96] width 80 height 25
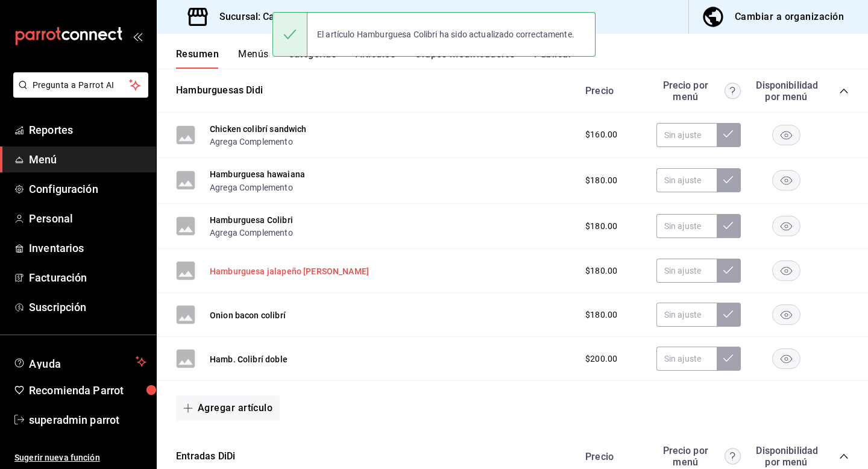
click at [251, 272] on button "Hamburguesa jalapeño [PERSON_NAME]" at bounding box center [289, 271] width 159 height 12
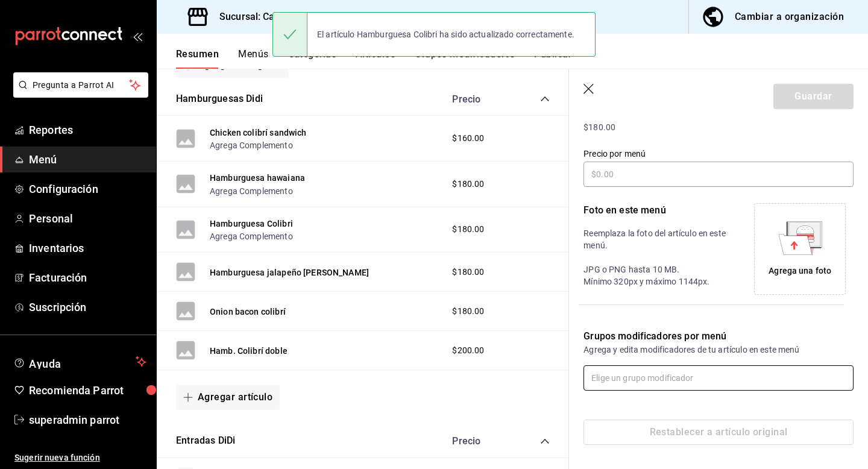
click at [612, 375] on input "text" at bounding box center [718, 377] width 270 height 25
type input "agre"
click at [614, 411] on div "Agrega Complemento" at bounding box center [634, 405] width 83 height 13
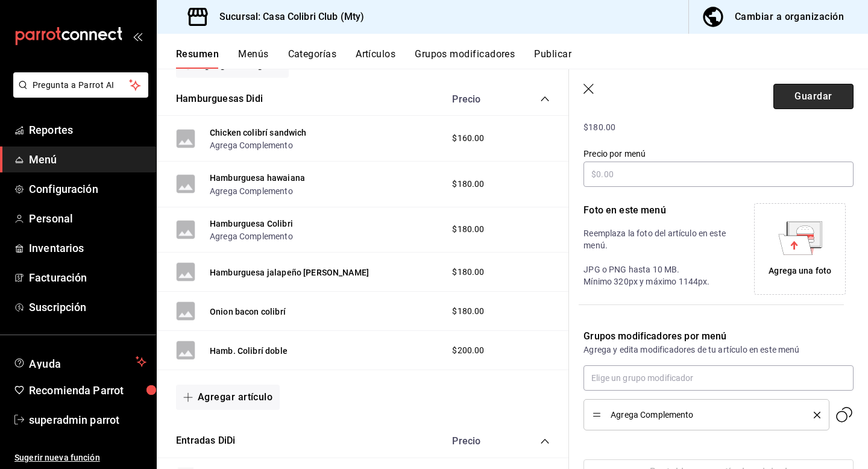
click at [795, 96] on button "Guardar" at bounding box center [813, 96] width 80 height 25
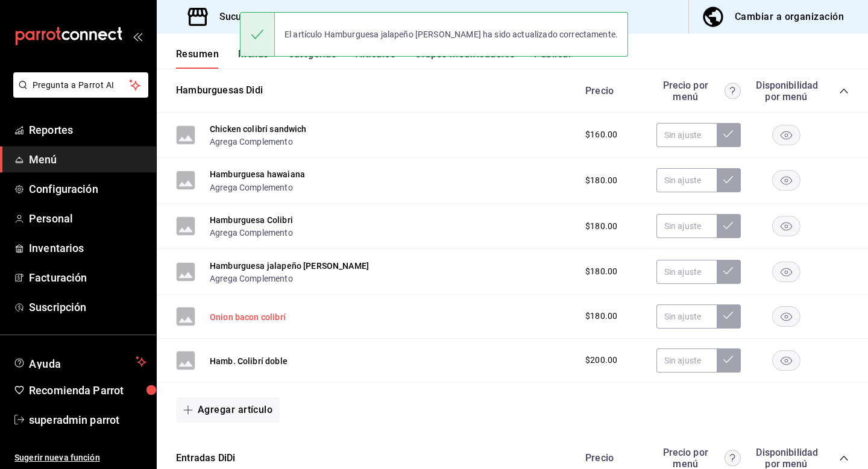
click at [251, 318] on button "Onion bacon colibrí" at bounding box center [248, 317] width 76 height 12
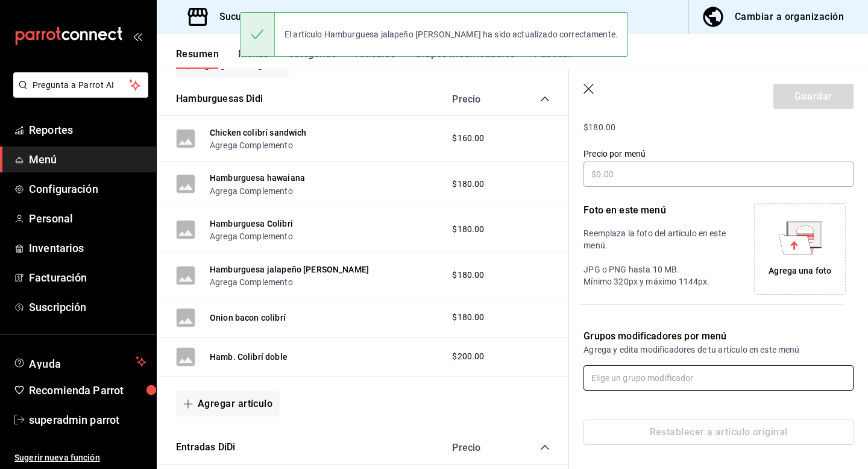
click at [608, 384] on input "text" at bounding box center [718, 377] width 270 height 25
type input "agre"
click at [614, 409] on div "Agrega Complemento" at bounding box center [634, 405] width 83 height 13
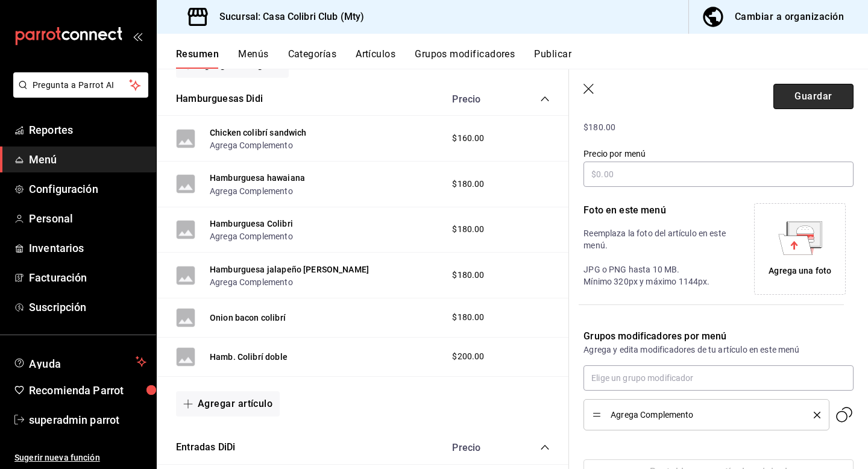
click at [803, 105] on button "Guardar" at bounding box center [813, 96] width 80 height 25
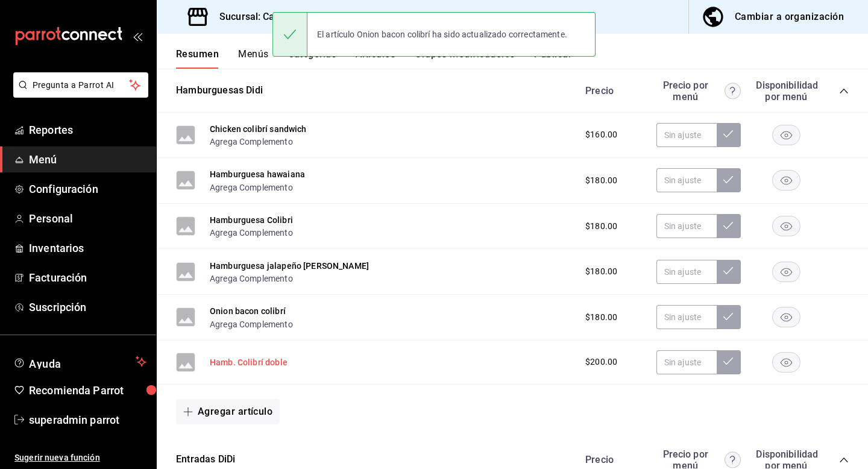
click at [266, 361] on button "Hamb. Colibrí doble" at bounding box center [249, 362] width 78 height 12
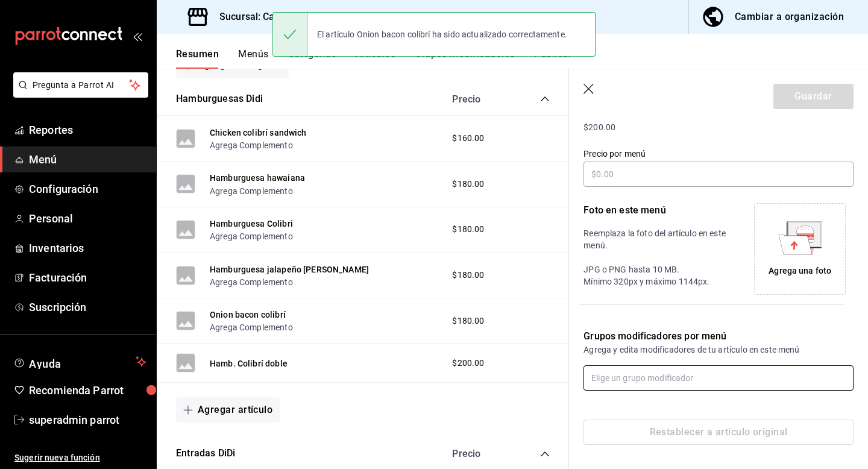
click at [627, 375] on input "text" at bounding box center [718, 377] width 270 height 25
type input "agre"
click at [626, 405] on div "Agrega Complemento" at bounding box center [634, 405] width 83 height 13
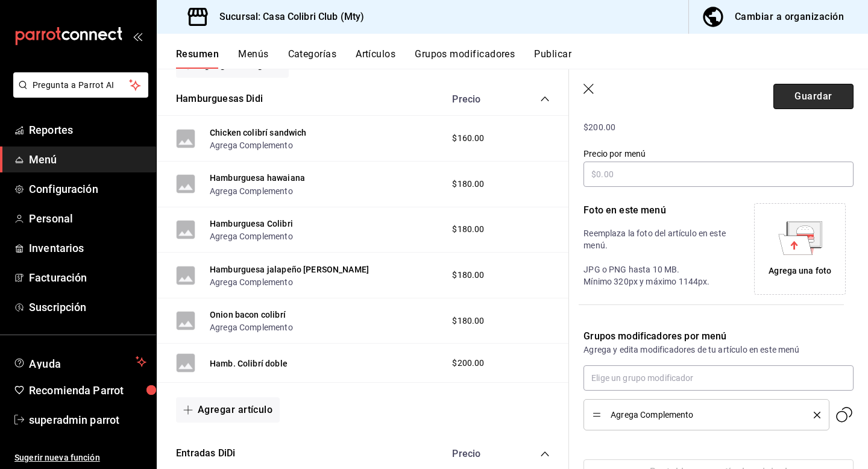
click at [815, 95] on button "Guardar" at bounding box center [813, 96] width 80 height 25
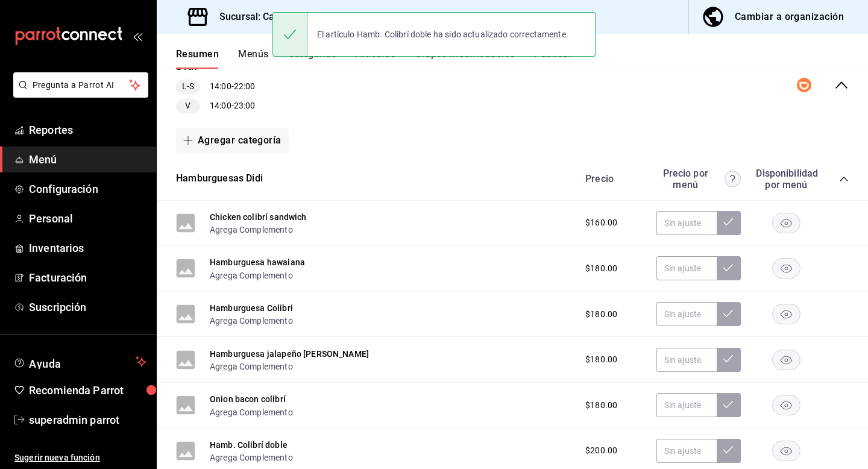
scroll to position [6, 0]
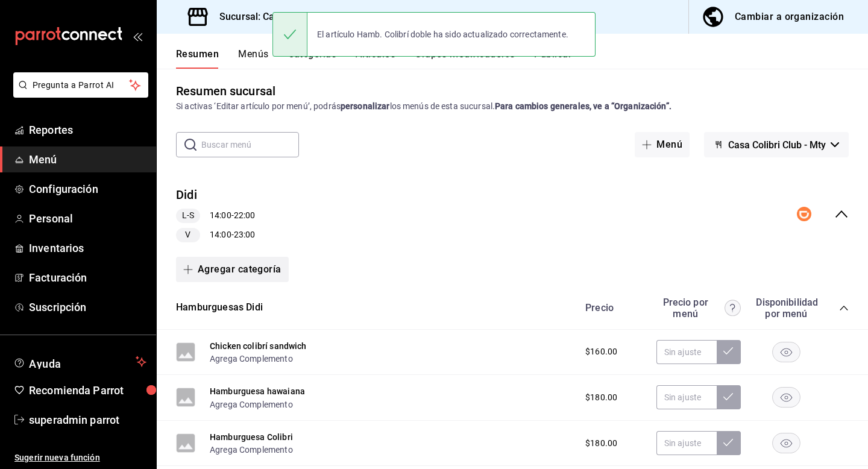
click at [236, 261] on button "Agregar categoría" at bounding box center [232, 269] width 113 height 25
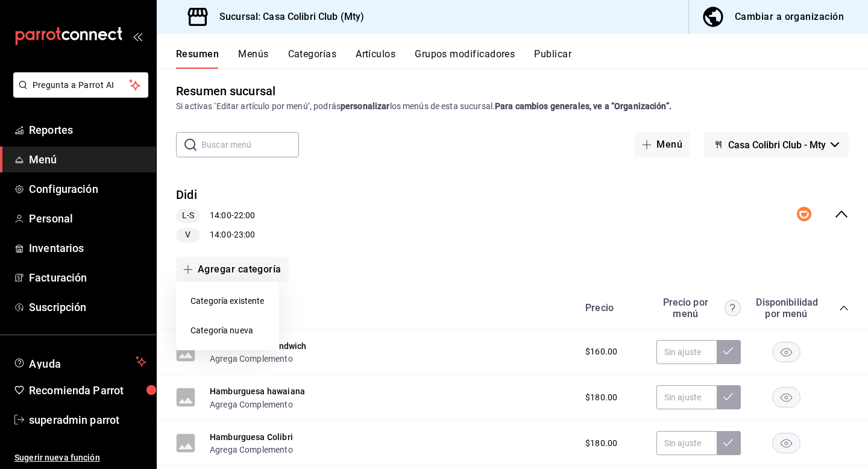
click at [246, 325] on li "Categoría nueva" at bounding box center [227, 331] width 103 height 30
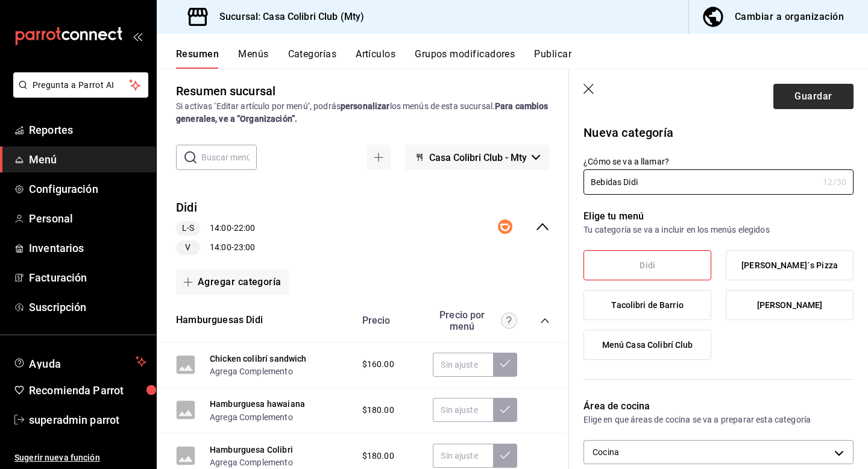
type input "Bebidas Didi"
click at [789, 101] on button "Guardar" at bounding box center [813, 96] width 80 height 25
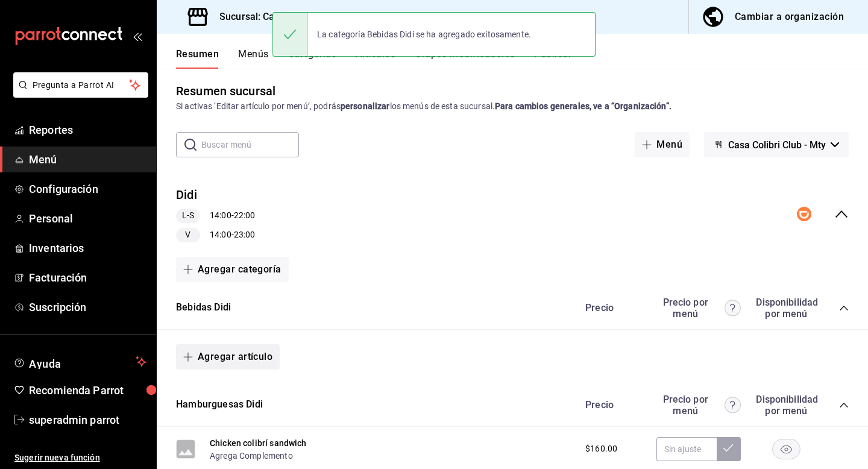
click at [228, 368] on button "Agregar artículo" at bounding box center [228, 356] width 104 height 25
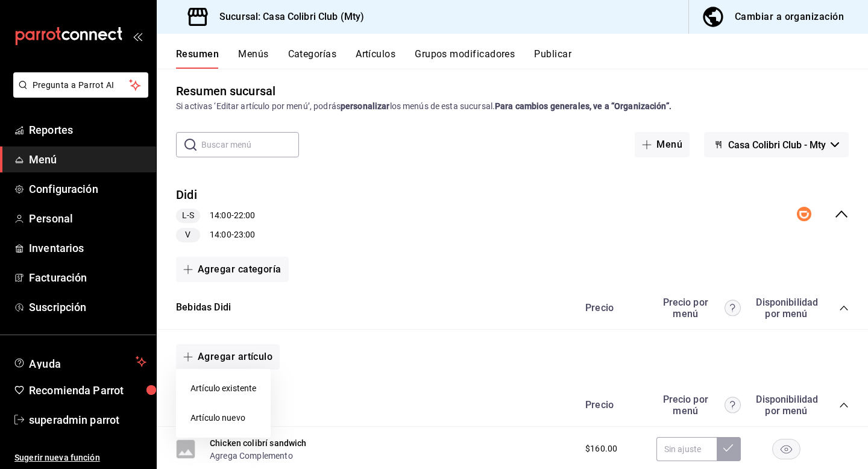
click at [230, 392] on li "Artículo existente" at bounding box center [223, 389] width 95 height 30
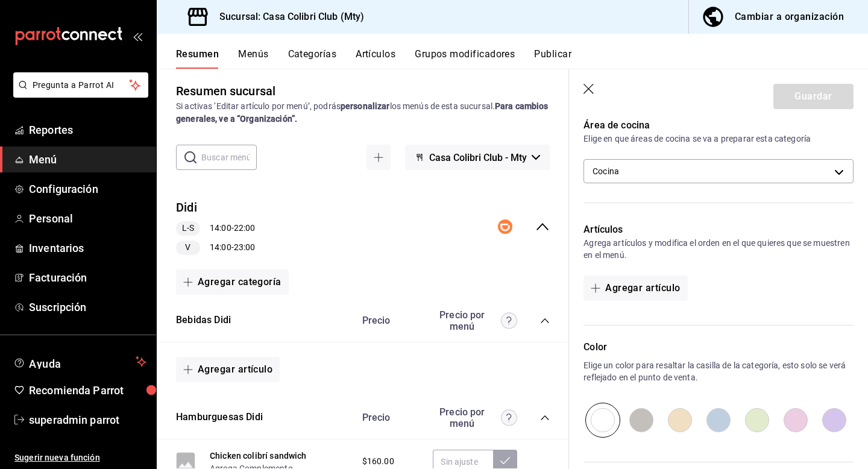
scroll to position [299, 0]
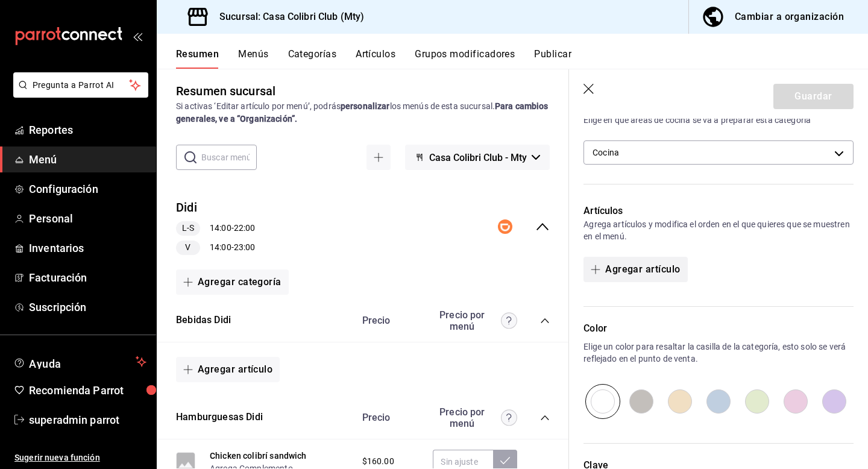
click at [620, 258] on button "Agregar artículo" at bounding box center [635, 269] width 104 height 25
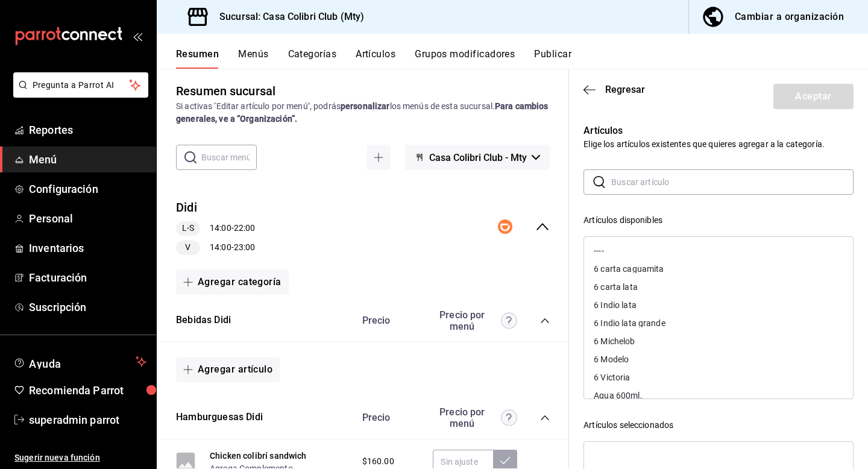
click at [635, 183] on input "text" at bounding box center [732, 182] width 242 height 24
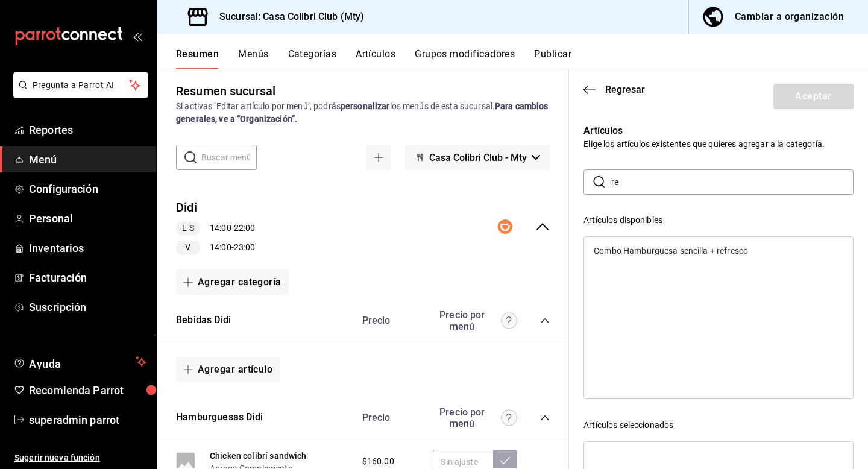
type input "r"
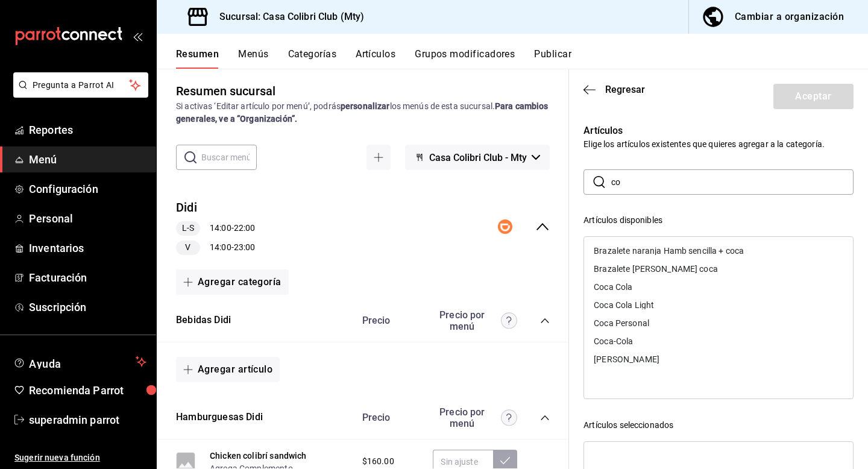
type input "c"
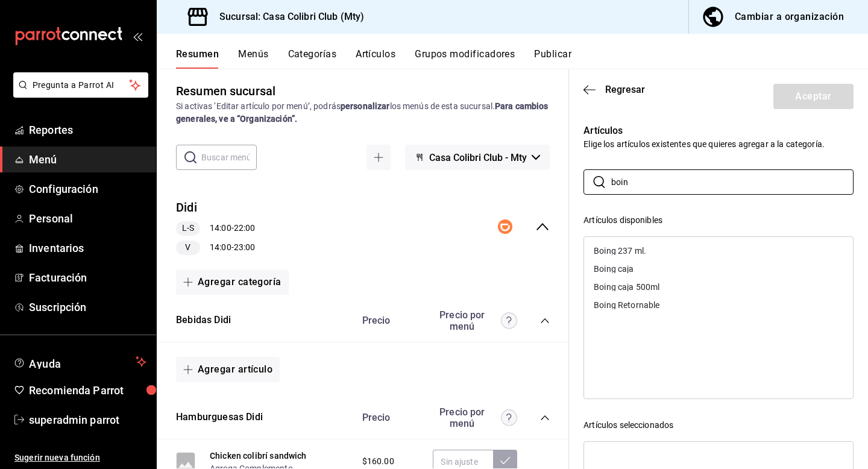
type input "boin"
click at [646, 288] on div "Boing caja 500ml" at bounding box center [626, 287] width 66 height 8
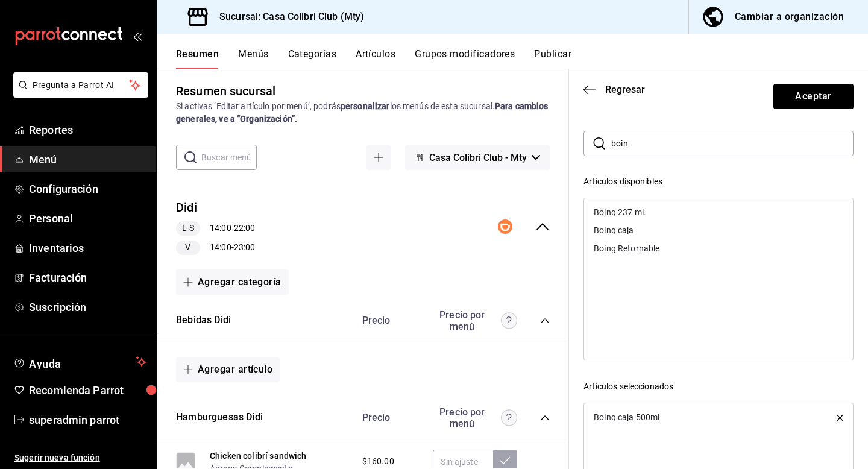
scroll to position [0, 0]
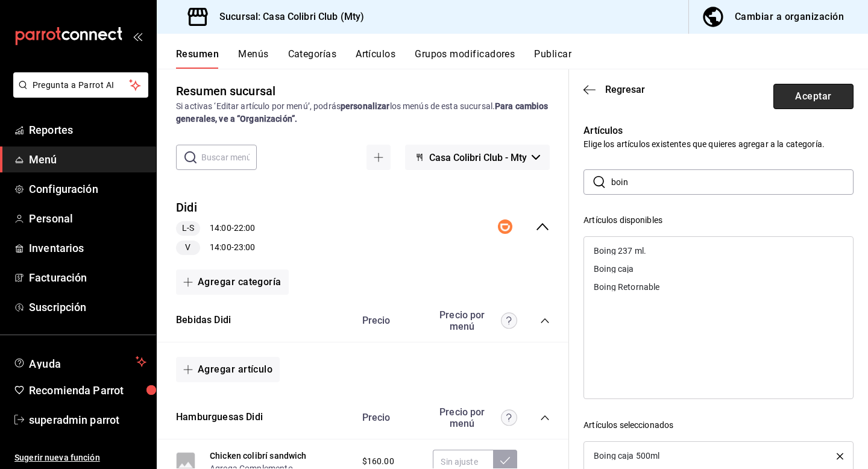
click at [798, 97] on button "Aceptar" at bounding box center [813, 96] width 80 height 25
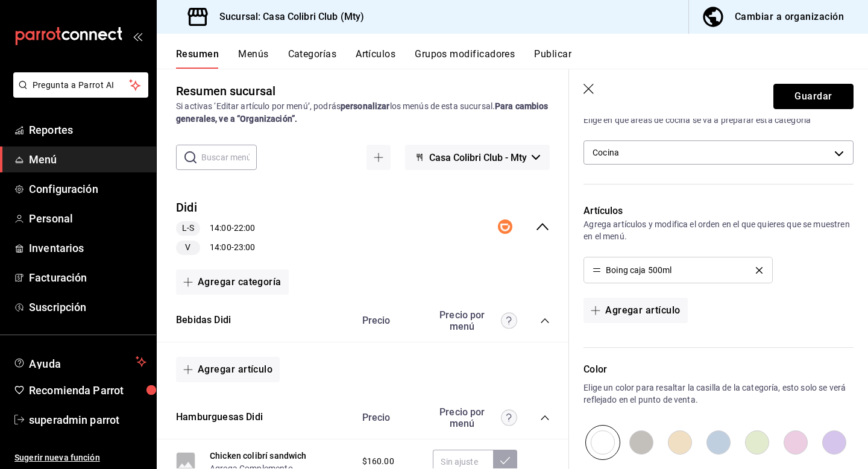
click at [798, 97] on button "Guardar" at bounding box center [813, 96] width 80 height 25
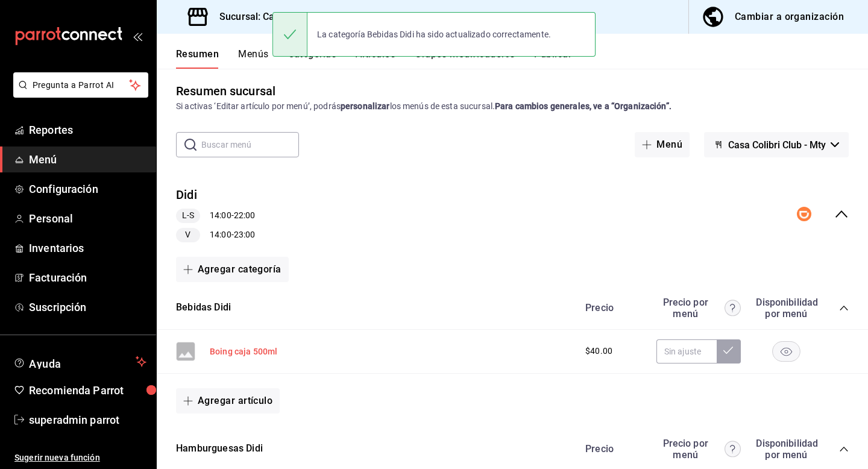
click at [264, 356] on button "Boing caja 500ml" at bounding box center [243, 351] width 67 height 12
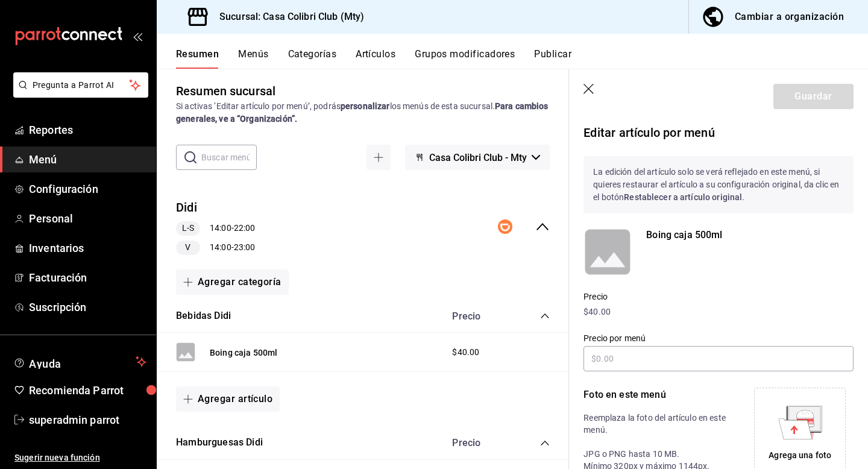
click at [476, 61] on button "Grupos modificadores" at bounding box center [465, 58] width 100 height 20
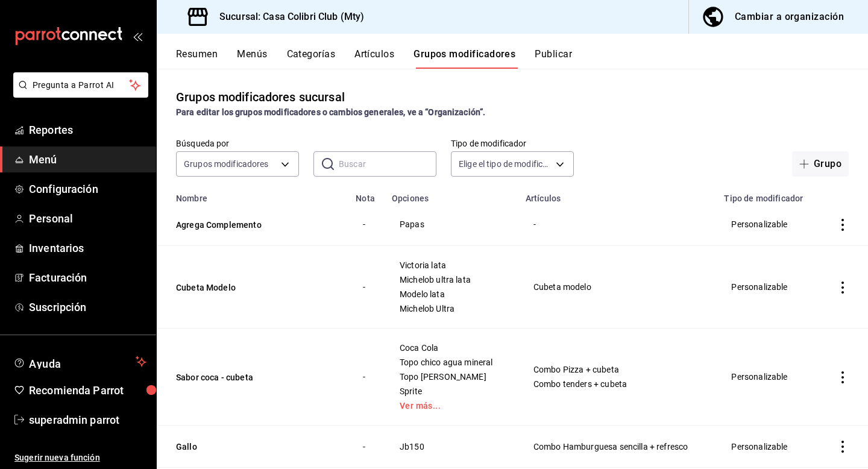
click at [387, 174] on input "text" at bounding box center [388, 164] width 98 height 24
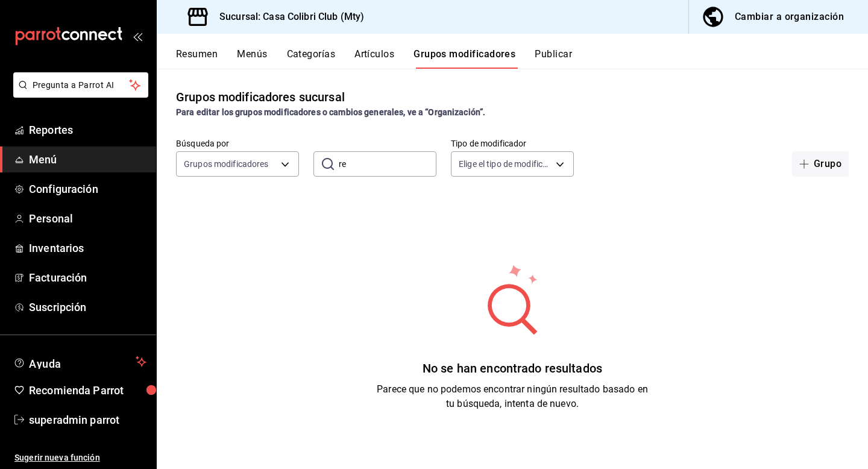
type input "r"
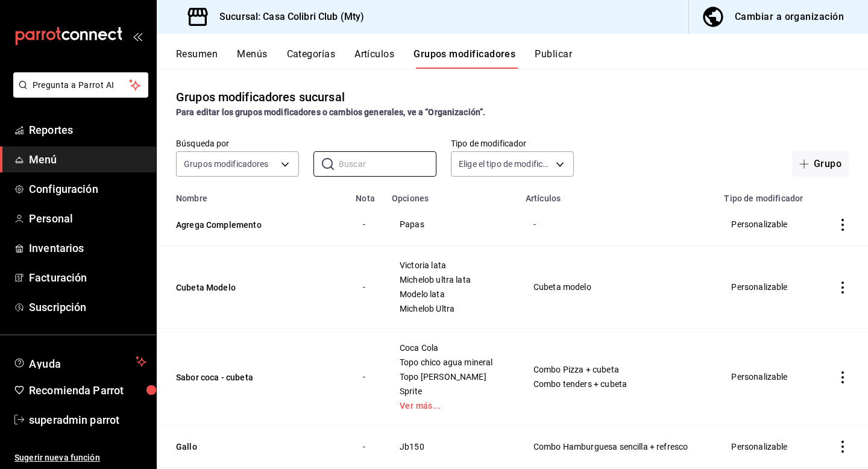
click at [373, 57] on button "Artículos" at bounding box center [374, 58] width 40 height 20
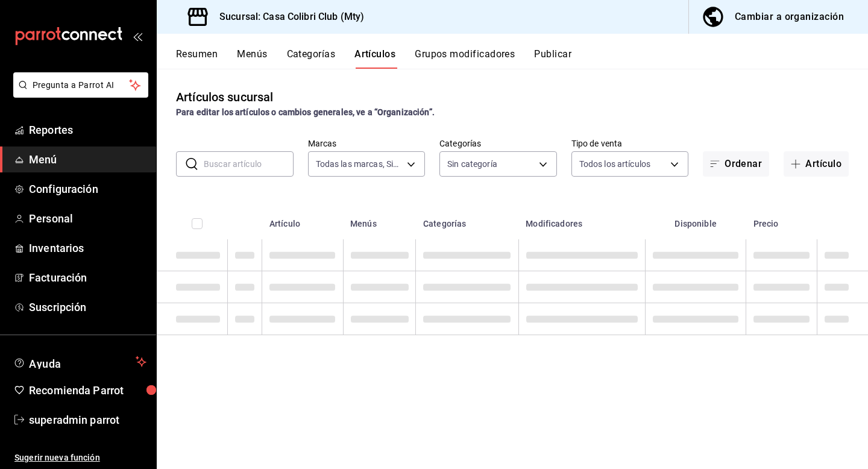
type input "51376f23-c189-4798-a143-22766f9dfc19"
type input "482bd3a8-4b9f-4ec9-9e46-bdcc37fa16a8,638e4a8b-9acb-4c83-a8b9-09e99750fb43,3a889…"
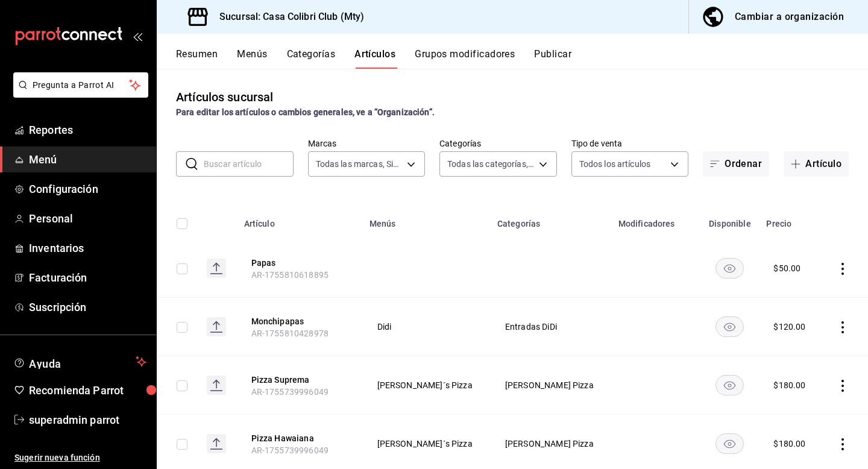
drag, startPoint x: 242, startPoint y: 169, endPoint x: 243, endPoint y: 156, distance: 13.3
click at [242, 169] on input "text" at bounding box center [249, 164] width 90 height 24
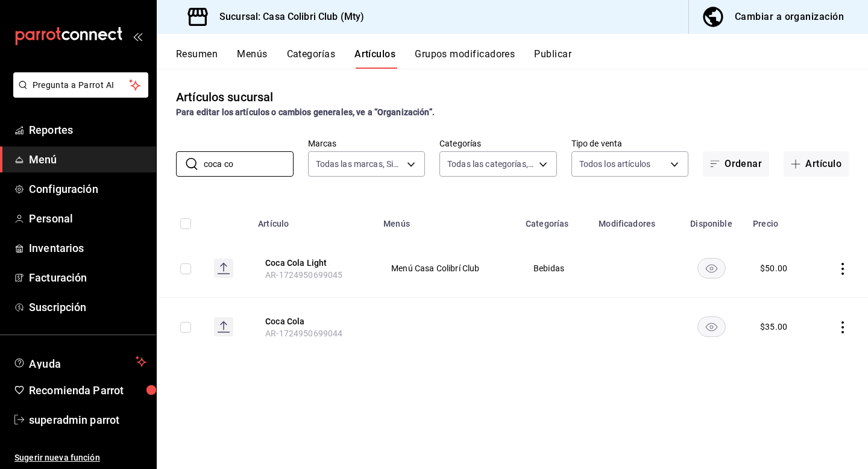
type input "coca co"
click at [449, 361] on div "Artículos sucursal Para editar los artículos o cambios generales, ve a “Organiz…" at bounding box center [512, 268] width 711 height 399
click at [471, 57] on button "Grupos modificadores" at bounding box center [465, 58] width 100 height 20
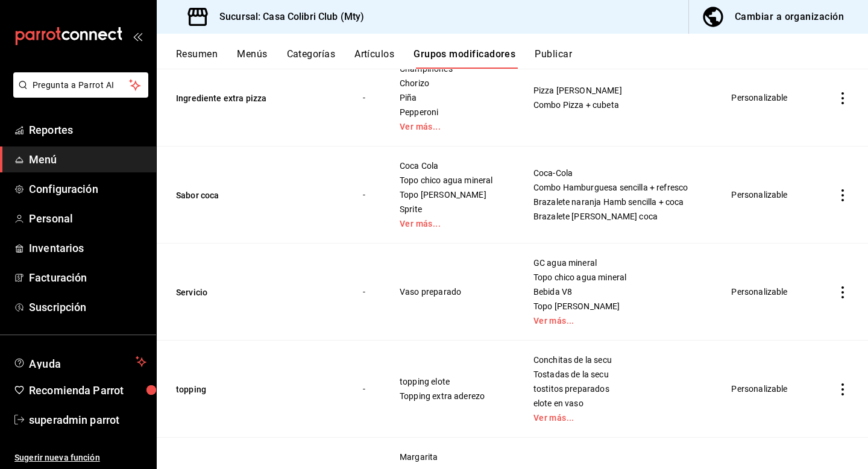
scroll to position [499, 0]
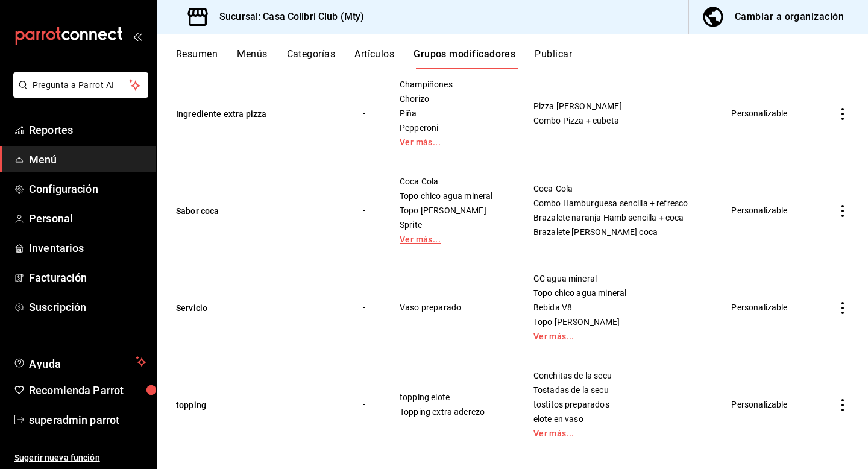
click at [421, 239] on link "Ver más..." at bounding box center [451, 239] width 104 height 8
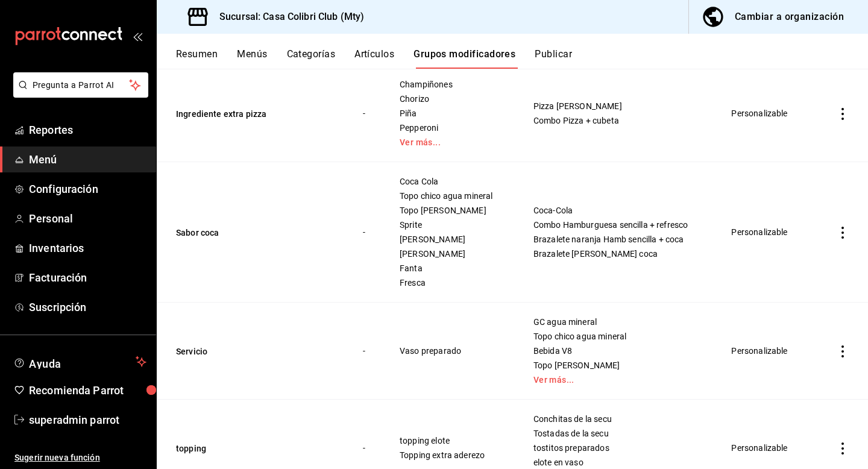
click at [190, 55] on button "Resumen" at bounding box center [197, 58] width 42 height 20
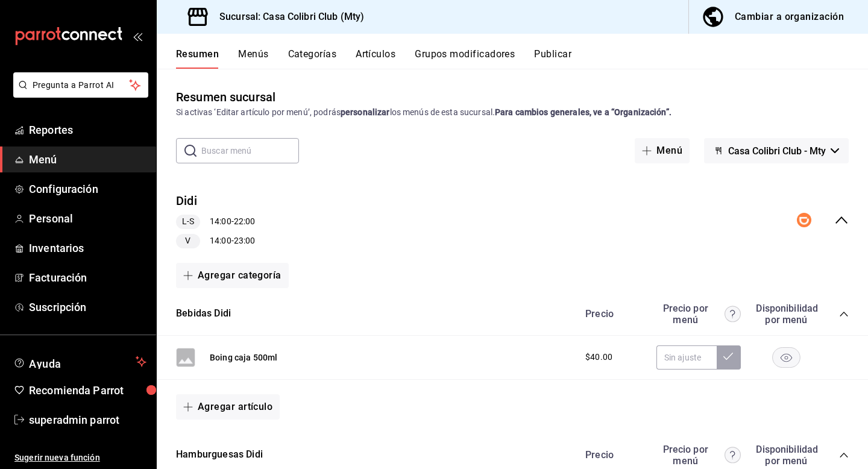
scroll to position [45, 0]
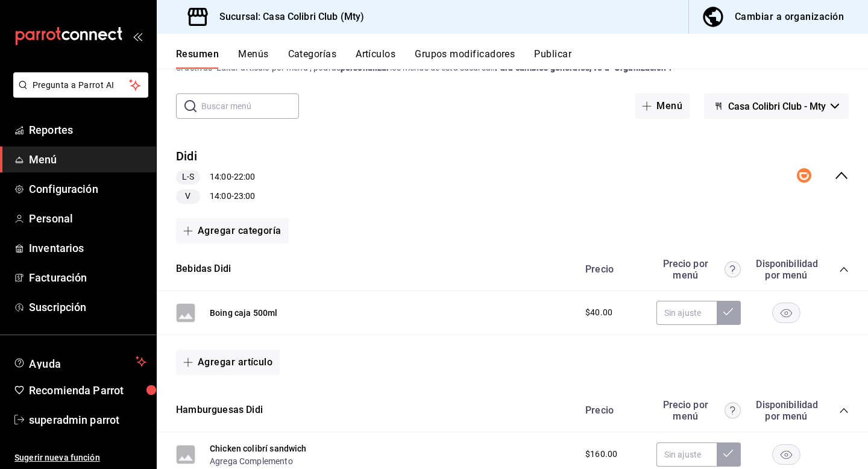
click at [249, 306] on div "Boing caja 500ml" at bounding box center [243, 312] width 67 height 13
click at [249, 313] on button "Boing caja 500ml" at bounding box center [243, 313] width 67 height 12
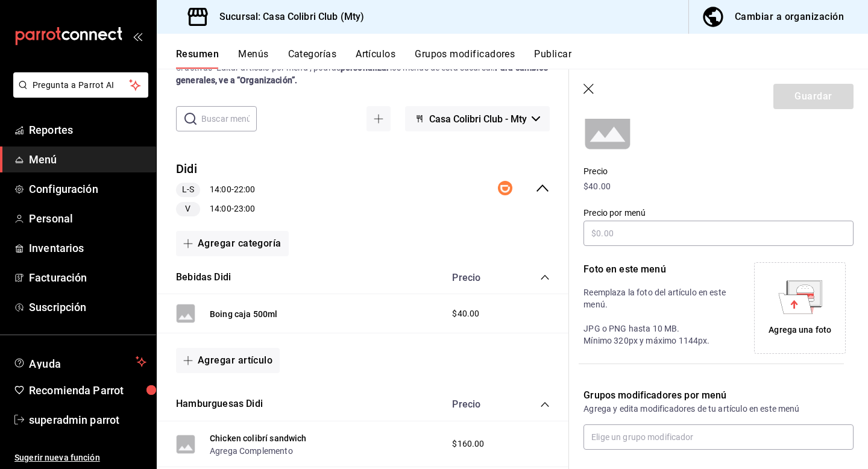
scroll to position [184, 0]
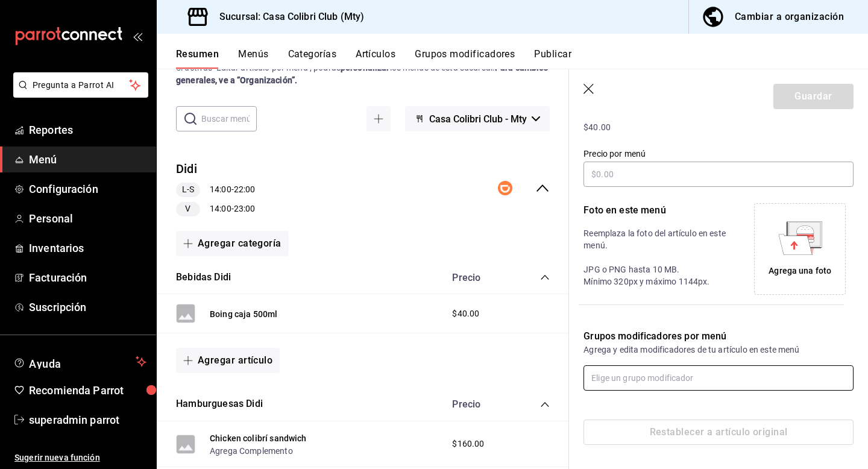
click at [637, 376] on input "text" at bounding box center [718, 377] width 270 height 25
type input "sabo"
click at [640, 403] on li "Sabor" at bounding box center [718, 405] width 270 height 20
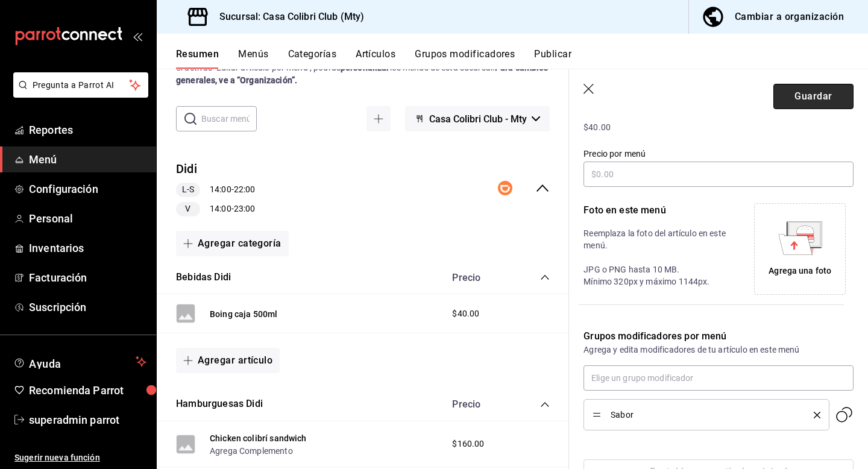
click at [827, 97] on button "Guardar" at bounding box center [813, 96] width 80 height 25
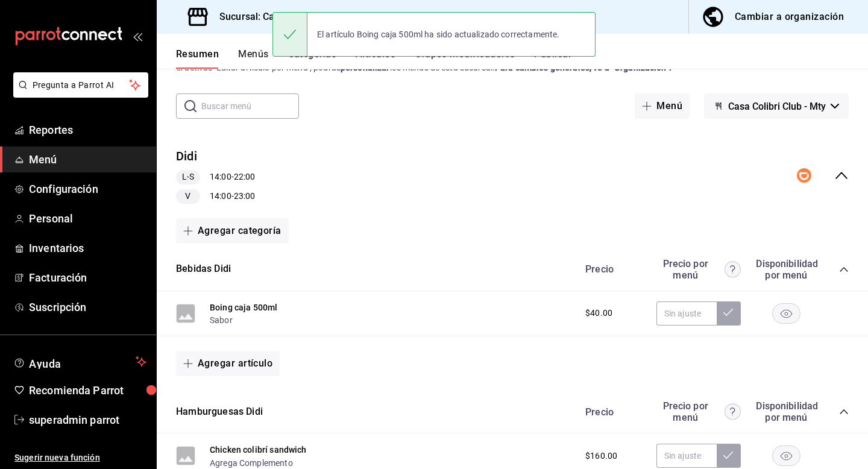
click at [213, 331] on div "Boing caja 500ml Sabor $40.00" at bounding box center [512, 314] width 711 height 46
click at [215, 324] on button "Sabor" at bounding box center [221, 320] width 23 height 12
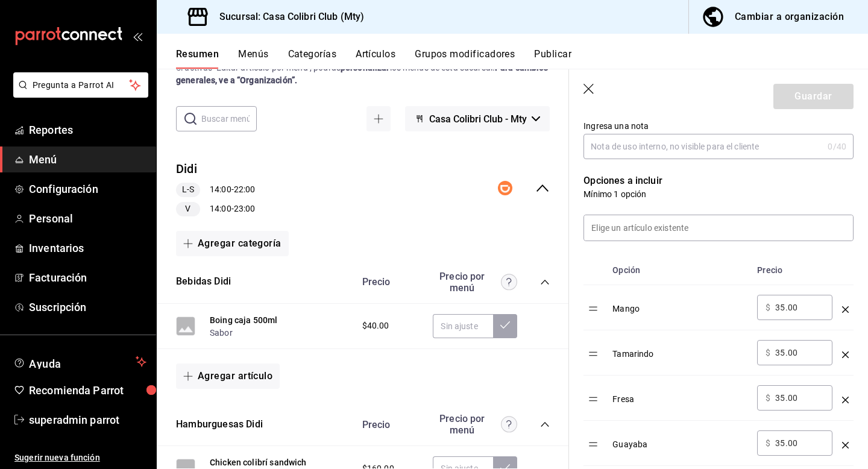
scroll to position [261, 0]
click at [593, 87] on icon "button" at bounding box center [589, 90] width 12 height 12
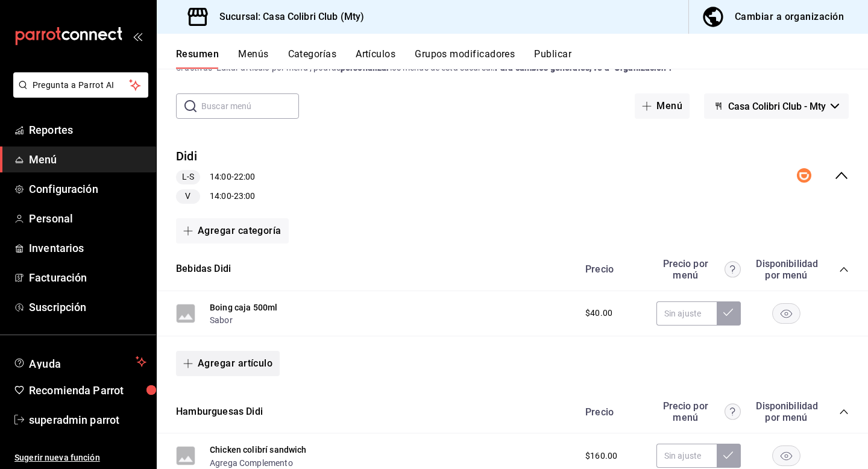
click at [236, 368] on button "Agregar artículo" at bounding box center [228, 363] width 104 height 25
click at [231, 402] on li "Artículo existente" at bounding box center [223, 396] width 95 height 30
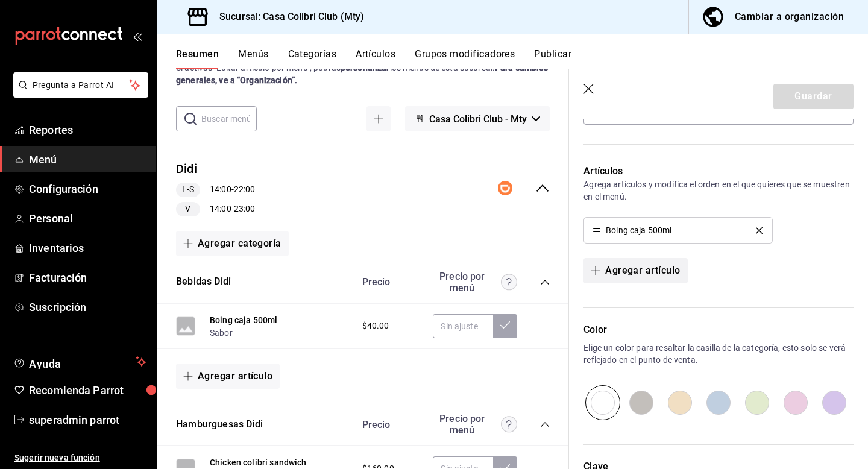
scroll to position [340, 0]
click at [242, 385] on button "Agregar artículo" at bounding box center [228, 375] width 104 height 25
click at [228, 434] on li "Artículo nuevo" at bounding box center [223, 438] width 95 height 30
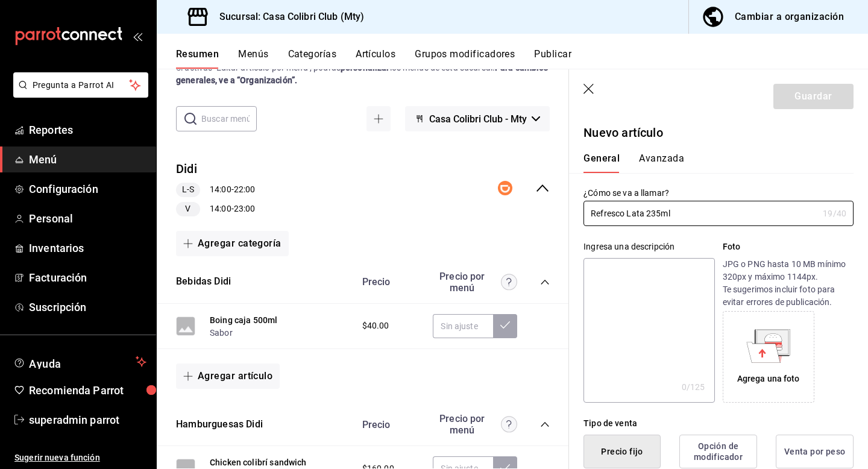
type input "Refresco Lata 235ml"
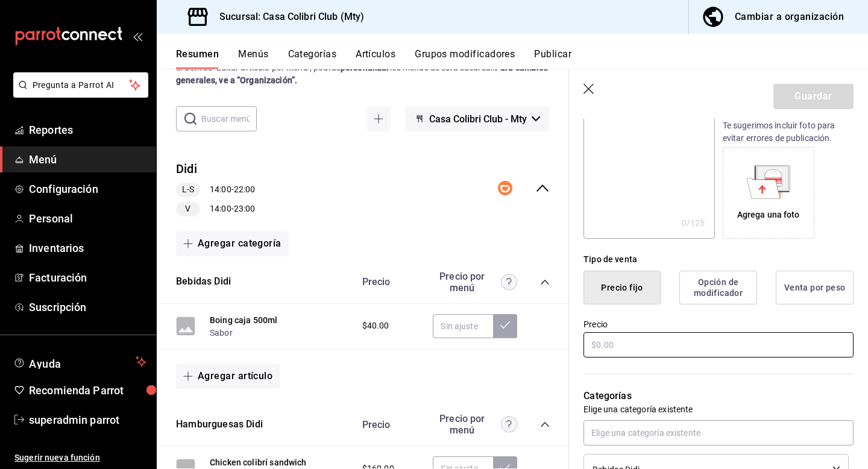
click at [674, 344] on input "text" at bounding box center [718, 344] width 270 height 25
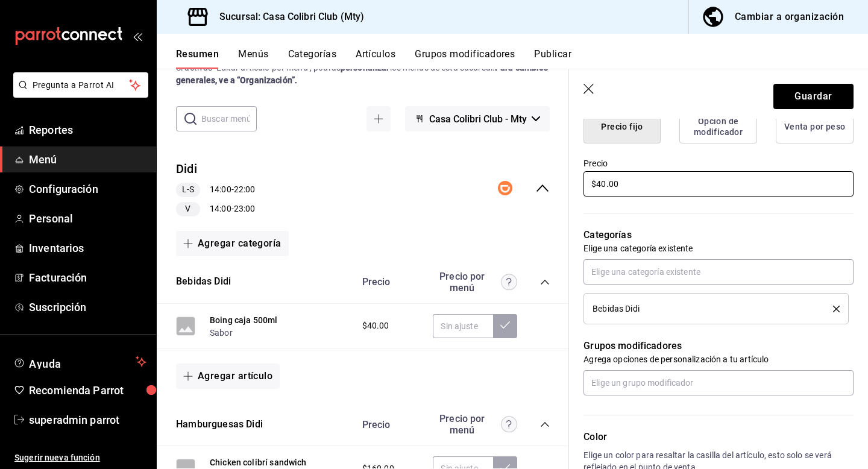
scroll to position [336, 0]
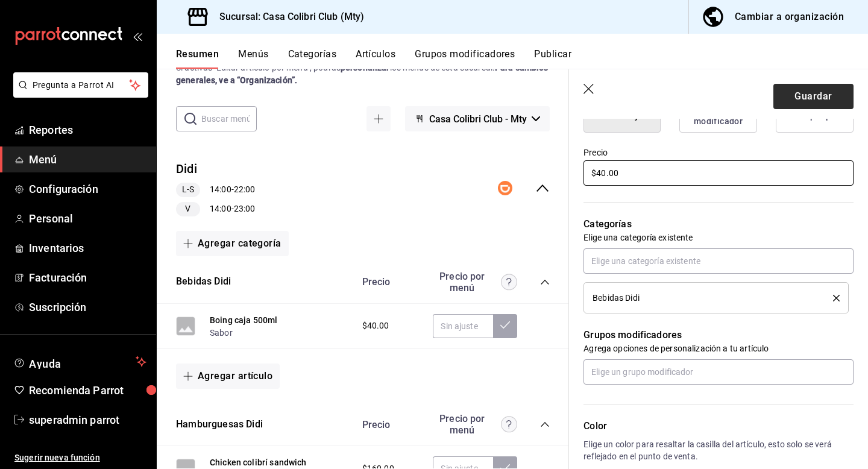
type input "$40.00"
click at [796, 98] on button "Guardar" at bounding box center [813, 96] width 80 height 25
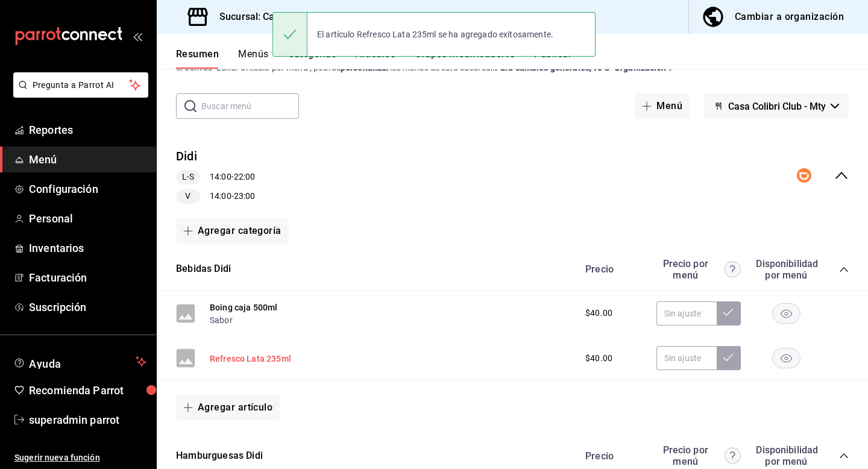
click at [245, 358] on button "Refresco Lata 235ml" at bounding box center [250, 358] width 81 height 12
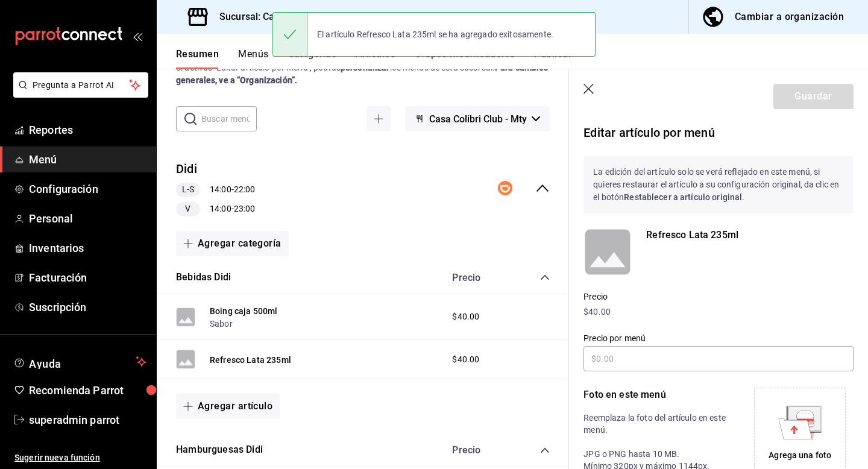
scroll to position [184, 0]
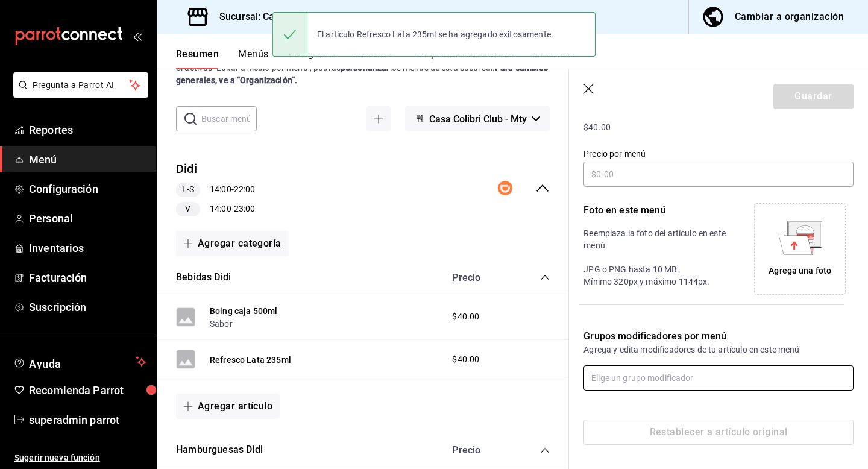
click at [631, 385] on input "text" at bounding box center [718, 377] width 270 height 25
type input "sab"
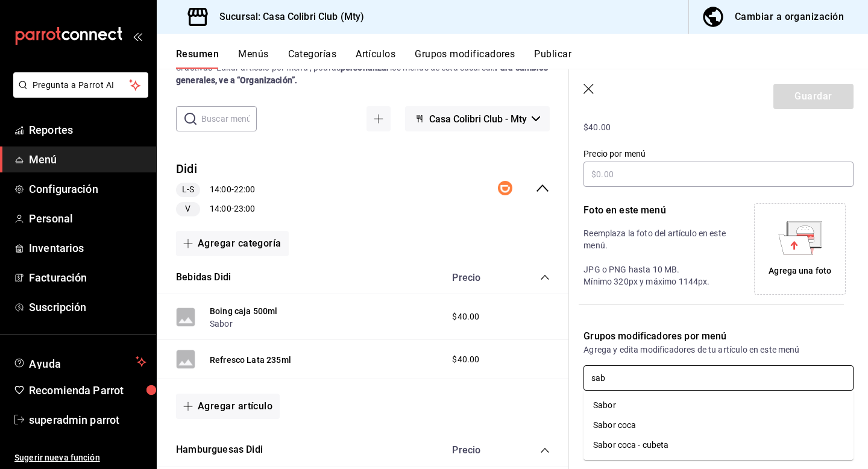
click at [631, 424] on div "Sabor coca" at bounding box center [614, 425] width 43 height 13
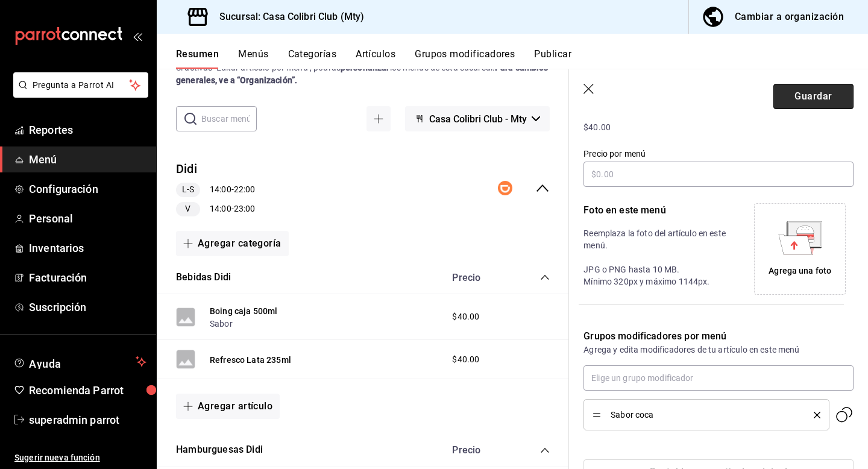
click at [809, 94] on button "Guardar" at bounding box center [813, 96] width 80 height 25
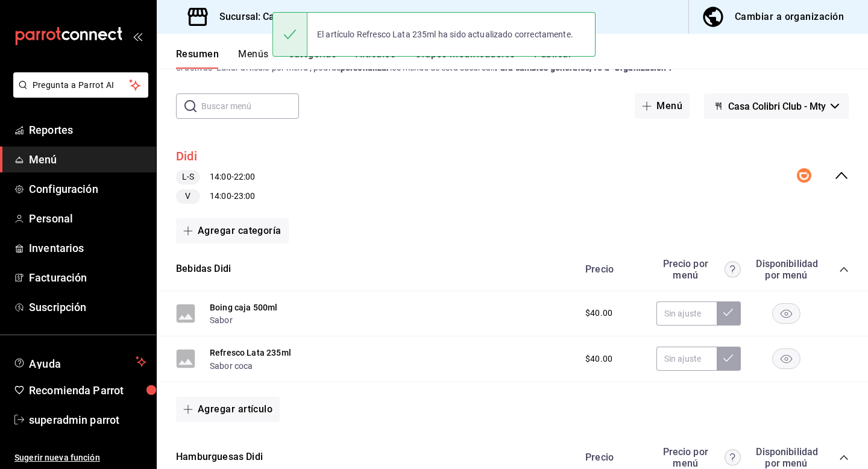
click at [192, 160] on button "Didi" at bounding box center [186, 156] width 21 height 17
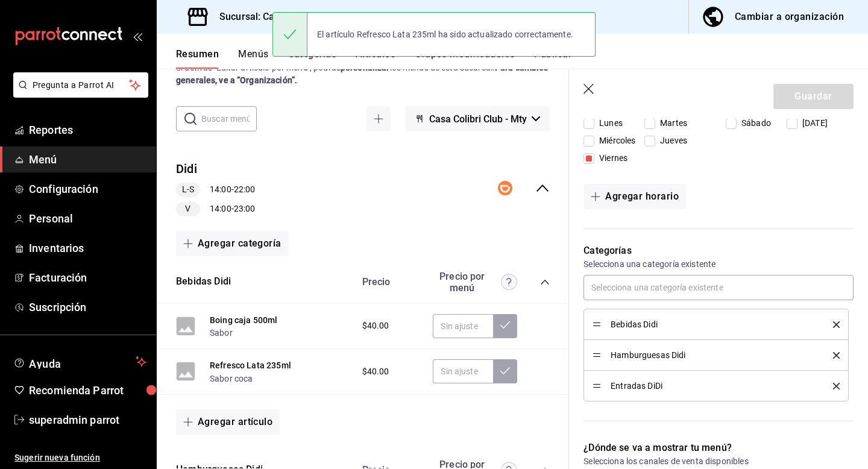
scroll to position [477, 0]
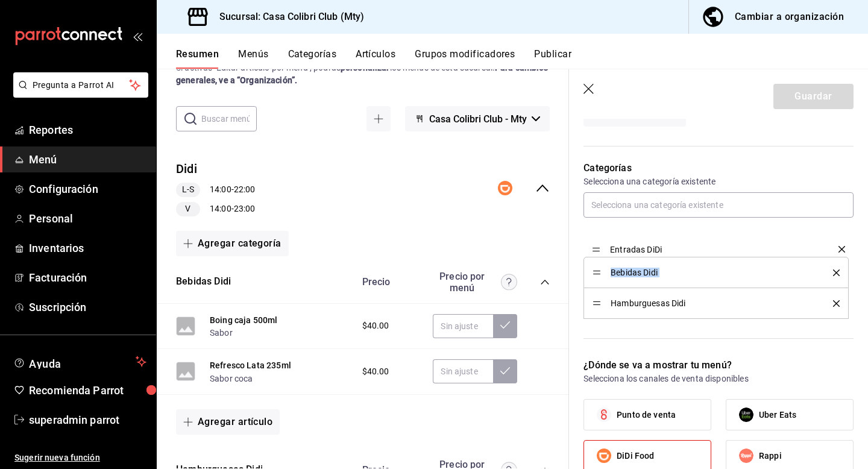
drag, startPoint x: 595, startPoint y: 302, endPoint x: 595, endPoint y: 245, distance: 56.6
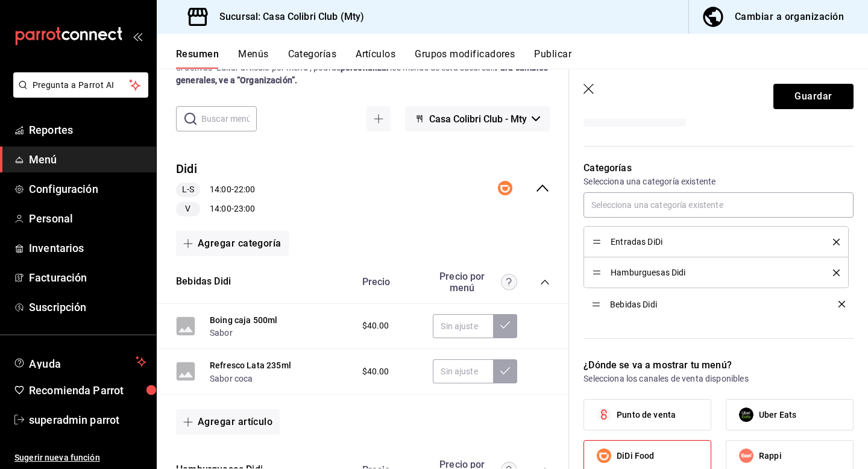
drag, startPoint x: 596, startPoint y: 269, endPoint x: 599, endPoint y: 300, distance: 30.9
click at [819, 96] on button "Guardar" at bounding box center [813, 96] width 80 height 25
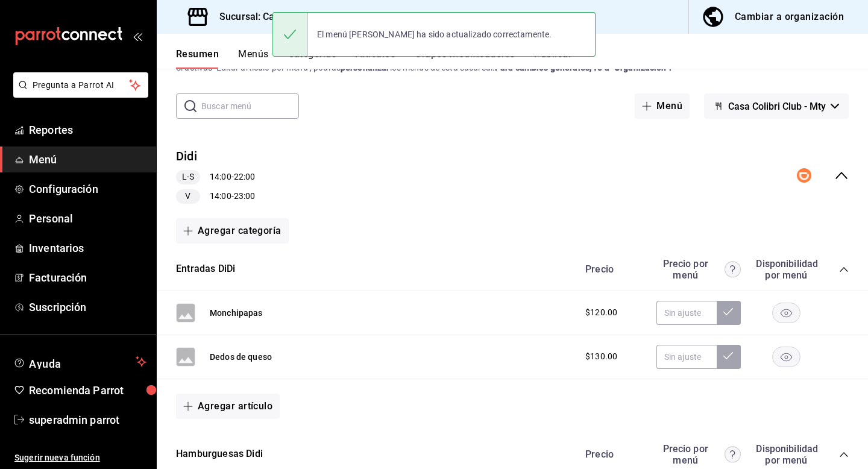
click at [848, 179] on icon "collapse-menu-row" at bounding box center [841, 175] width 14 height 14
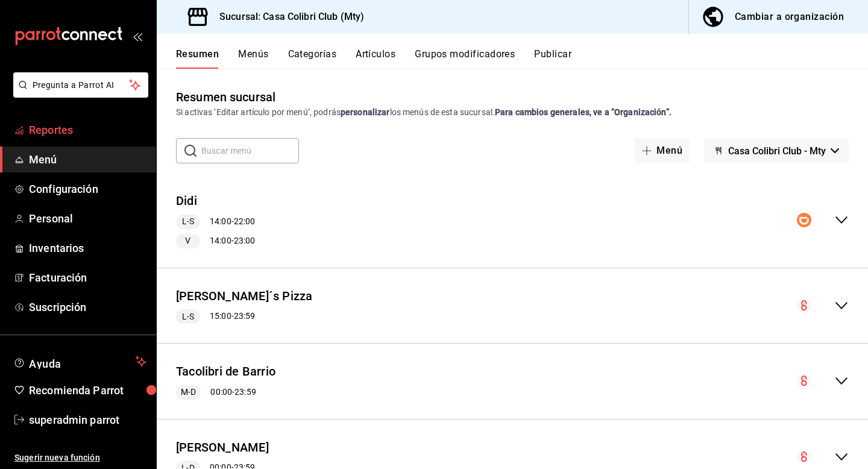
click at [83, 134] on span "Reportes" at bounding box center [87, 130] width 117 height 16
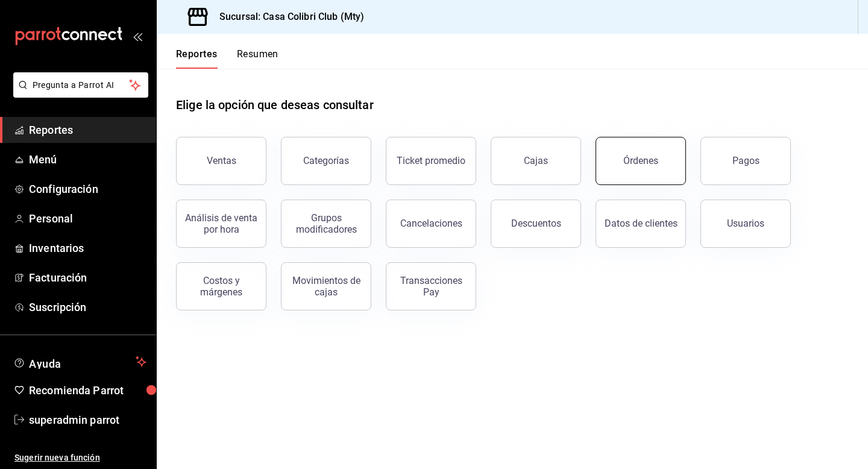
click at [618, 152] on button "Órdenes" at bounding box center [640, 161] width 90 height 48
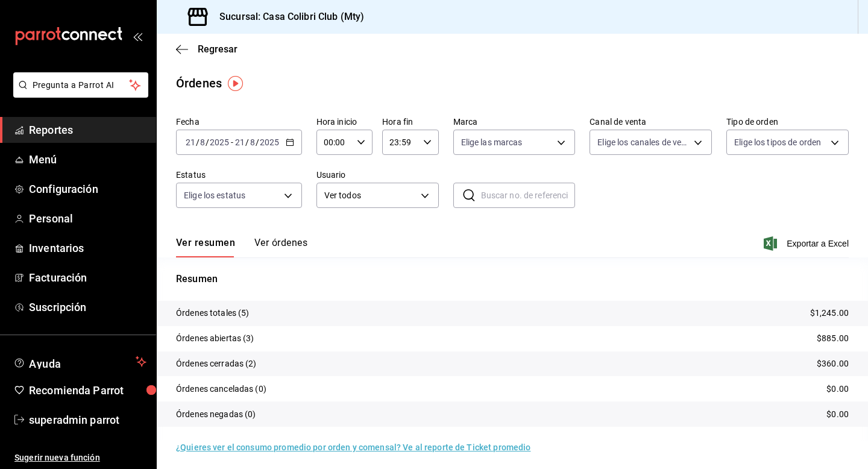
click at [286, 249] on button "Ver órdenes" at bounding box center [280, 247] width 53 height 20
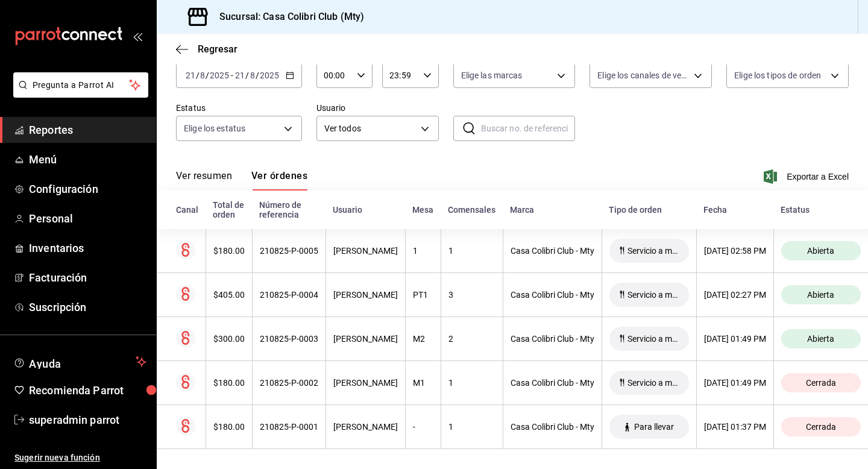
scroll to position [72, 0]
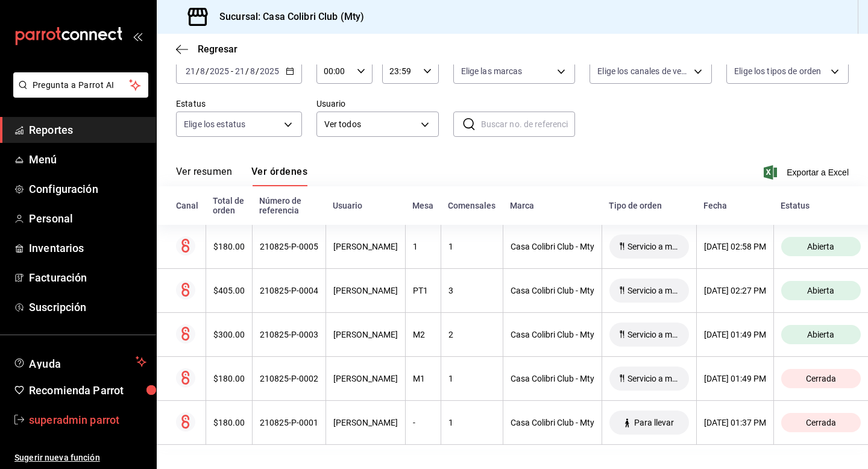
click at [95, 413] on span "superadmin parrot" at bounding box center [87, 419] width 117 height 16
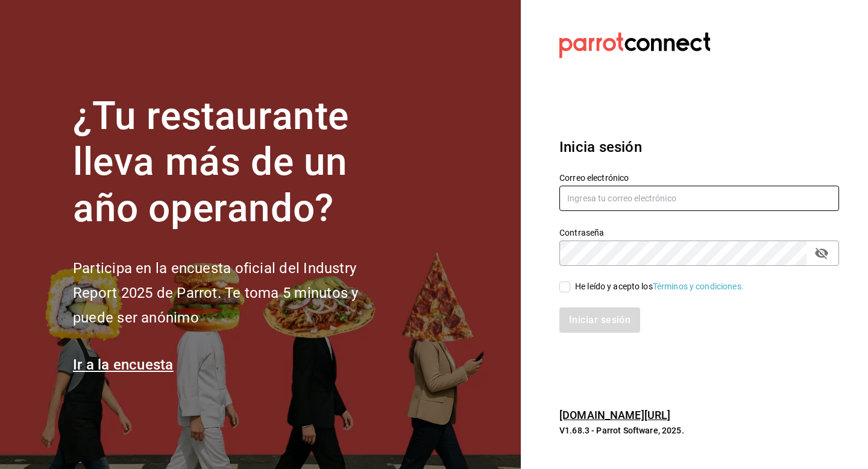
click at [596, 196] on input "text" at bounding box center [699, 198] width 280 height 25
type input "m"
type input "[EMAIL_ADDRESS][DOMAIN_NAME]"
click at [568, 291] on input "He leído y acepto los Términos y condiciones." at bounding box center [564, 286] width 11 height 11
checkbox input "true"
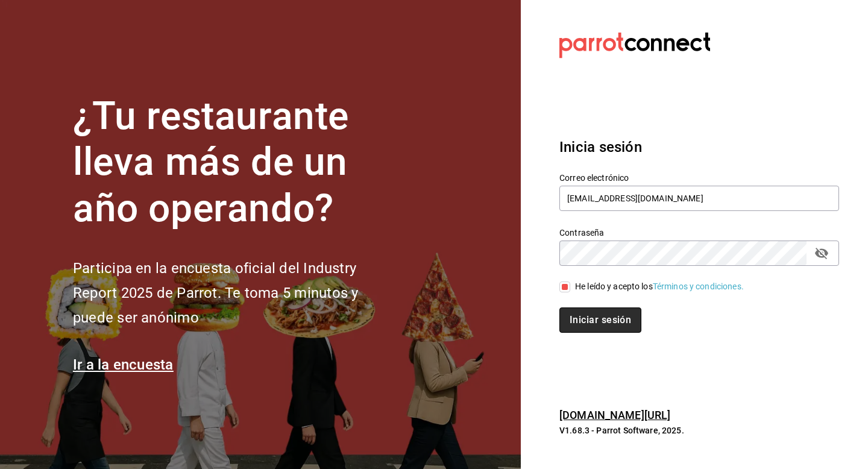
click at [573, 321] on button "Iniciar sesión" at bounding box center [600, 319] width 82 height 25
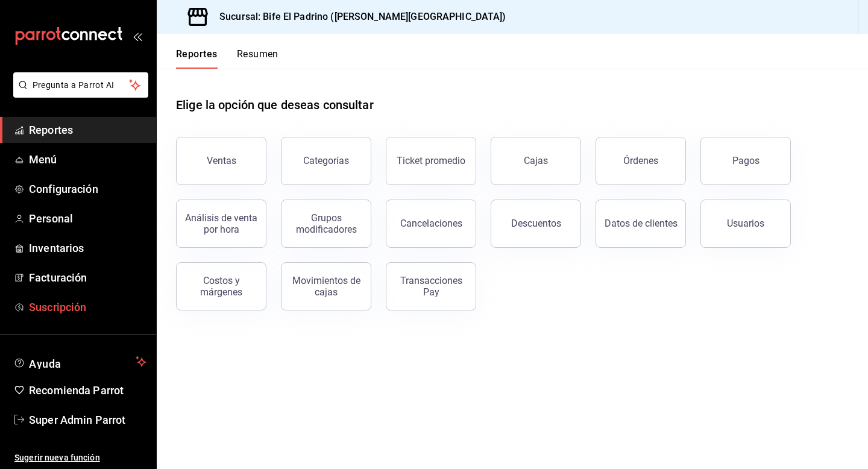
click at [62, 316] on link "Suscripción" at bounding box center [78, 307] width 156 height 26
